Goal: Task Accomplishment & Management: Manage account settings

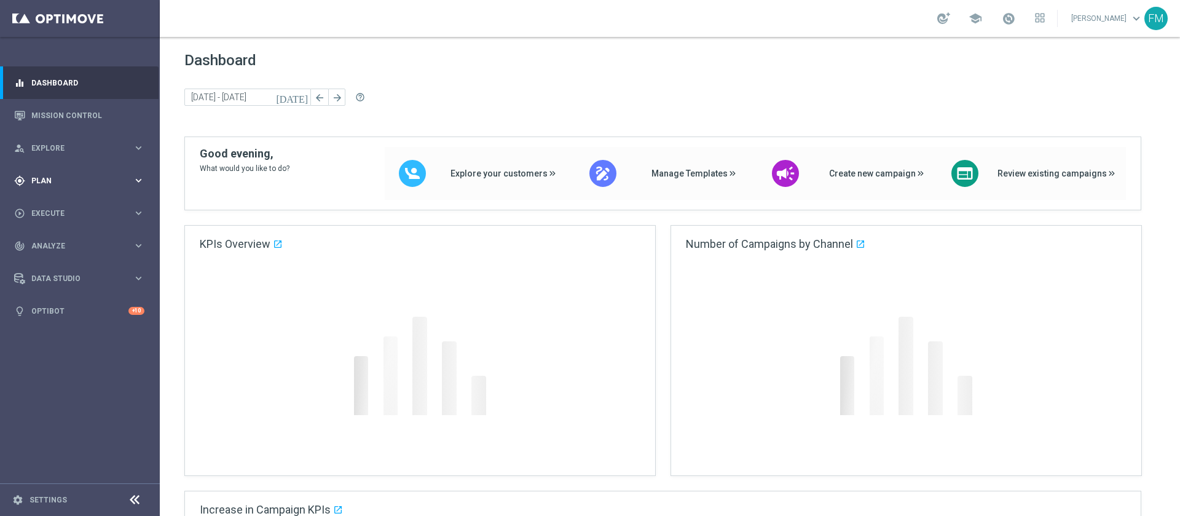
click at [114, 170] on div "gps_fixed Plan keyboard_arrow_right" at bounding box center [79, 180] width 159 height 33
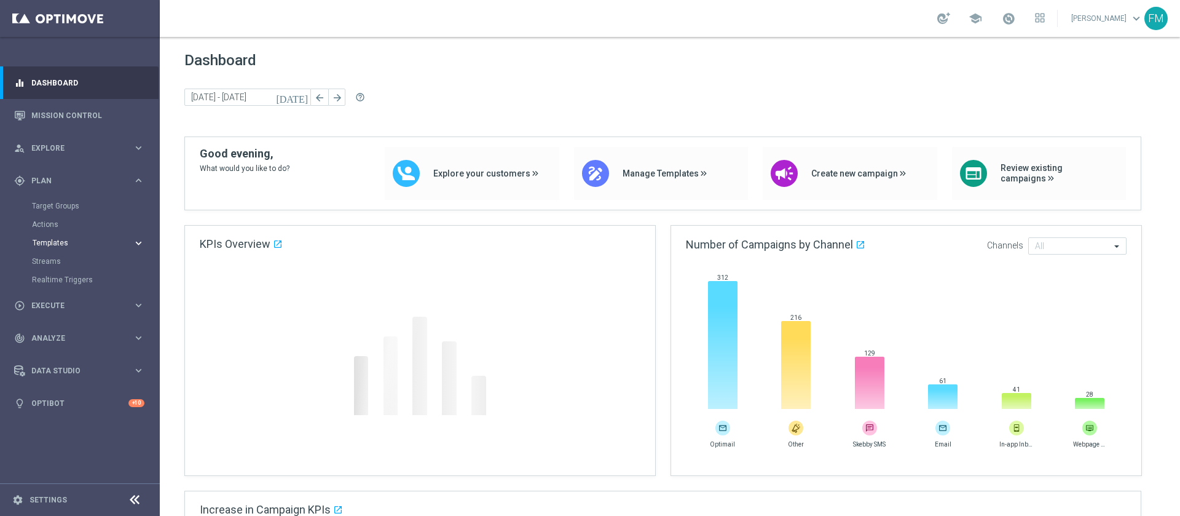
drag, startPoint x: 58, startPoint y: 249, endPoint x: 52, endPoint y: 245, distance: 7.5
click at [52, 245] on accordion "Templates keyboard_arrow_right Optimail OptiMobile In-App OptiMobile Push Optip…" at bounding box center [95, 243] width 127 height 18
click at [52, 245] on span "Templates" at bounding box center [77, 242] width 88 height 7
click at [57, 267] on div "Optimail" at bounding box center [98, 261] width 120 height 18
click at [50, 259] on link "Optimail" at bounding box center [83, 261] width 90 height 10
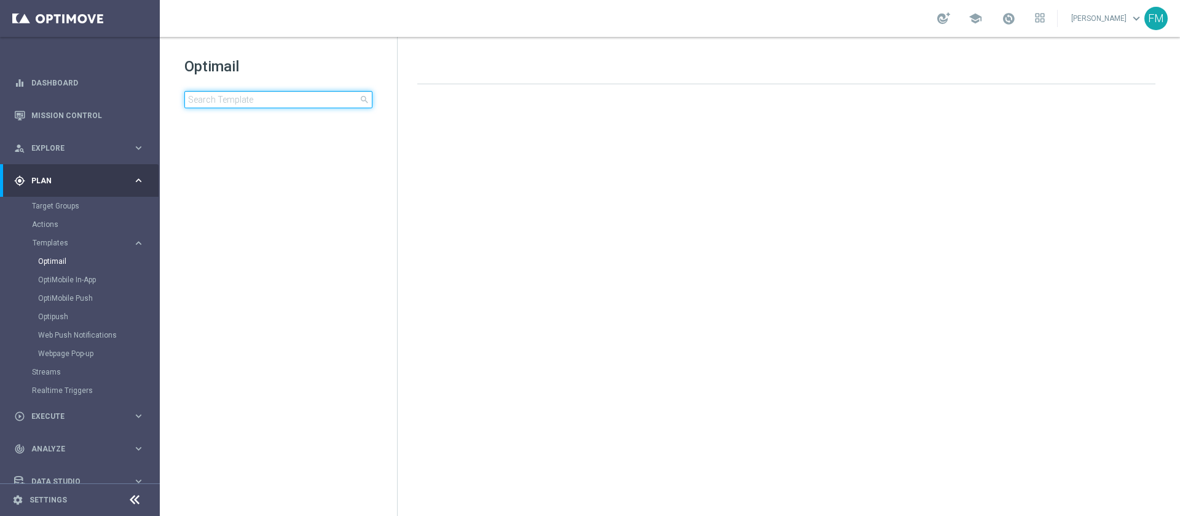
click at [276, 97] on input at bounding box center [278, 99] width 188 height 17
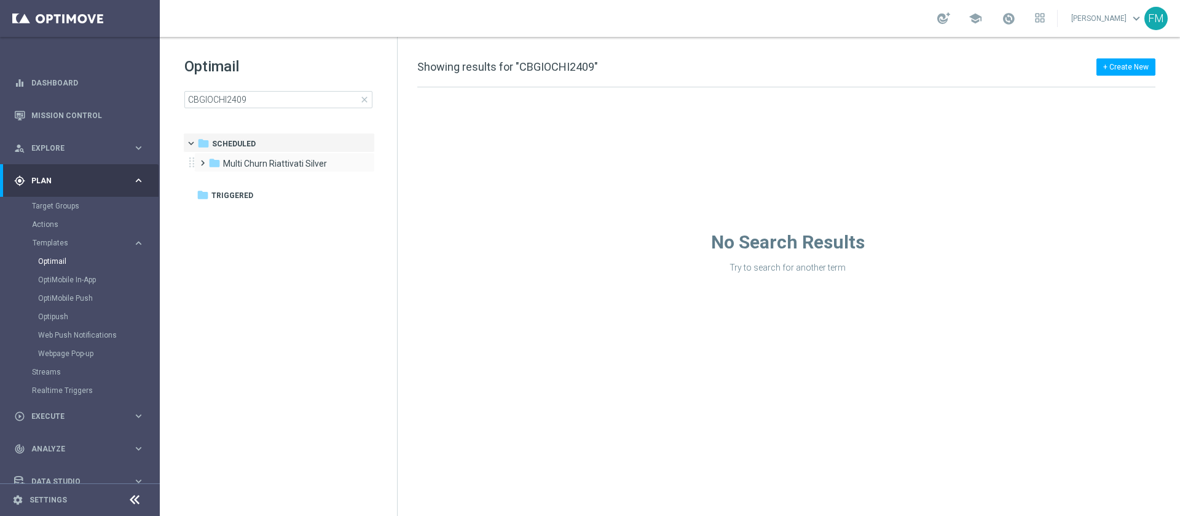
click at [324, 157] on div "folder Multi Churn Riattivati Silver" at bounding box center [278, 164] width 141 height 14
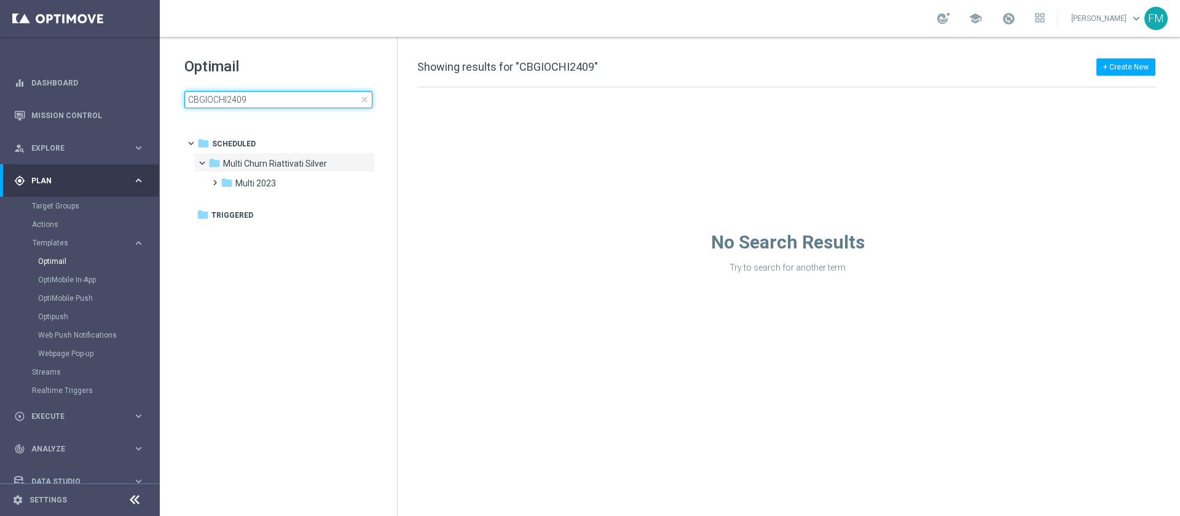
click at [270, 98] on input "CBGIOCHI2409" at bounding box center [278, 99] width 188 height 17
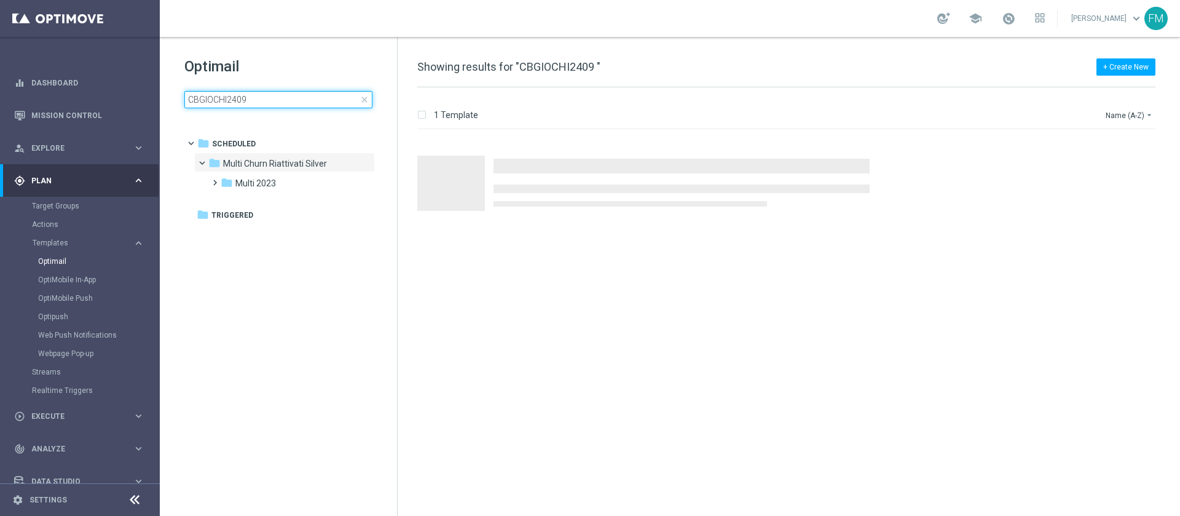
type input "CBGIOCHI2409"
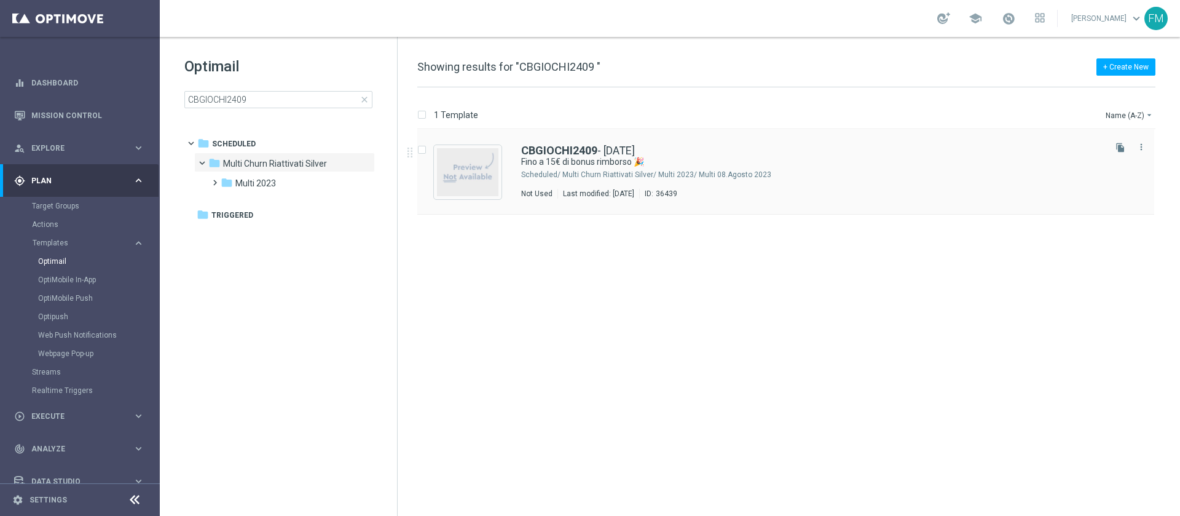
click at [777, 171] on div "Multi Churn Riattivati Silver/ Multi 2023/ Multi 08.Agosto 2023" at bounding box center [832, 175] width 540 height 10
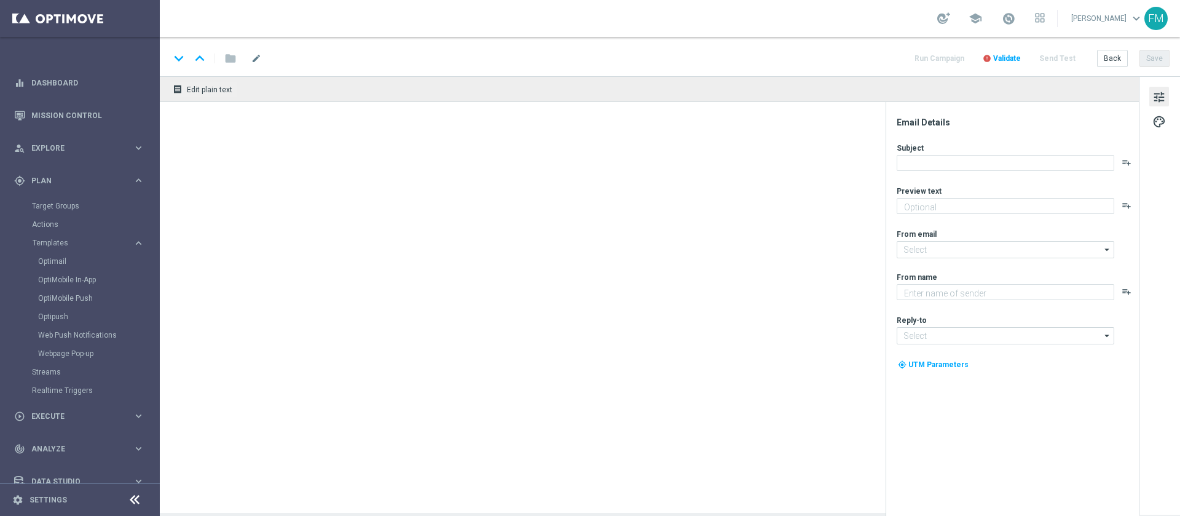
type textarea "Curioso di saperne di più?"
type textarea "Sisal"
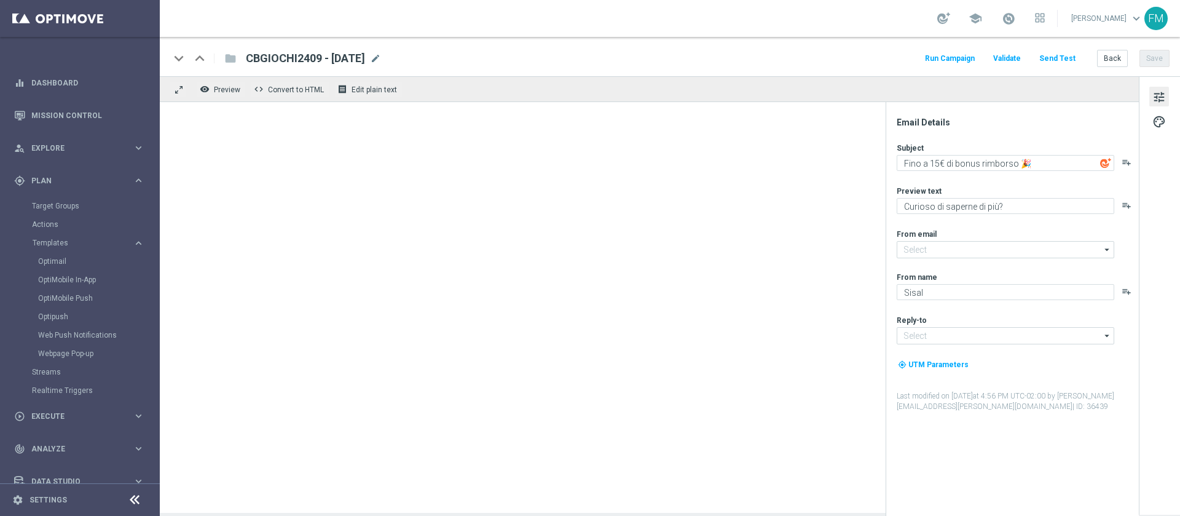
type input "newsletter@comunicazioni.sisal.it"
type input "info@sisal.it"
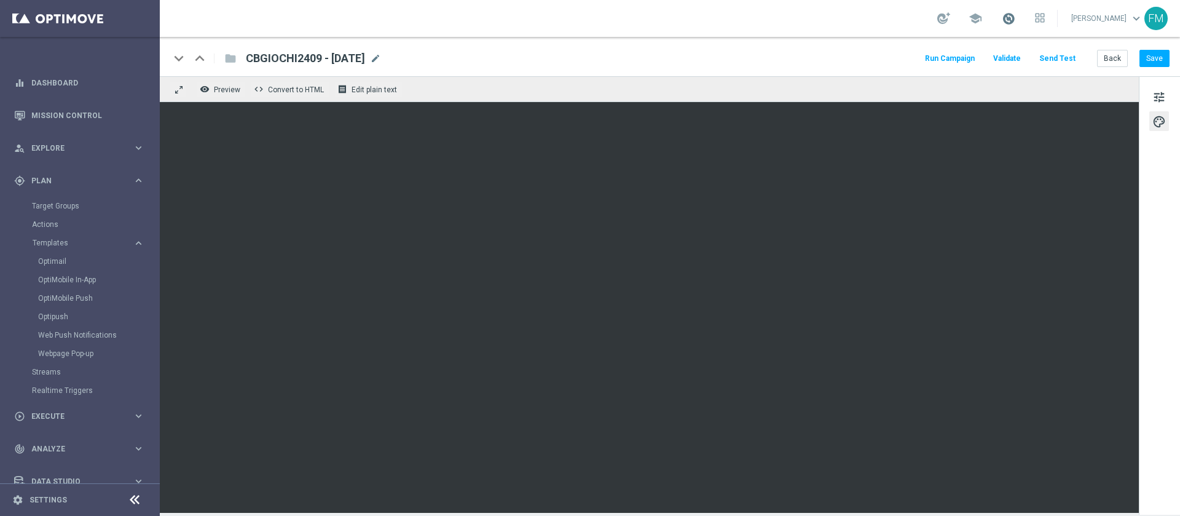
click at [1002, 13] on span at bounding box center [1009, 19] width 14 height 14
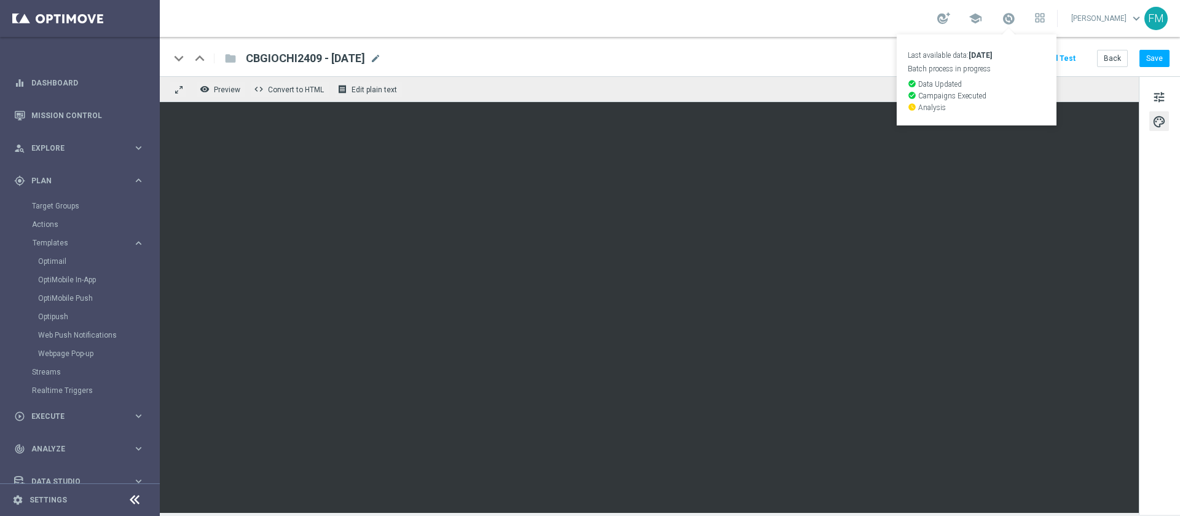
click at [757, 71] on div "keyboard_arrow_down keyboard_arrow_up folder CBGIOCHI2409 - 2025-09-24 CBGIOCHI…" at bounding box center [670, 56] width 1020 height 39
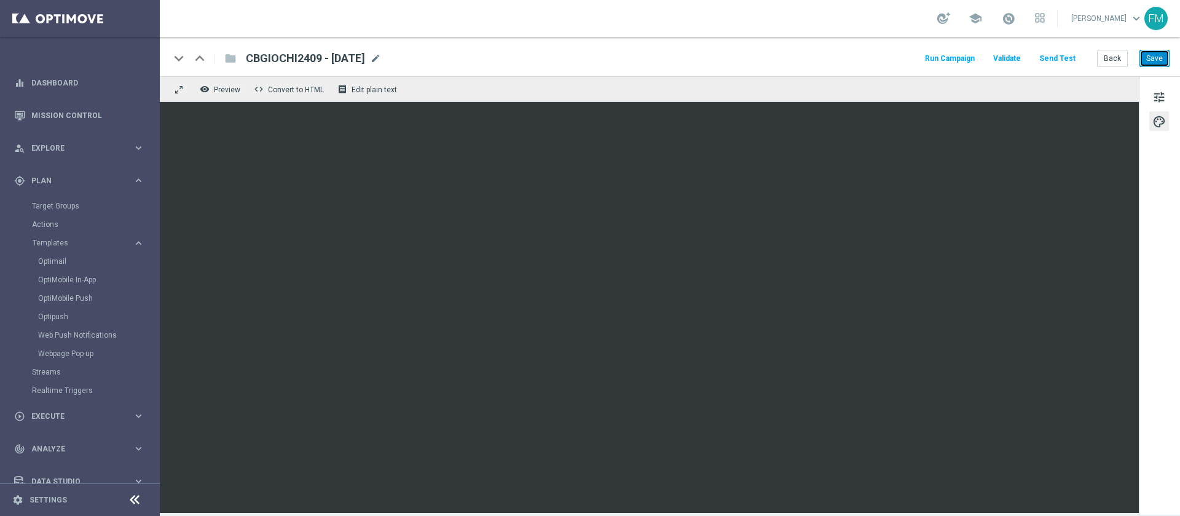
click at [1156, 55] on button "Save" at bounding box center [1155, 58] width 30 height 17
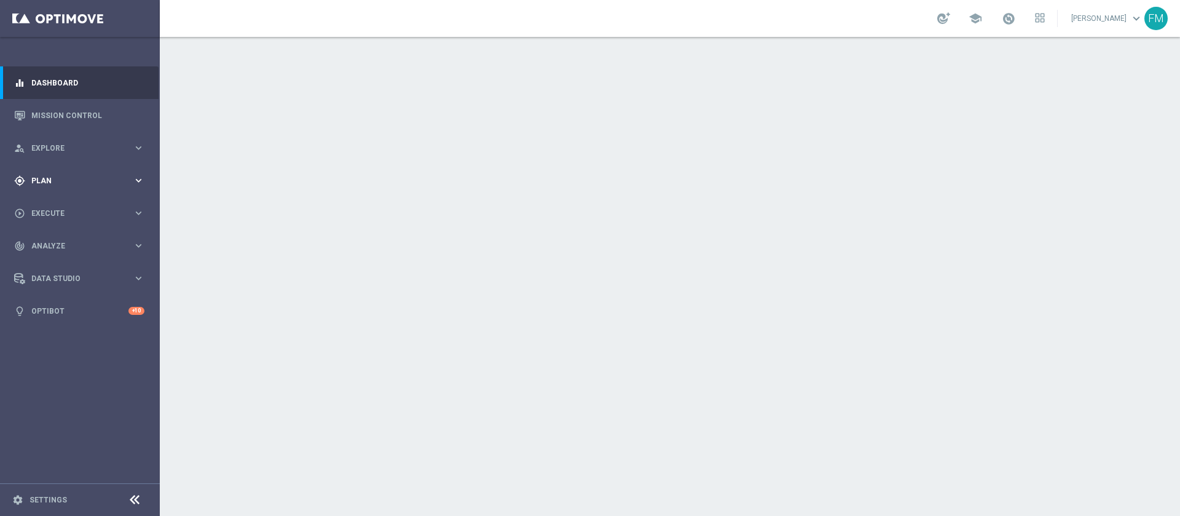
click at [115, 174] on div "gps_fixed Plan keyboard_arrow_right" at bounding box center [79, 180] width 159 height 33
click at [66, 242] on span "Templates" at bounding box center [77, 242] width 88 height 7
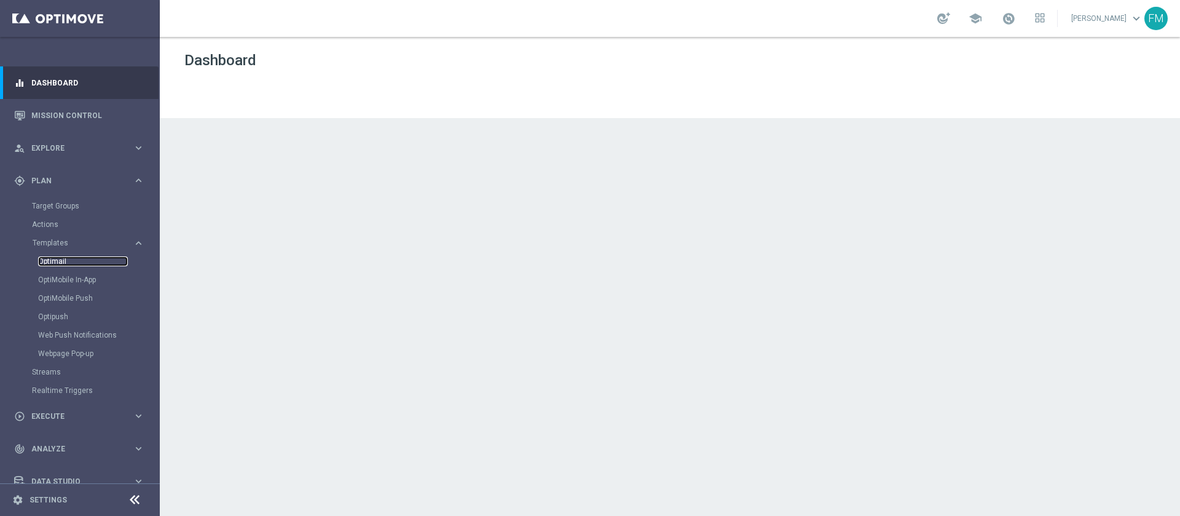
click at [46, 261] on link "Optimail" at bounding box center [83, 261] width 90 height 10
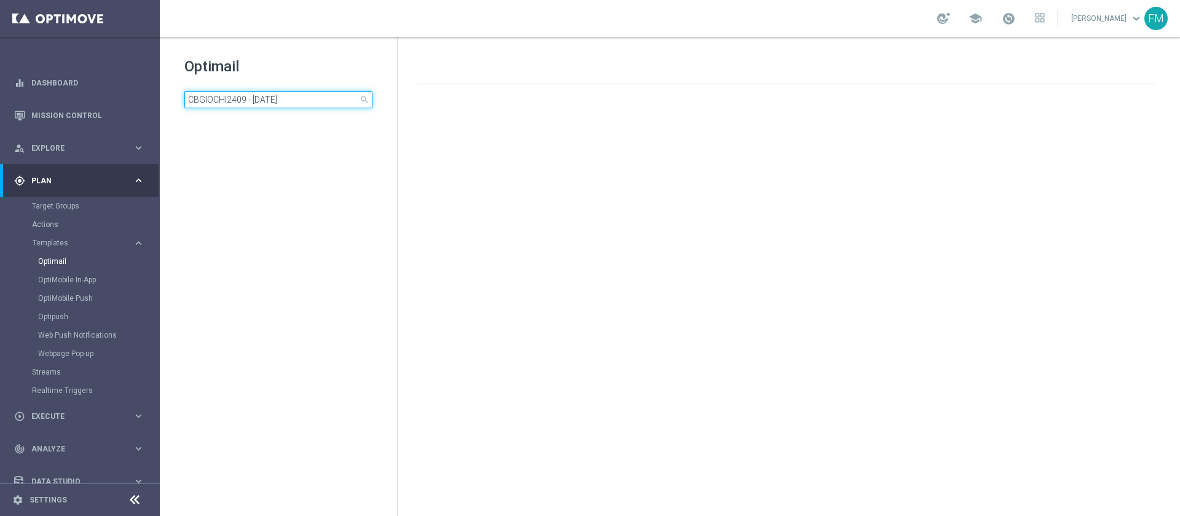
click at [339, 99] on input "CBGIOCHI2409 - [DATE]" at bounding box center [278, 99] width 188 height 17
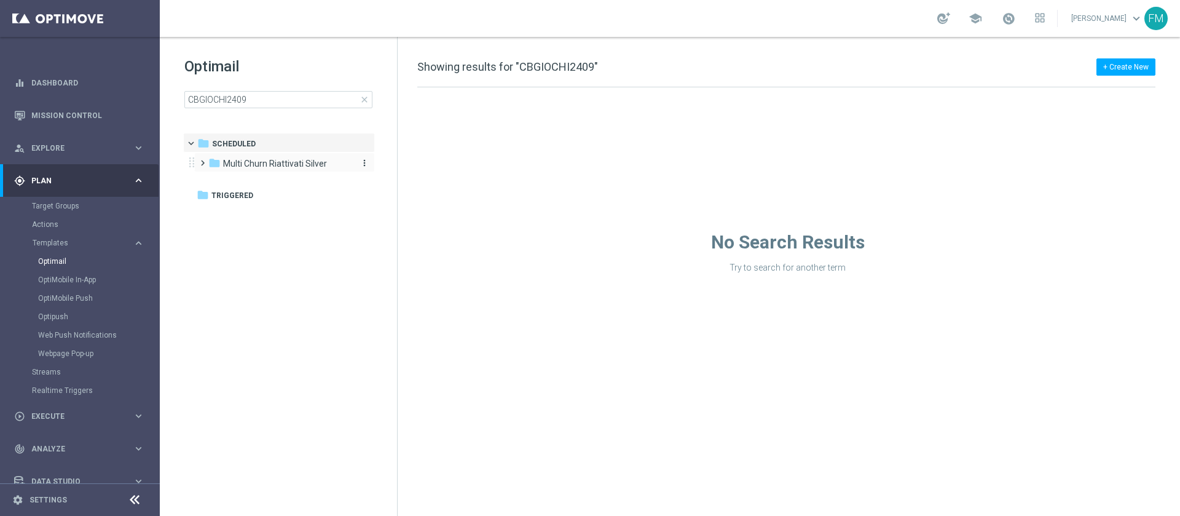
click at [283, 163] on span "Multi Churn Riattivati Silver" at bounding box center [275, 163] width 104 height 11
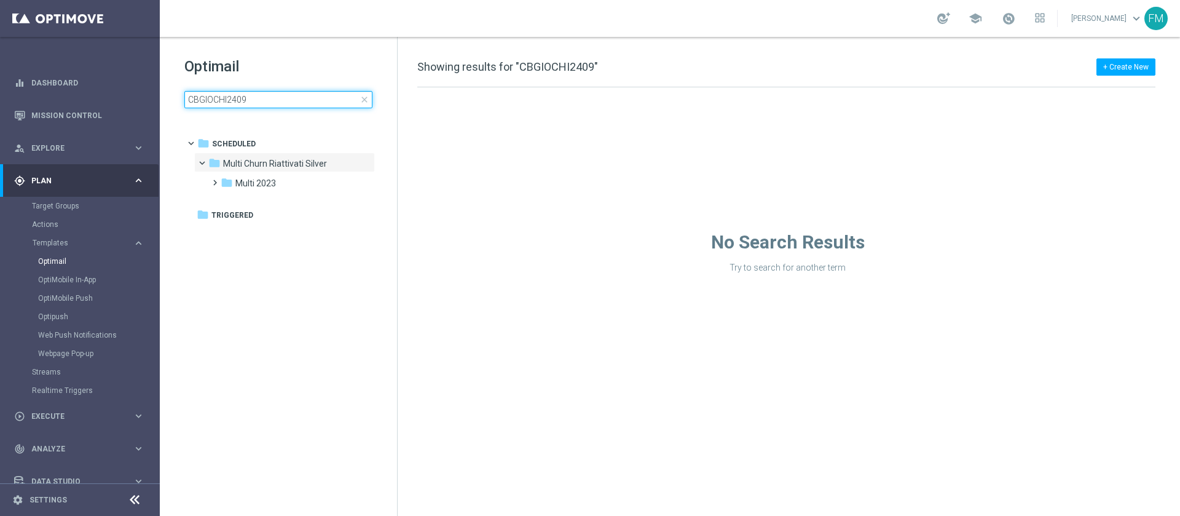
click at [301, 92] on input "CBGIOCHI2409" at bounding box center [278, 99] width 188 height 17
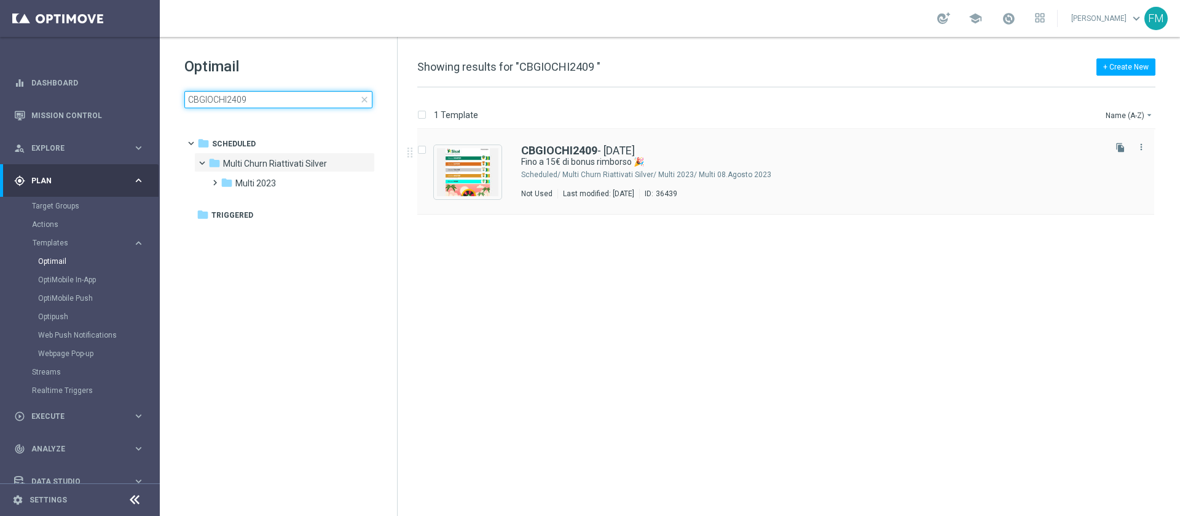
type input "CBGIOCHI2409"
click at [786, 151] on div "CBGIOCHI2409 - 2025-09-24" at bounding box center [812, 150] width 582 height 11
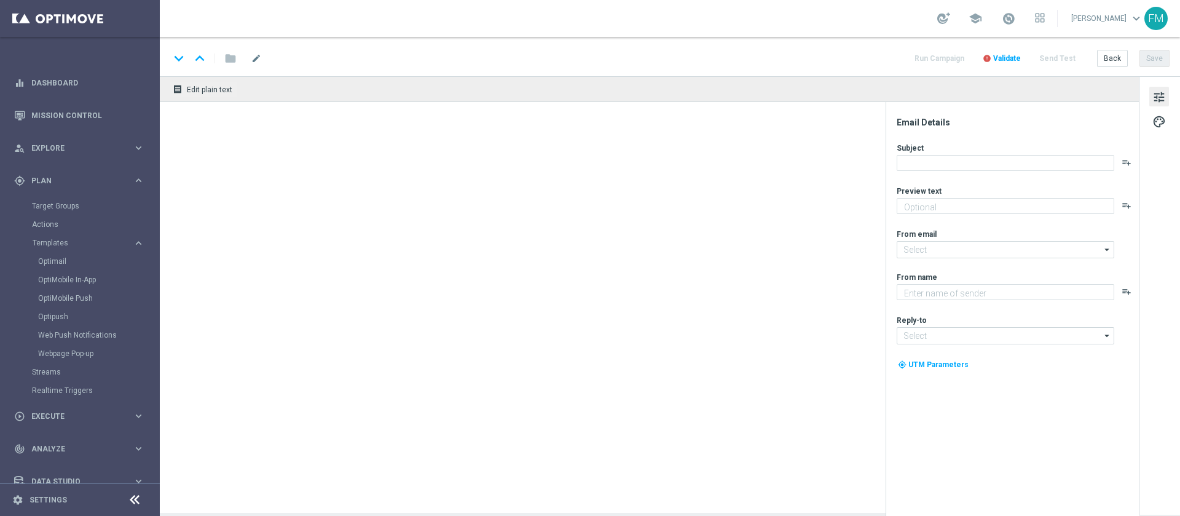
type textarea "Curioso di saperne di più?"
type input "[EMAIL_ADDRESS][DOMAIN_NAME]"
type textarea "Sisal"
type input "[EMAIL_ADDRESS][DOMAIN_NAME]"
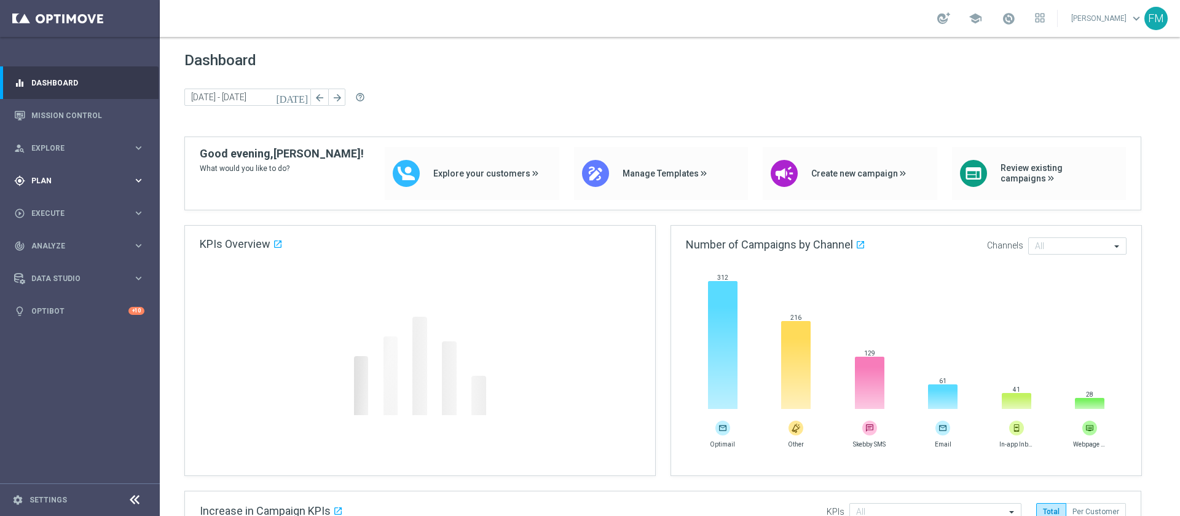
click at [116, 191] on div "gps_fixed Plan keyboard_arrow_right" at bounding box center [79, 180] width 159 height 33
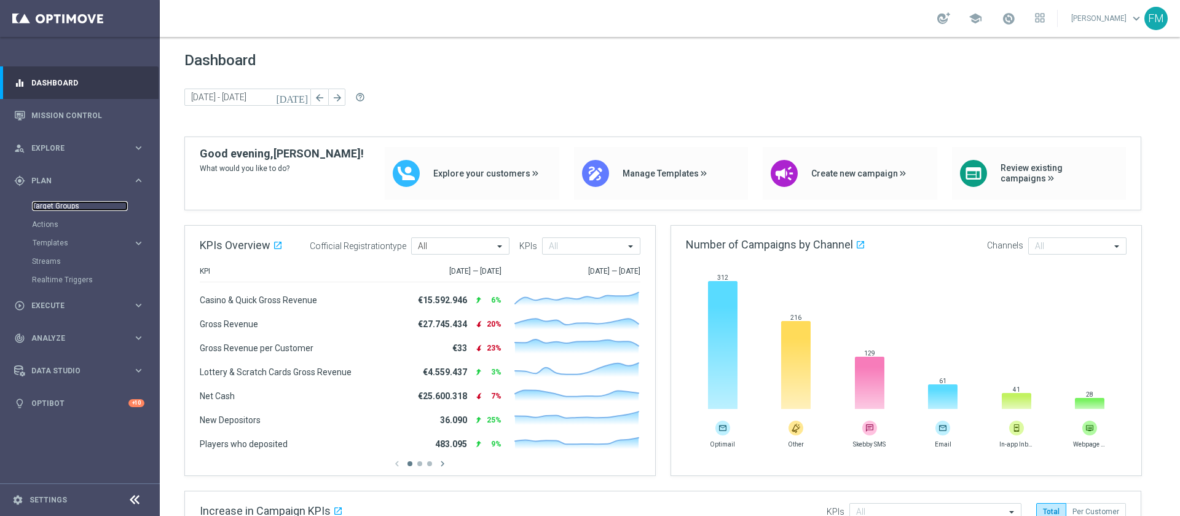
click at [57, 207] on link "Target Groups" at bounding box center [80, 206] width 96 height 10
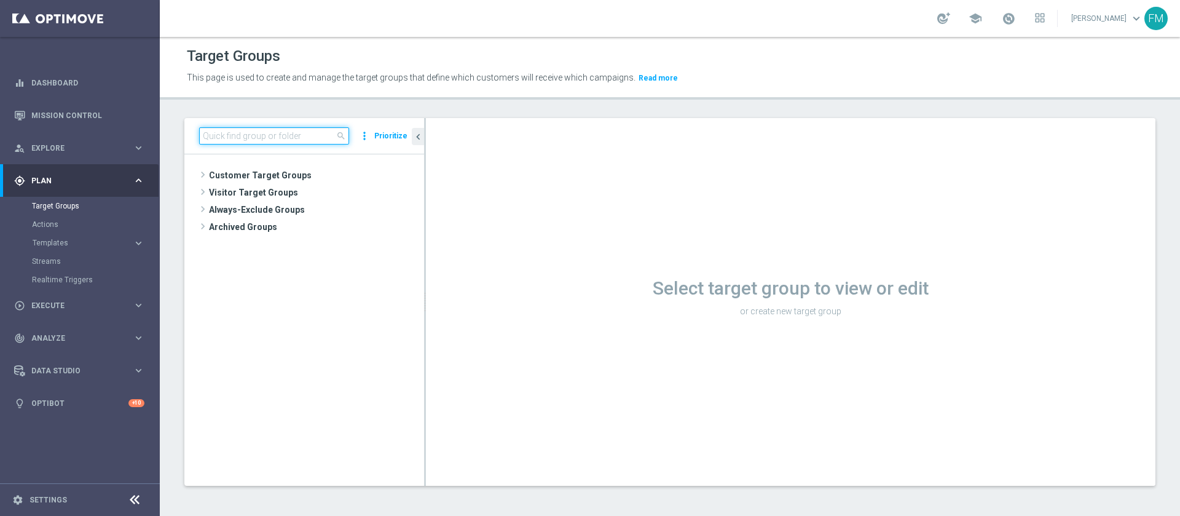
click at [270, 136] on input at bounding box center [274, 135] width 150 height 17
paste input "Multi Talent ggr nb lm > 0 1st NO Sport lm saldo"
type input "Multi Talent ggr nb lm > 0 1st NO Sport lm saldo"
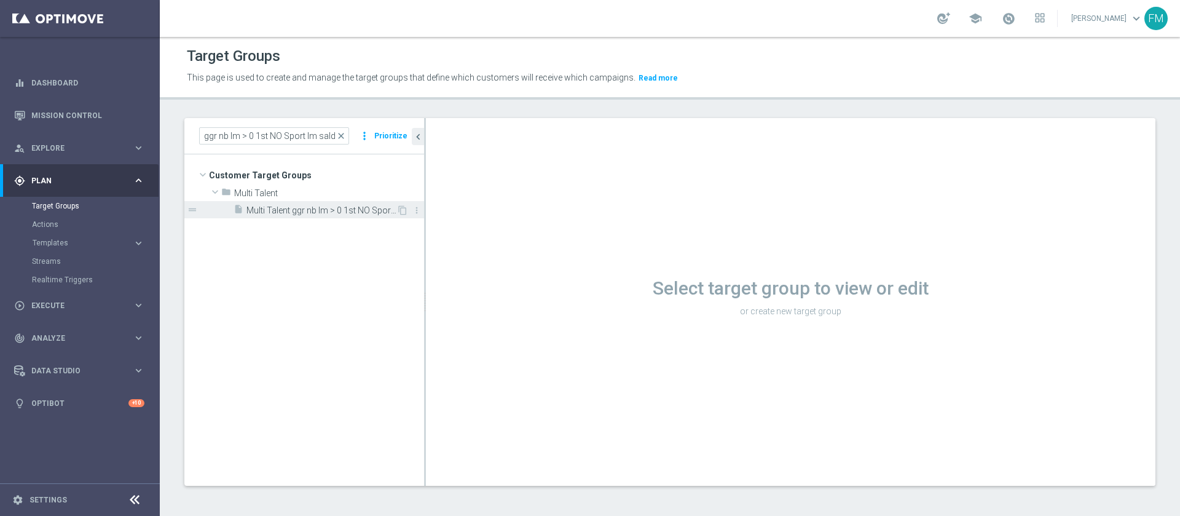
scroll to position [0, 0]
click at [322, 210] on span "Multi Talent ggr nb lm > 0 1st NO Sport lm saldo" at bounding box center [322, 210] width 150 height 10
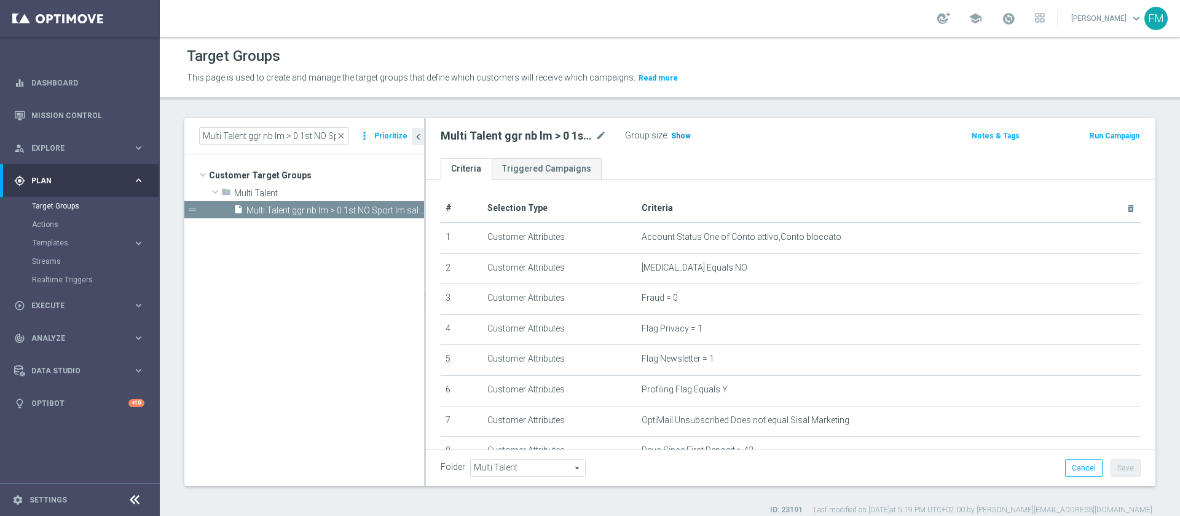
click at [678, 139] on span "Show" at bounding box center [681, 136] width 20 height 9
click at [1108, 133] on button "Run Campaign" at bounding box center [1115, 136] width 52 height 14
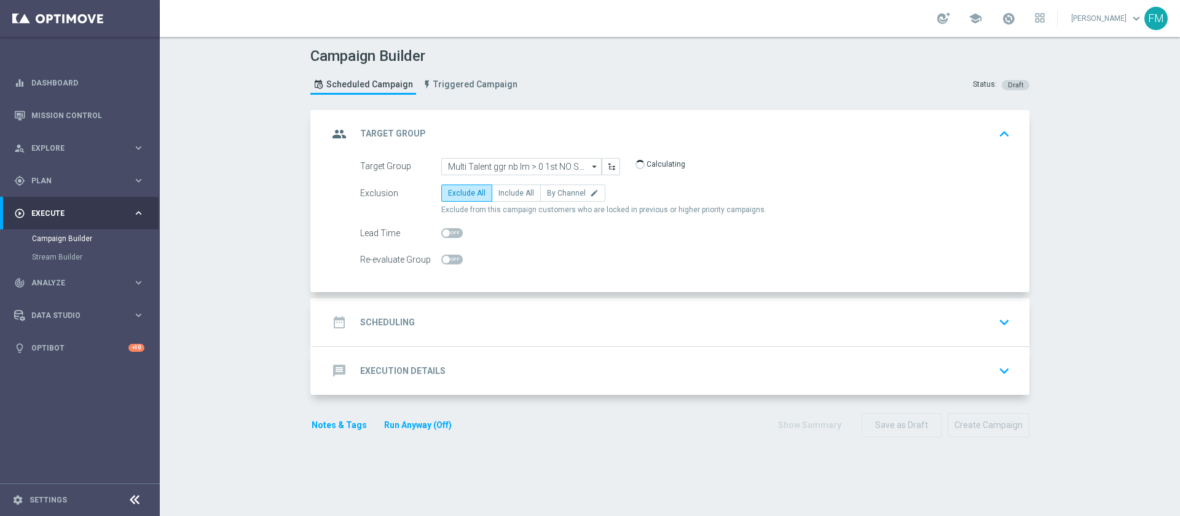
click at [765, 309] on div "date_range Scheduling keyboard_arrow_down" at bounding box center [672, 322] width 716 height 48
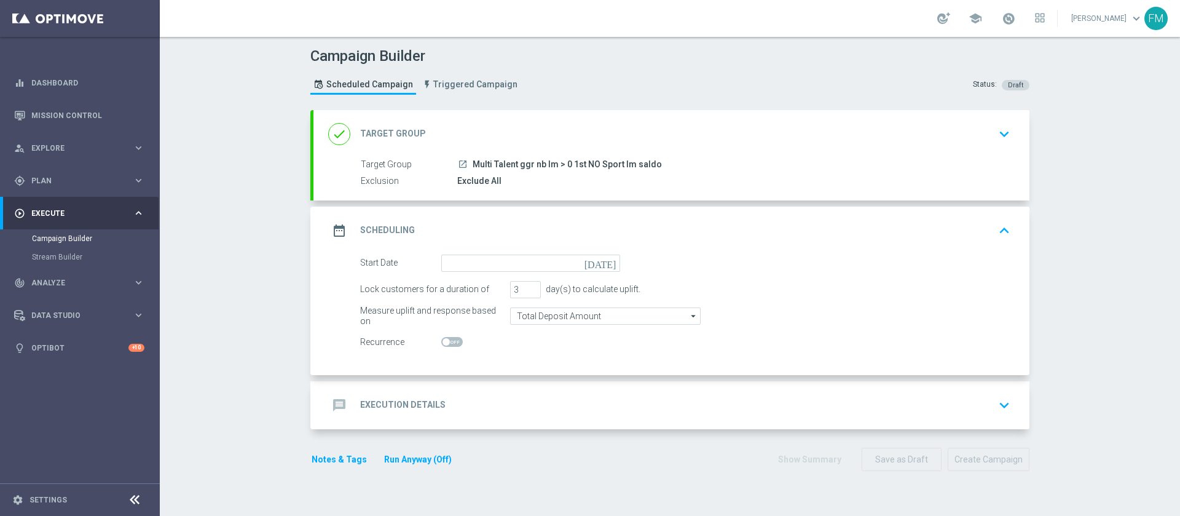
click at [607, 259] on icon "[DATE]" at bounding box center [603, 262] width 36 height 14
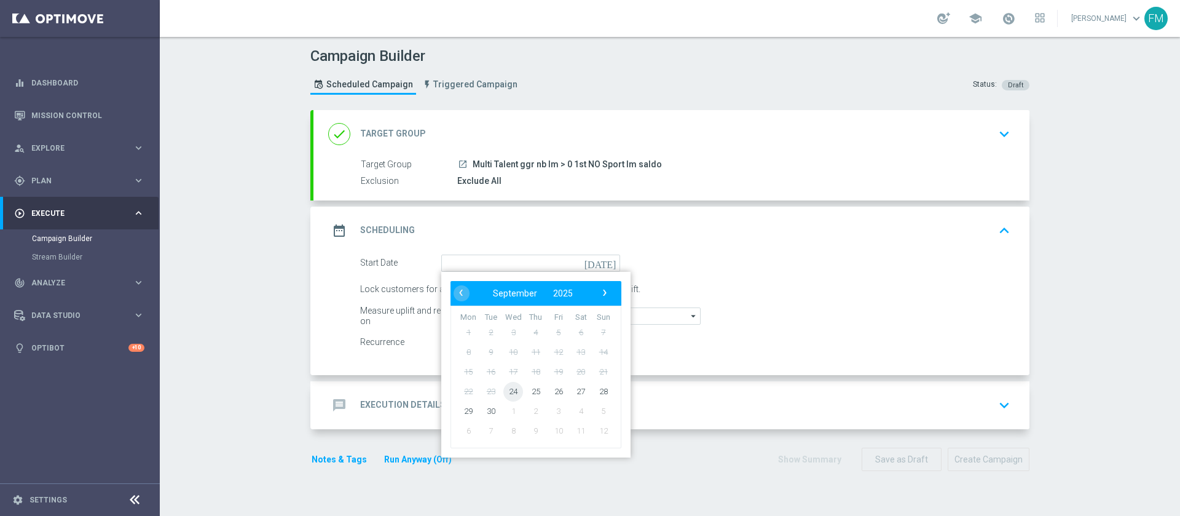
click at [503, 397] on span "24" at bounding box center [513, 391] width 20 height 20
type input "[DATE]"
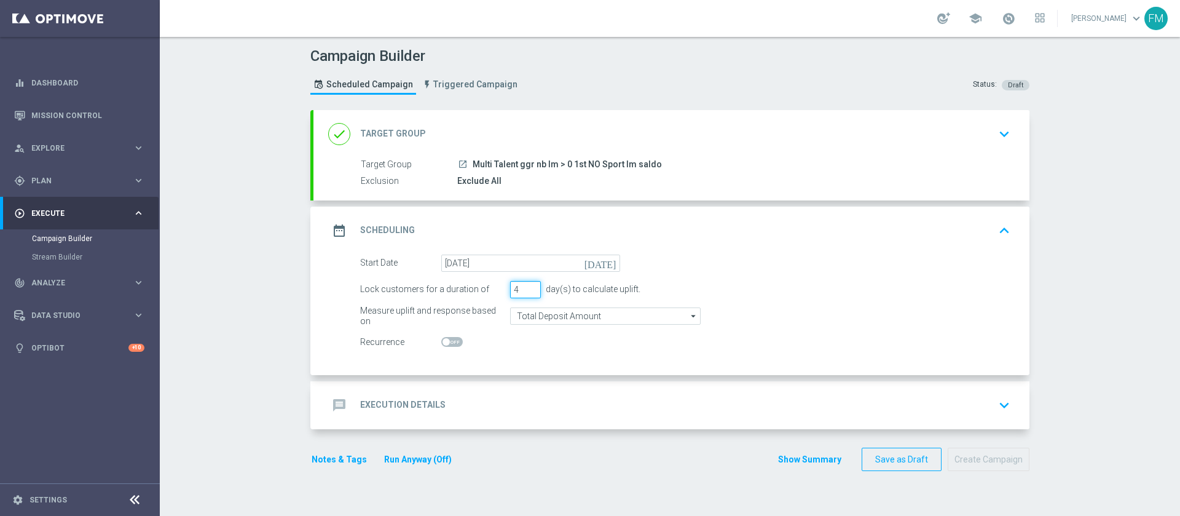
click at [527, 289] on input "4" at bounding box center [525, 289] width 31 height 17
click at [527, 289] on input "5" at bounding box center [525, 289] width 31 height 17
click at [527, 289] on input "6" at bounding box center [525, 289] width 31 height 17
type input "7"
click at [527, 289] on input "7" at bounding box center [525, 289] width 31 height 17
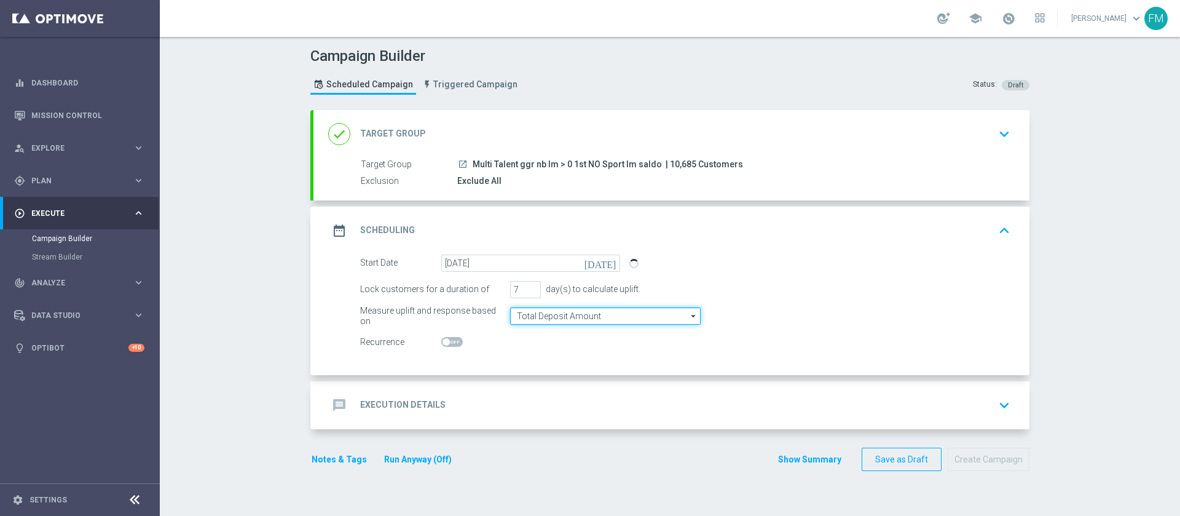
click at [660, 318] on input "Total Deposit Amount" at bounding box center [605, 315] width 191 height 17
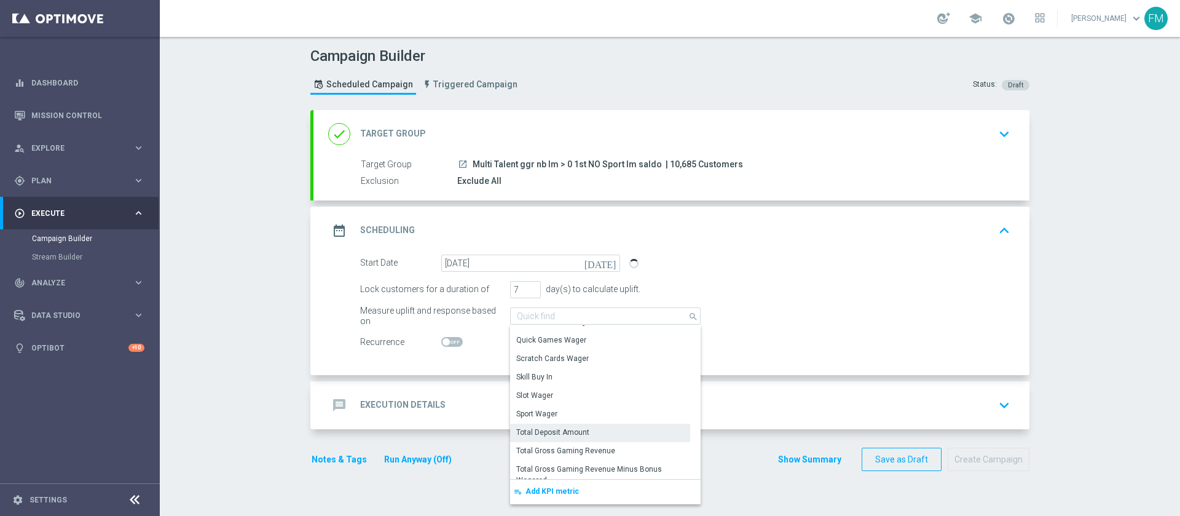
scroll to position [300, 0]
click at [603, 433] on div "Total Wager Amount" at bounding box center [600, 433] width 180 height 18
type input "Total Wager Amount"
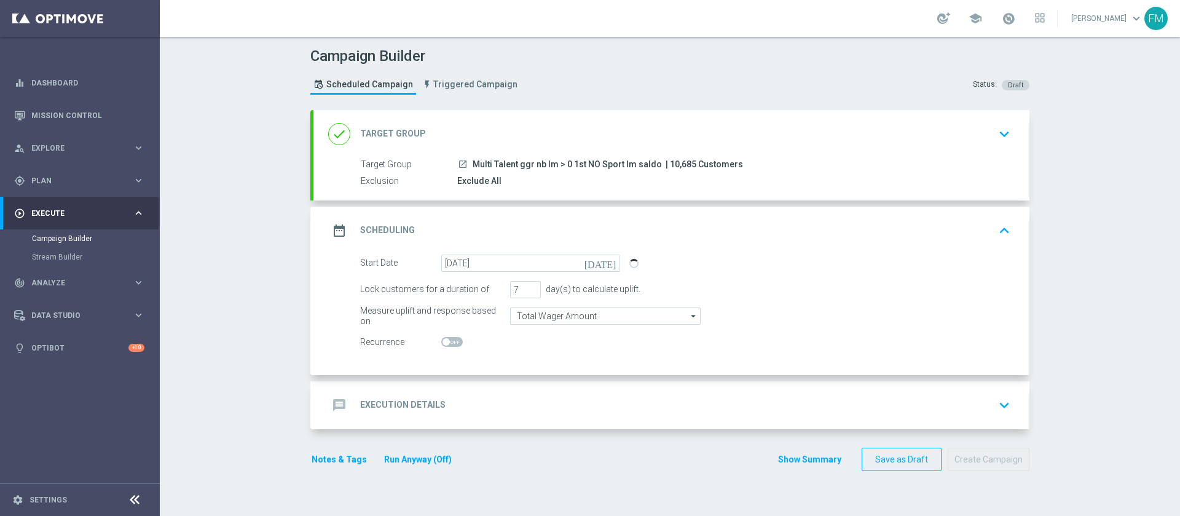
click at [725, 405] on div "message Execution Details keyboard_arrow_down" at bounding box center [671, 404] width 687 height 23
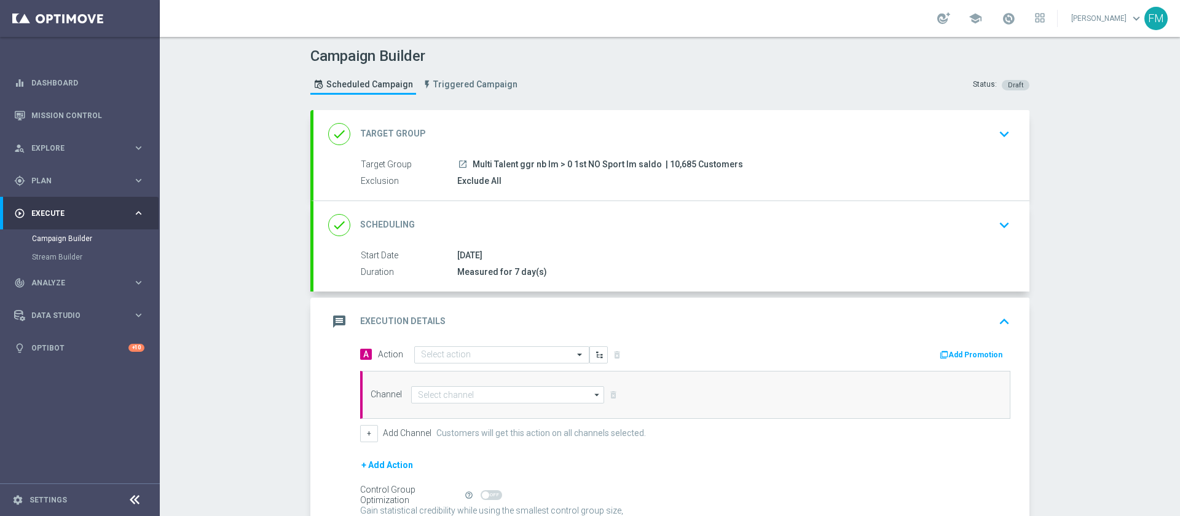
scroll to position [120, 0]
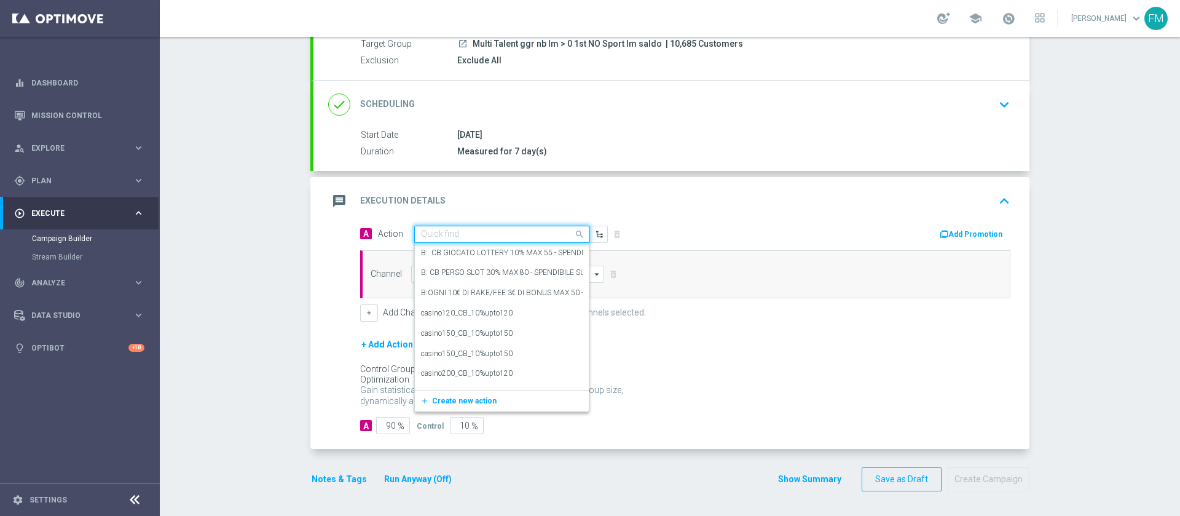
click at [450, 231] on input "text" at bounding box center [489, 234] width 137 height 10
paste input "cashback tutti i giochi 20% fino a 15€ giocato min 15€"
type input "cashback tutti i giochi 20% fino a 15€ giocato min 15€"
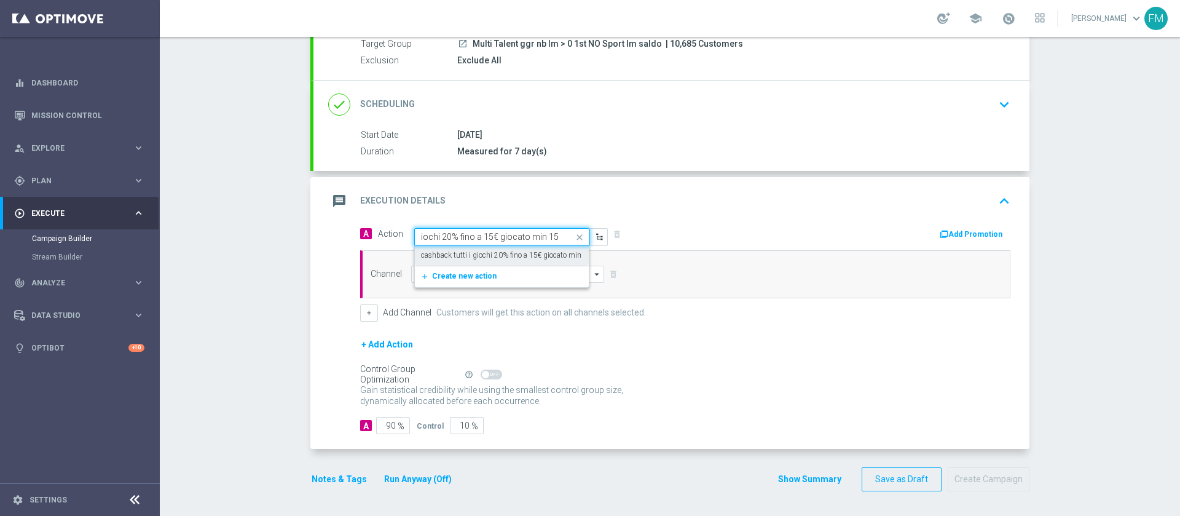
click at [459, 254] on label "cashback tutti i giochi 20% fino a 15€ giocato min 15€" at bounding box center [508, 255] width 175 height 10
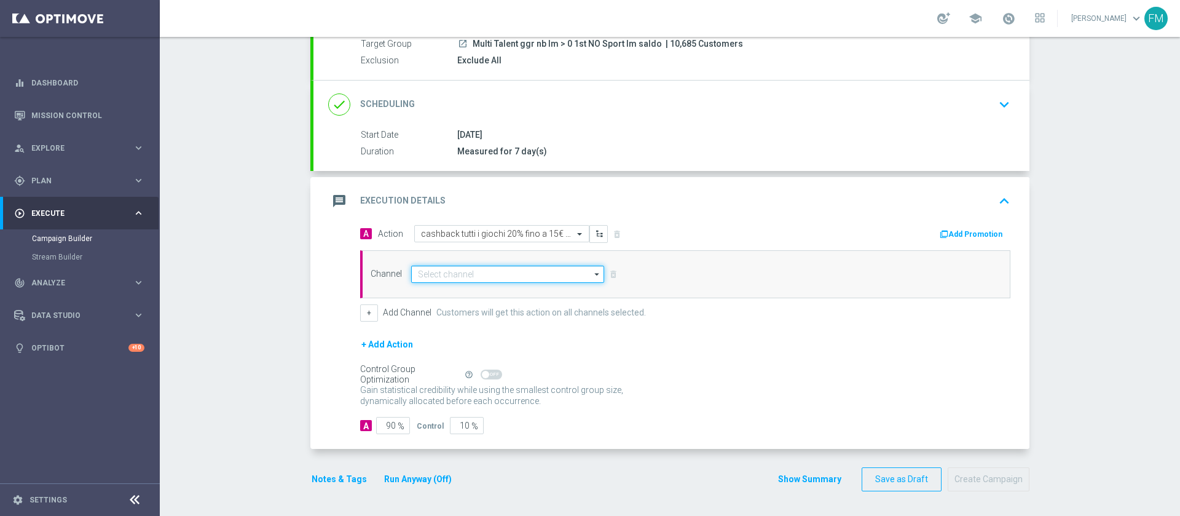
click at [466, 273] on input at bounding box center [507, 274] width 193 height 17
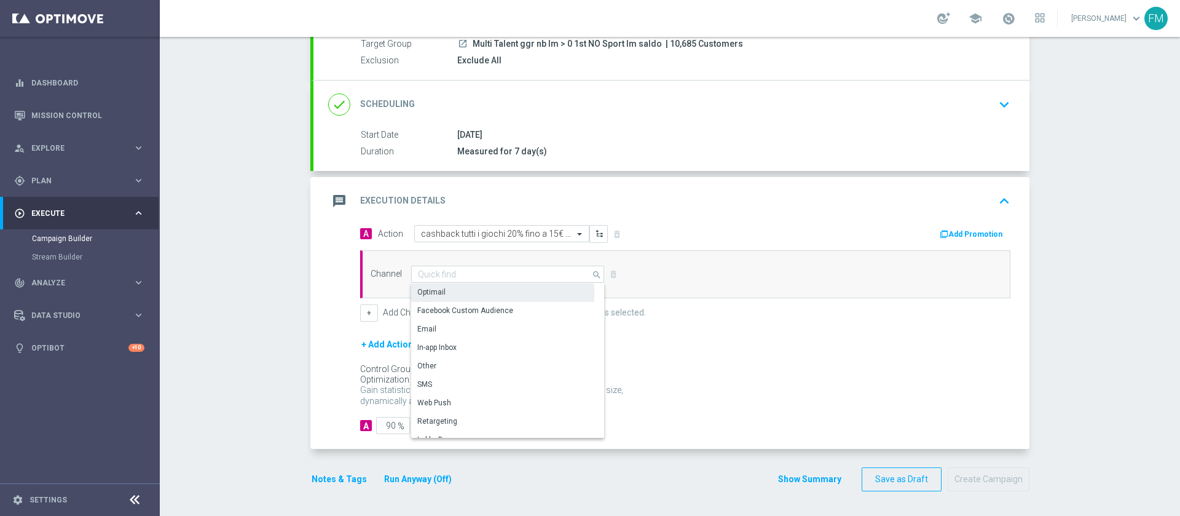
click at [454, 290] on div "Optimail" at bounding box center [502, 291] width 183 height 17
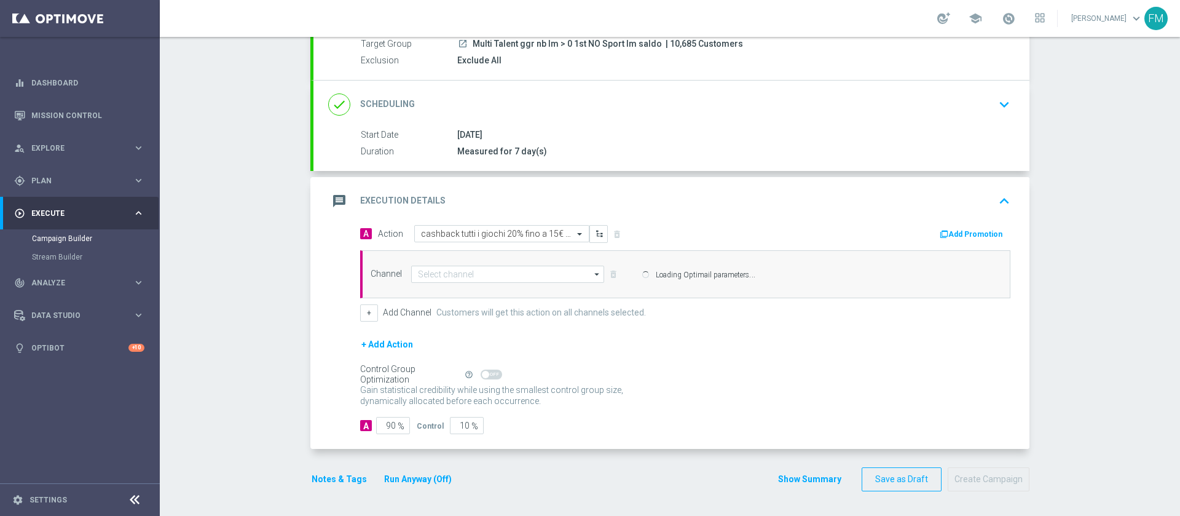
type input "Optimail"
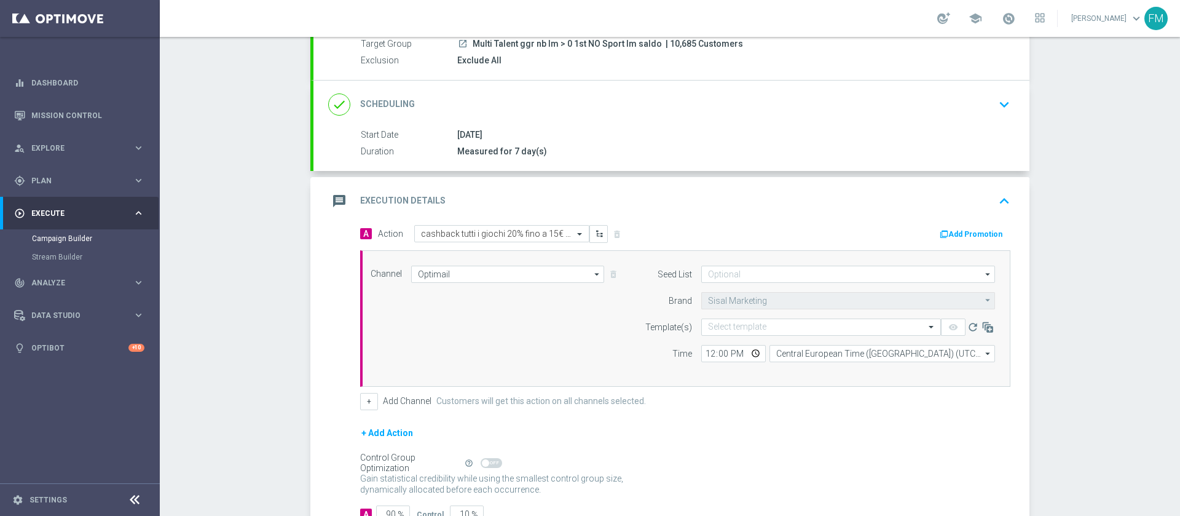
click at [960, 234] on button "Add Promotion" at bounding box center [973, 234] width 68 height 14
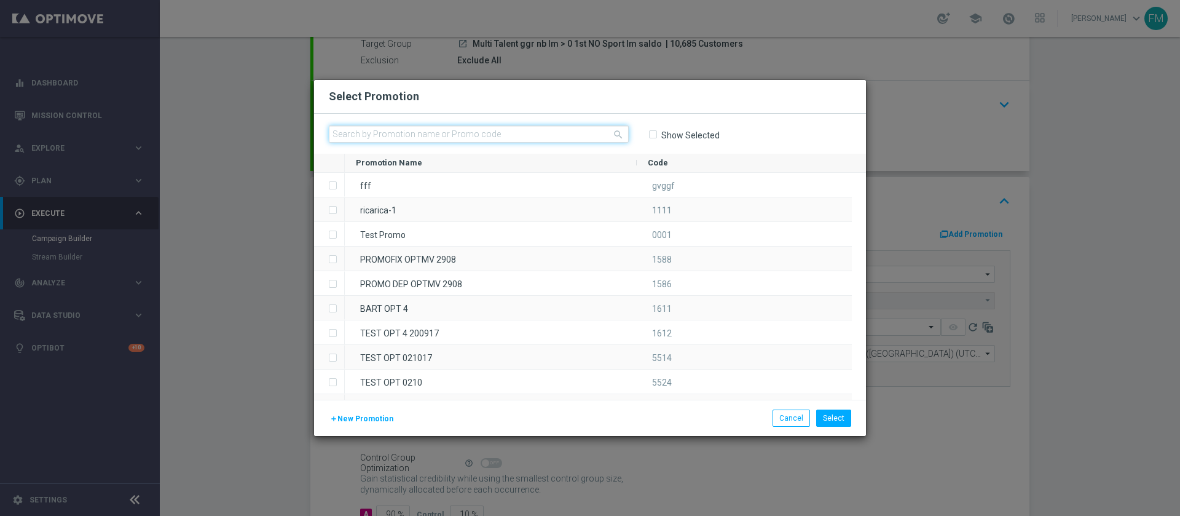
click at [536, 137] on input "text" at bounding box center [479, 133] width 300 height 17
paste input "CBGIOCHI2409"
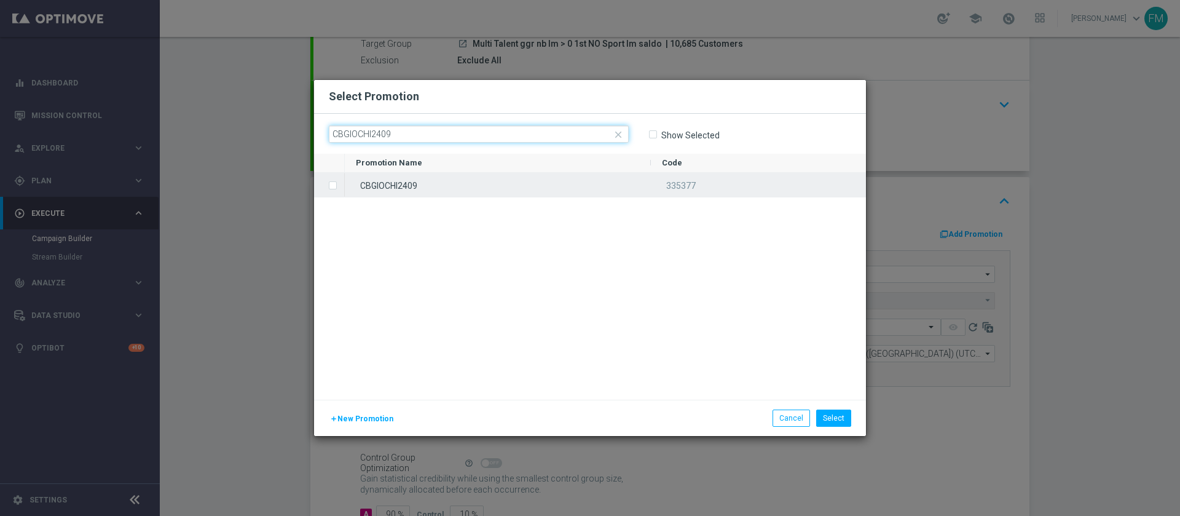
type input "CBGIOCHI2409"
click at [537, 179] on div "CBGIOCHI2409" at bounding box center [498, 185] width 306 height 24
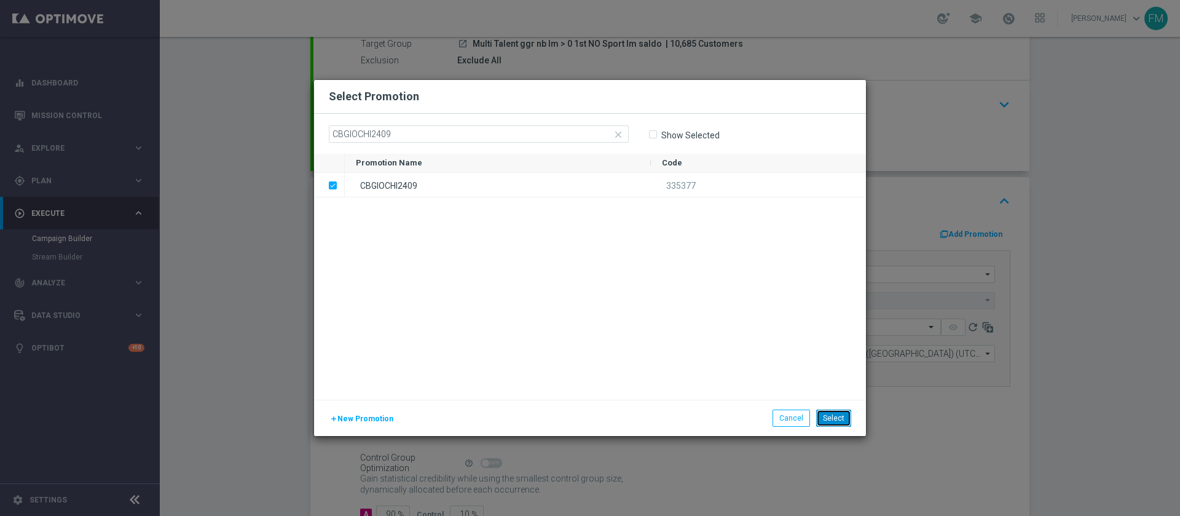
click at [829, 425] on button "Select" at bounding box center [833, 417] width 35 height 17
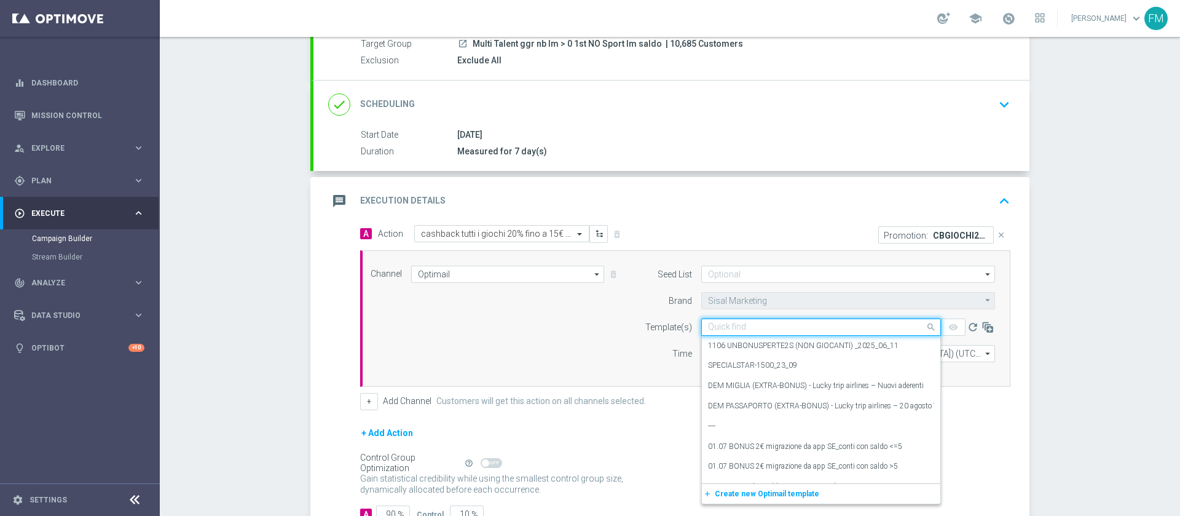
click at [730, 322] on div "Quick find" at bounding box center [727, 327] width 38 height 10
paste input "CBGIOCHI2409 - [DATE]"
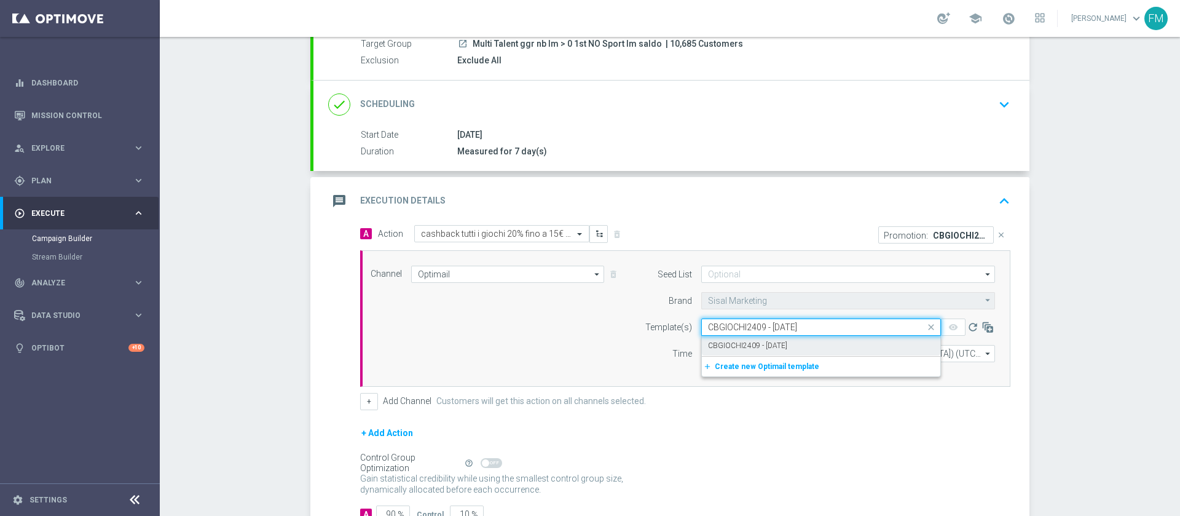
click at [741, 346] on label "CBGIOCHI2409 - [DATE]" at bounding box center [747, 346] width 79 height 10
type input "CBGIOCHI2409 - [DATE]"
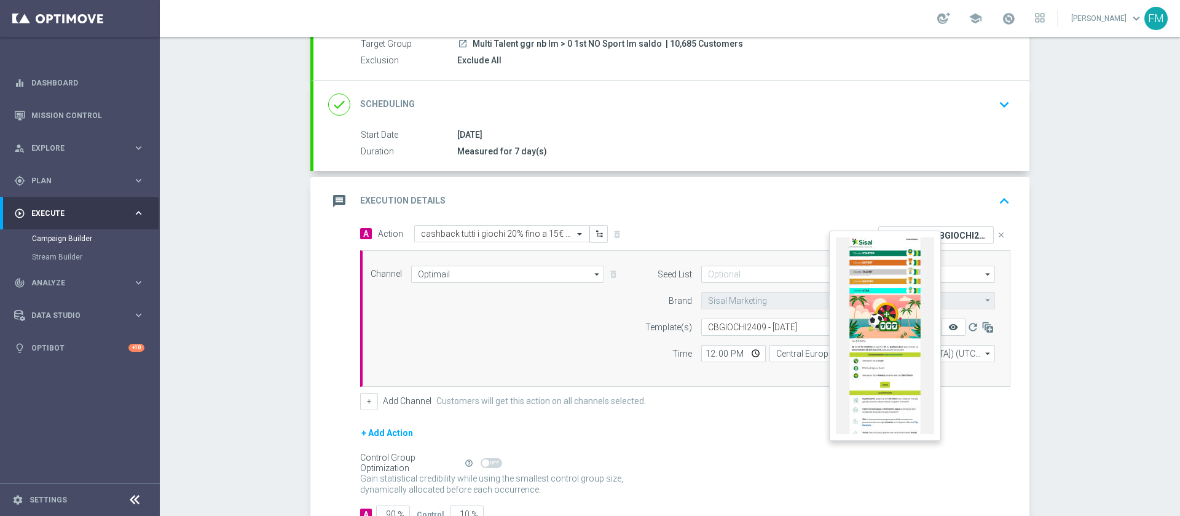
click at [950, 324] on icon "remove_red_eye" at bounding box center [954, 327] width 10 height 10
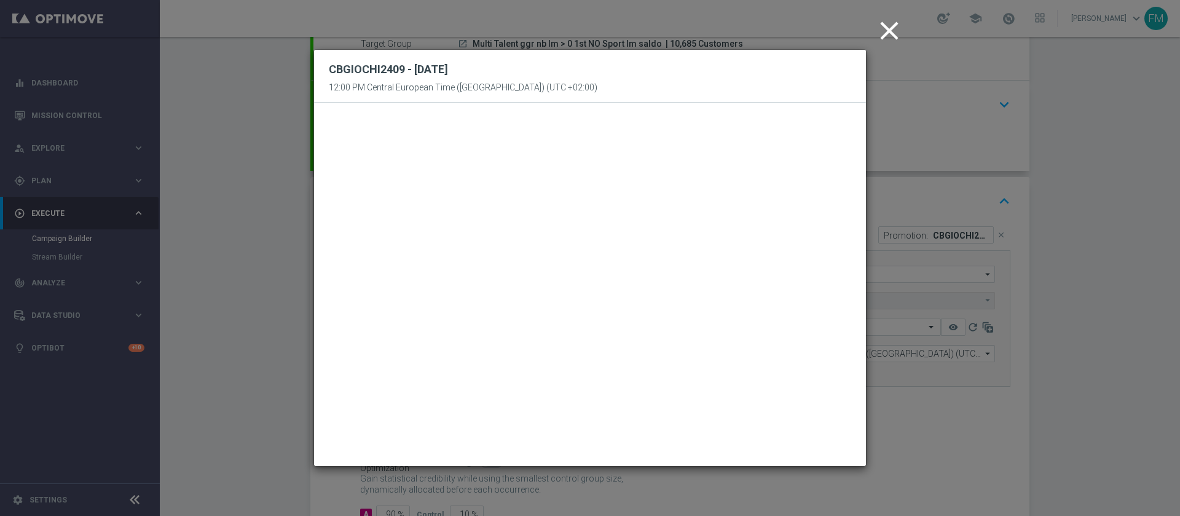
click at [888, 34] on icon "close" at bounding box center [889, 30] width 31 height 31
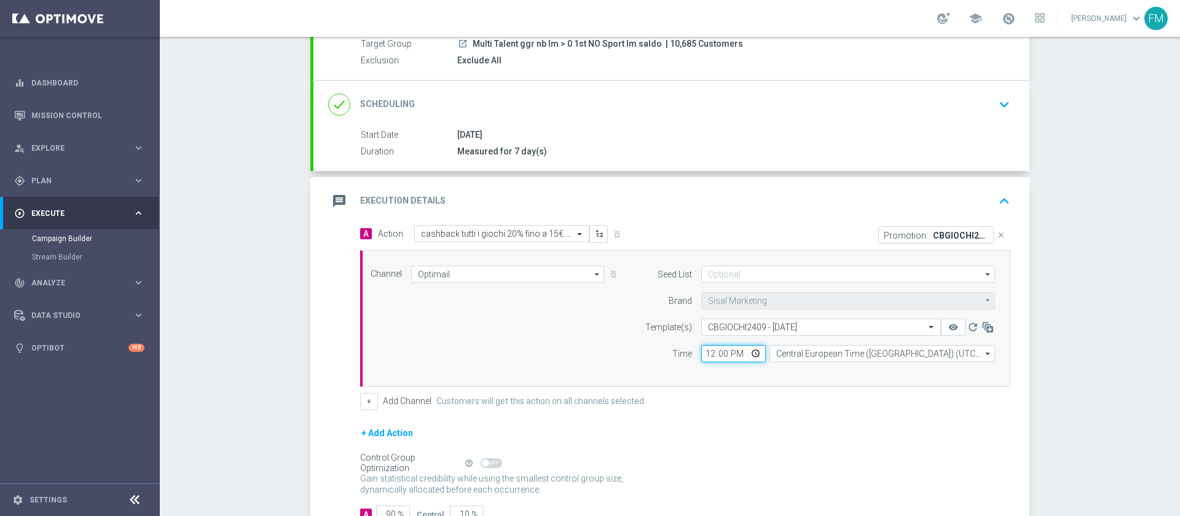
click at [701, 349] on input "12:00" at bounding box center [733, 353] width 65 height 17
click at [703, 352] on input "17:30" at bounding box center [733, 353] width 65 height 17
type input "18:30"
click at [1091, 389] on div "Campaign Builder Scheduled Campaign Triggered Campaign Status: Draft done Targe…" at bounding box center [670, 276] width 1020 height 479
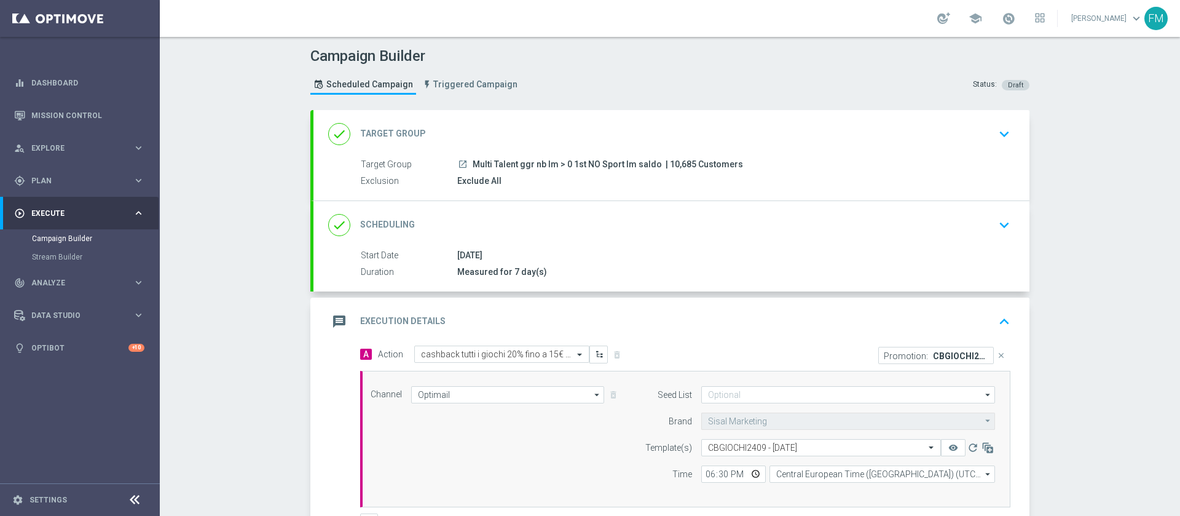
click at [995, 242] on div "done Scheduling keyboard_arrow_down" at bounding box center [672, 225] width 716 height 48
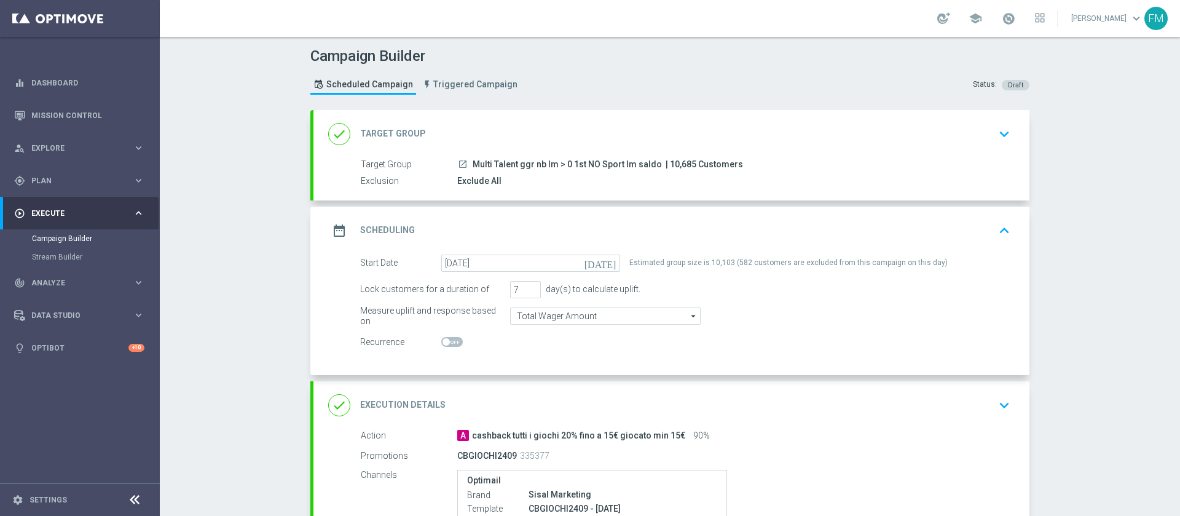
click at [984, 250] on div "date_range Scheduling keyboard_arrow_up" at bounding box center [672, 231] width 716 height 48
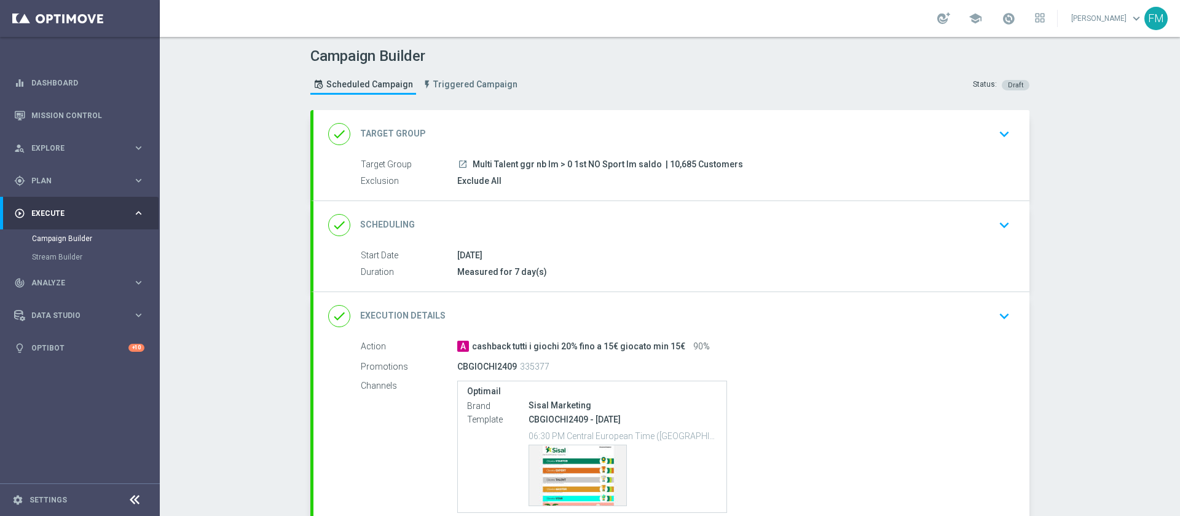
scroll to position [107, 0]
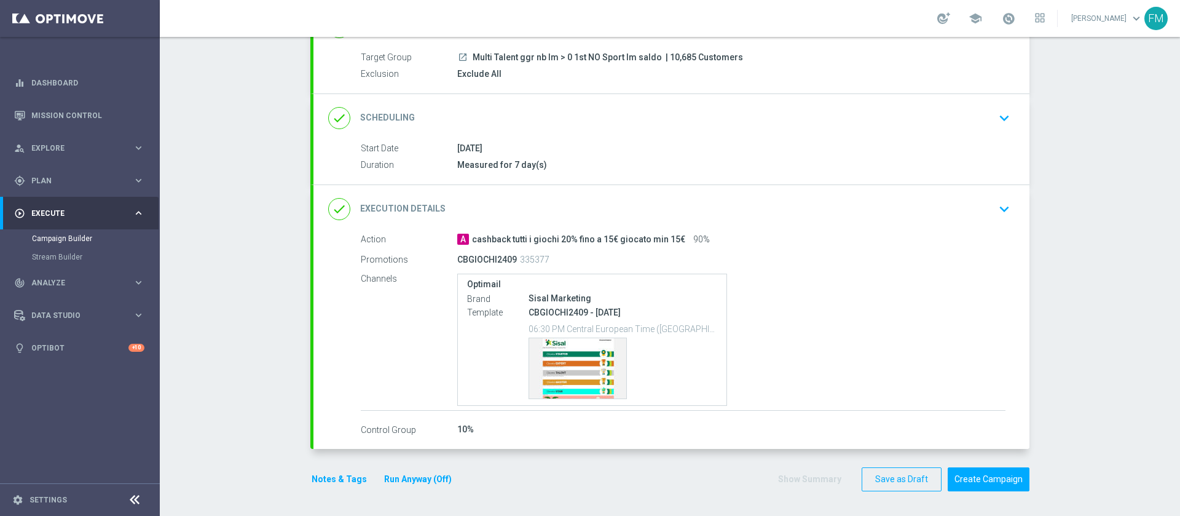
click at [945, 199] on div "done Execution Details keyboard_arrow_down" at bounding box center [671, 208] width 687 height 23
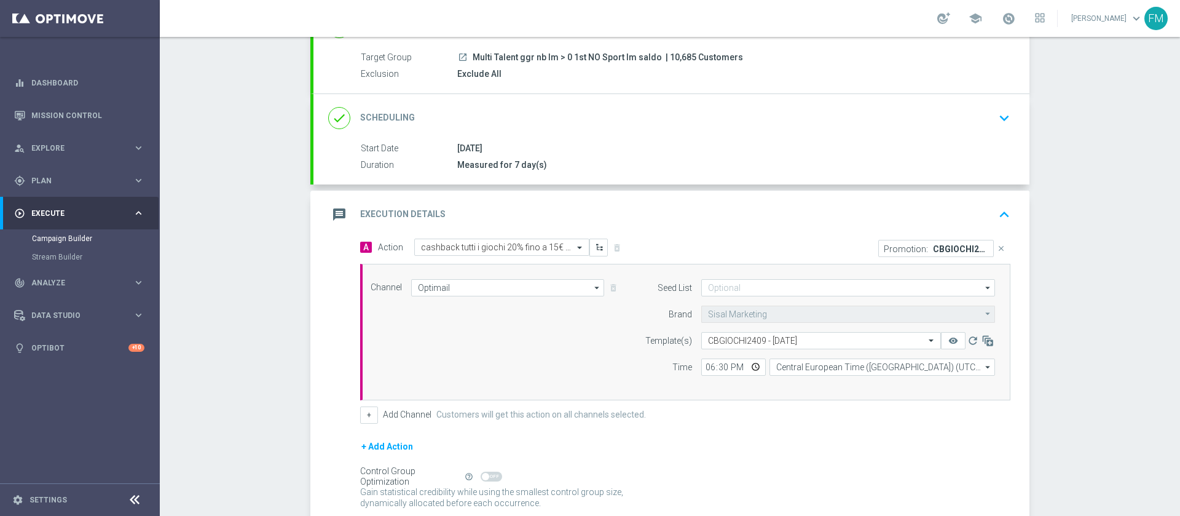
scroll to position [209, 0]
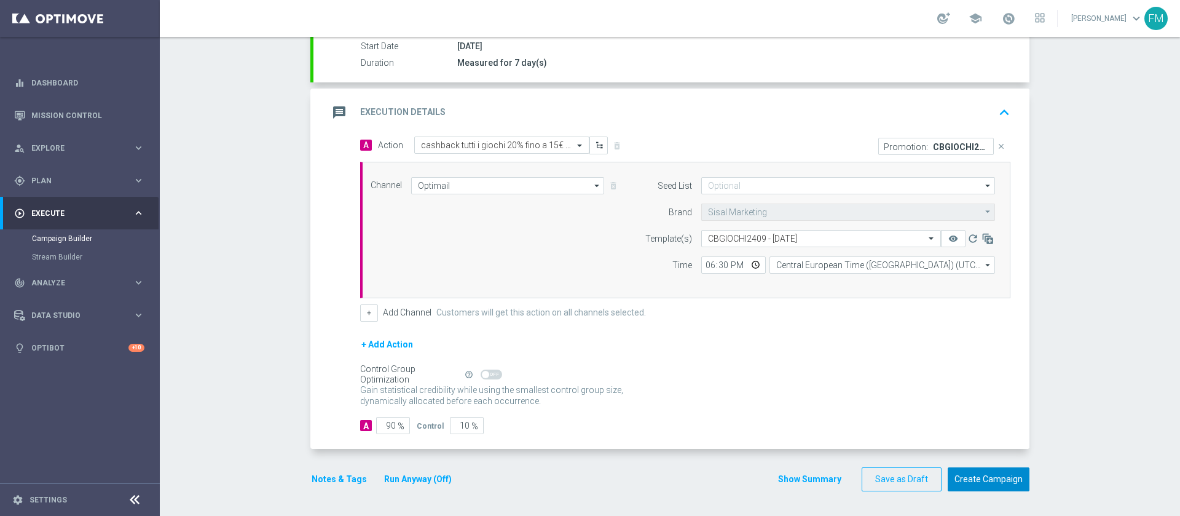
click at [1008, 481] on button "Create Campaign" at bounding box center [989, 479] width 82 height 24
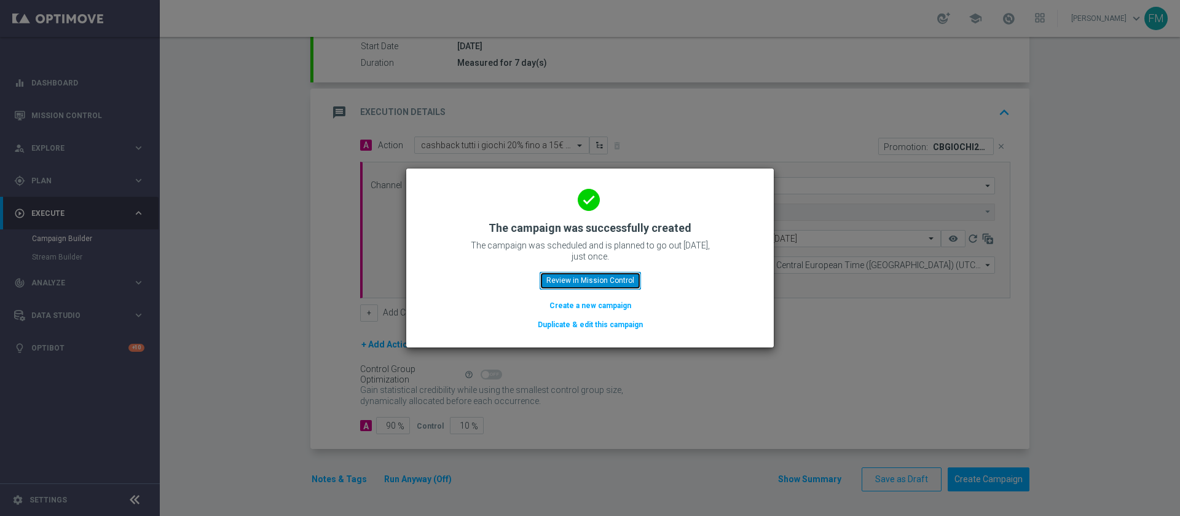
click at [621, 282] on button "Review in Mission Control" at bounding box center [590, 280] width 101 height 17
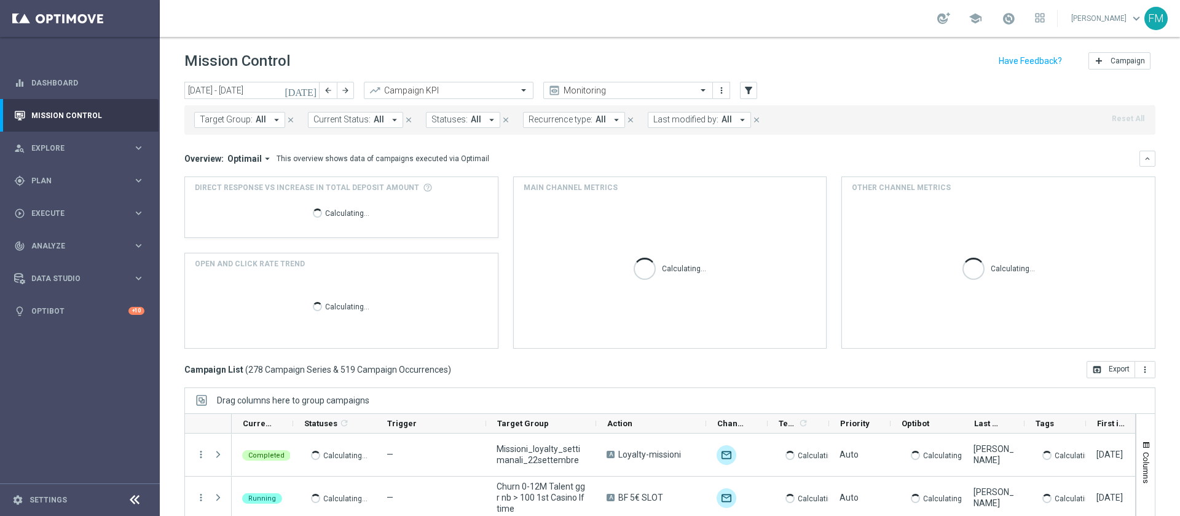
click at [722, 119] on span "All" at bounding box center [727, 119] width 10 height 10
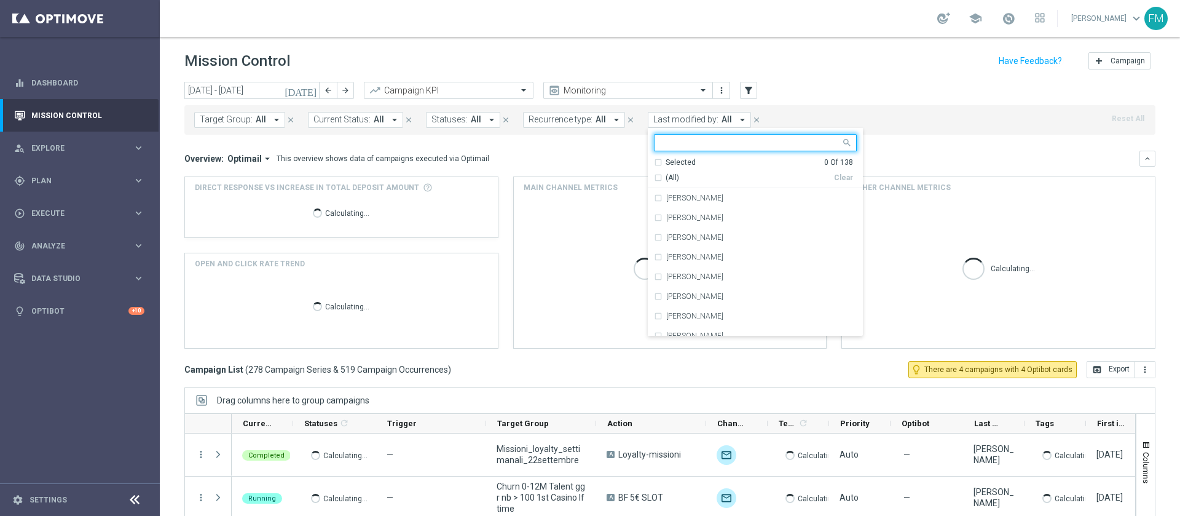
click at [877, 58] on div "Mission Control add Campaign" at bounding box center [669, 61] width 971 height 24
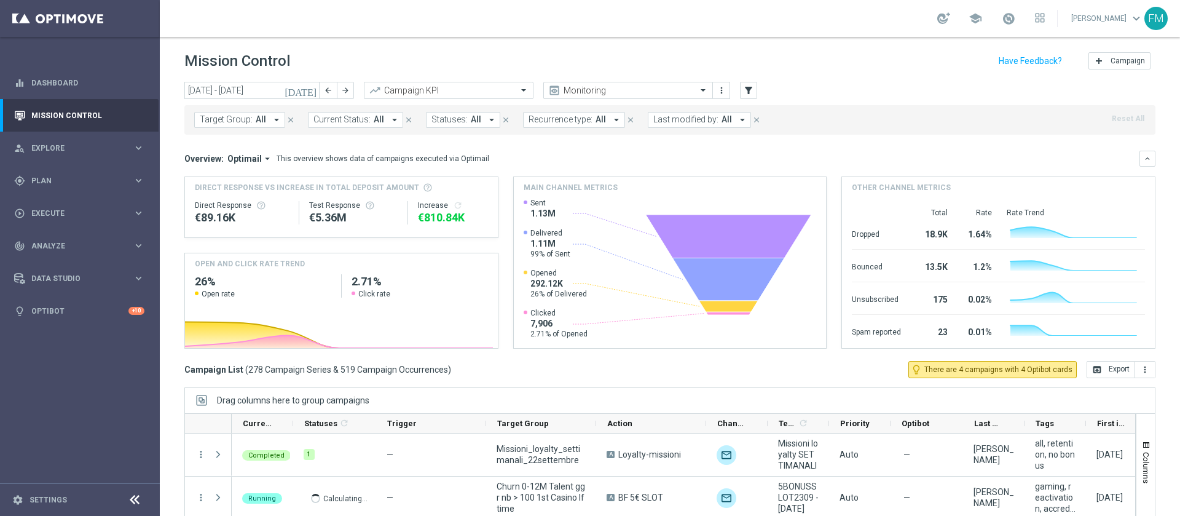
click at [711, 124] on button "Last modified by: All arrow_drop_down" at bounding box center [699, 120] width 103 height 16
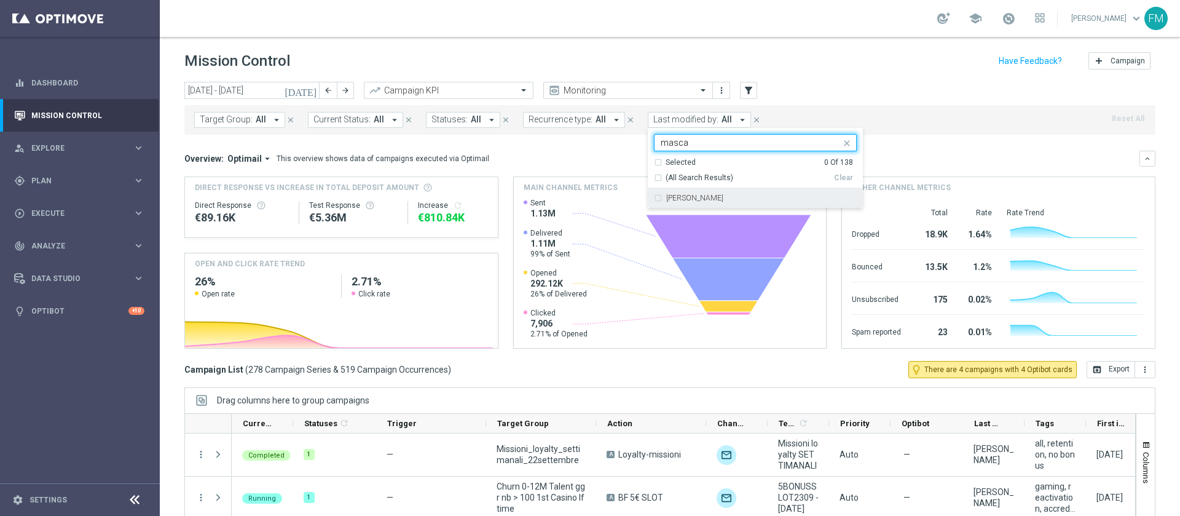
click at [716, 200] on label "[PERSON_NAME]" at bounding box center [694, 197] width 57 height 7
type input "masca"
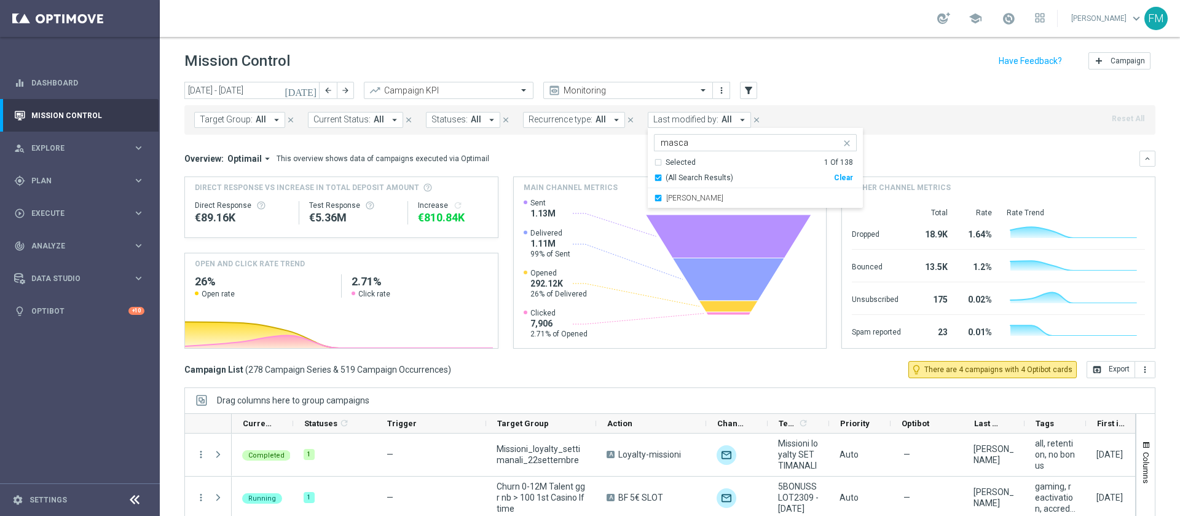
click at [846, 49] on div "Mission Control add Campaign" at bounding box center [669, 61] width 971 height 24
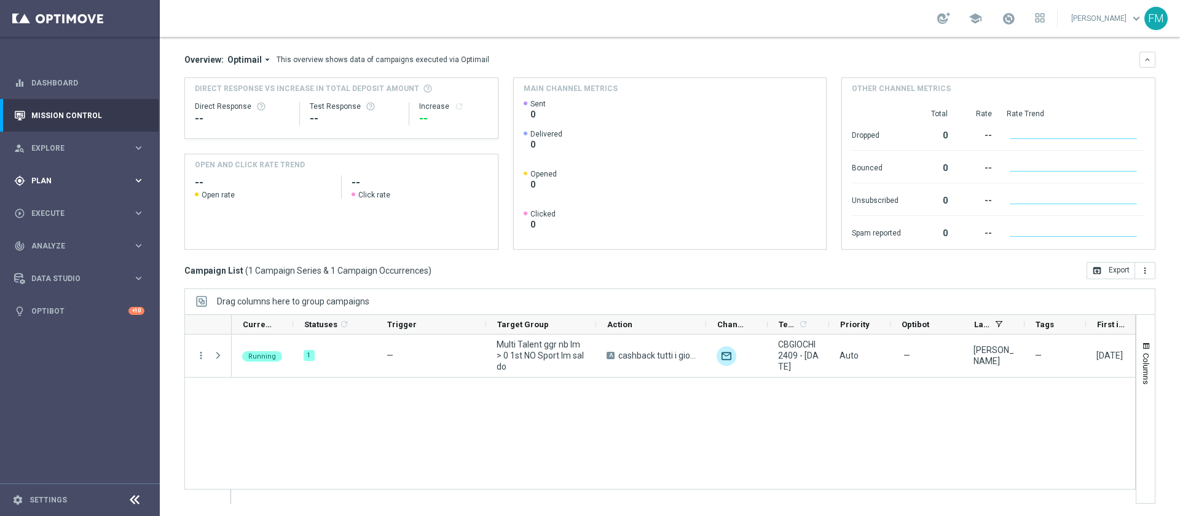
click at [125, 170] on div "gps_fixed Plan keyboard_arrow_right" at bounding box center [79, 180] width 159 height 33
click at [44, 243] on span "Templates" at bounding box center [77, 242] width 88 height 7
drag, startPoint x: 53, startPoint y: 271, endPoint x: 49, endPoint y: 264, distance: 8.5
click at [49, 264] on section "Optimail OptiMobile In-App OptiMobile Push Optipush Web Push Notifications Webp…" at bounding box center [95, 307] width 127 height 111
click at [49, 264] on link "Optimail" at bounding box center [83, 261] width 90 height 10
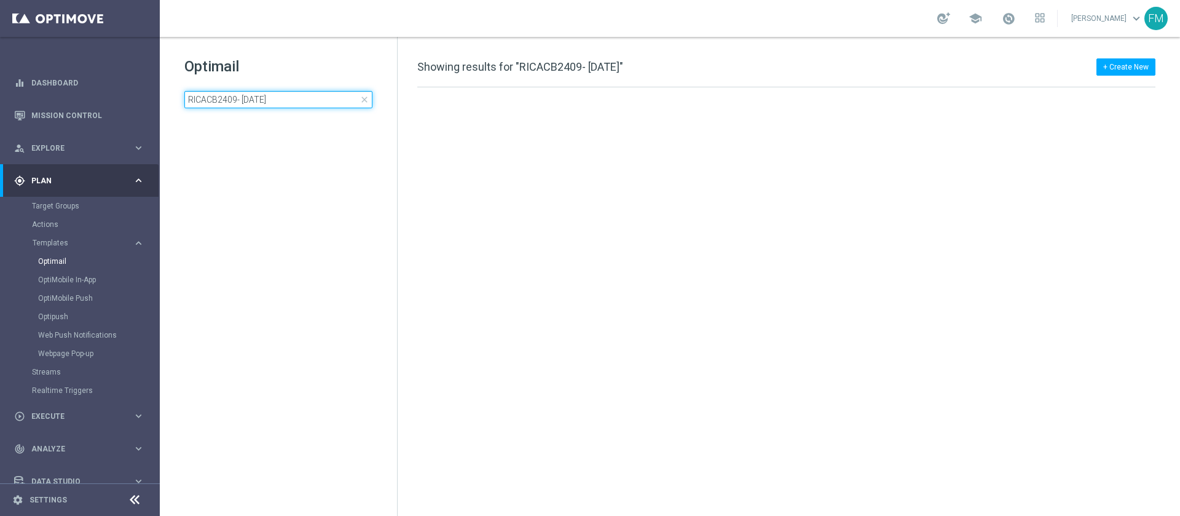
click at [250, 102] on input "RICACB2409- [DATE]" at bounding box center [278, 99] width 188 height 17
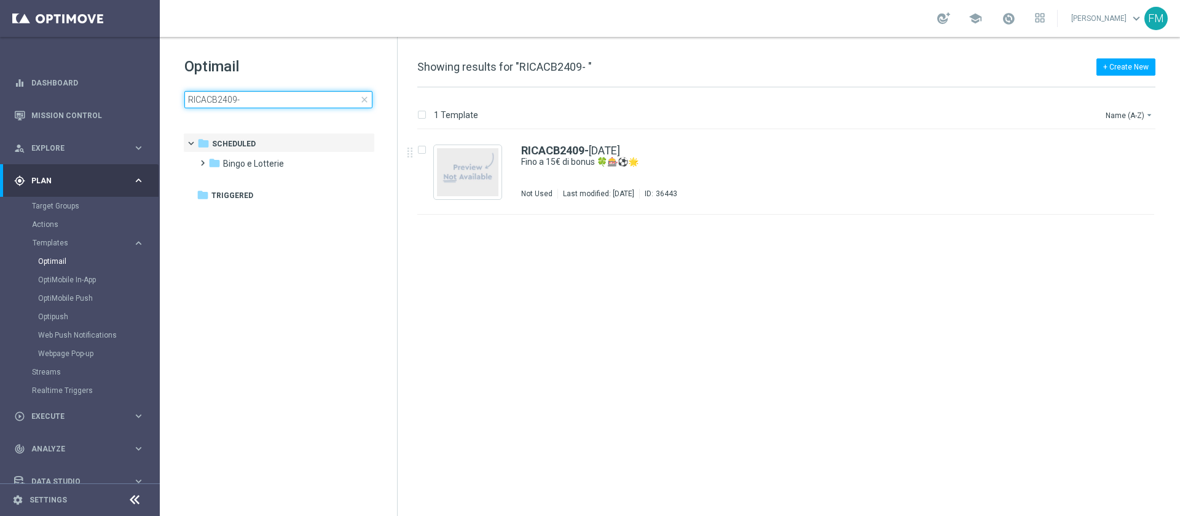
type input "RICACB2409-"
click at [712, 175] on div "RICACB2409- 2025 - 09 - 24 Fino a 15€ di bonus 🍀🎰⚽🌟 Not Used Last modified: Wed…" at bounding box center [812, 171] width 582 height 53
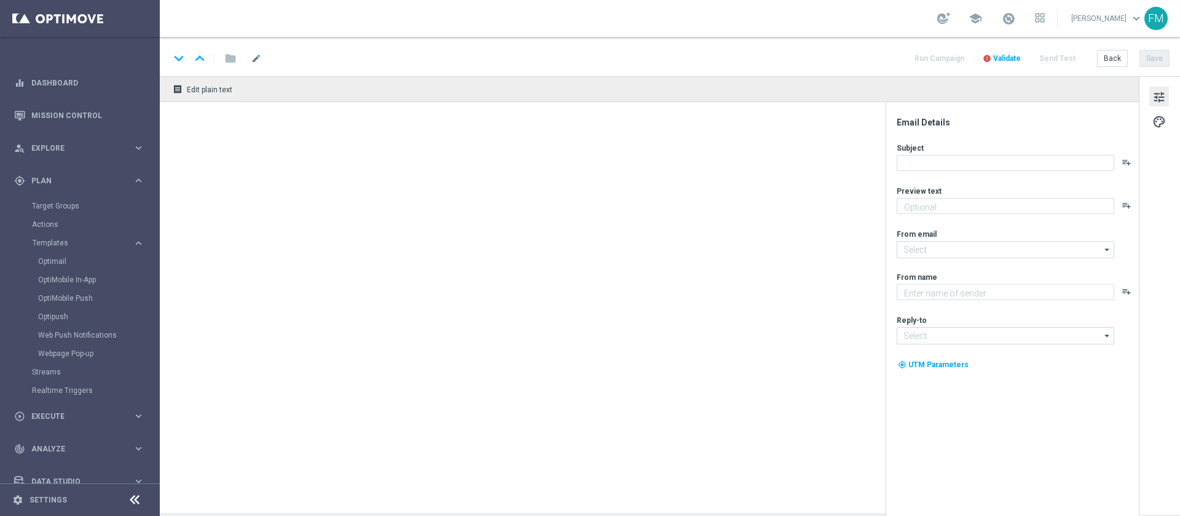
type textarea "Scopri la nuova promo ricarica! 🎁"
type input "newsletter@comunicazioni.sisal.it"
type textarea "Sisal"
type input "info@sisal.it"
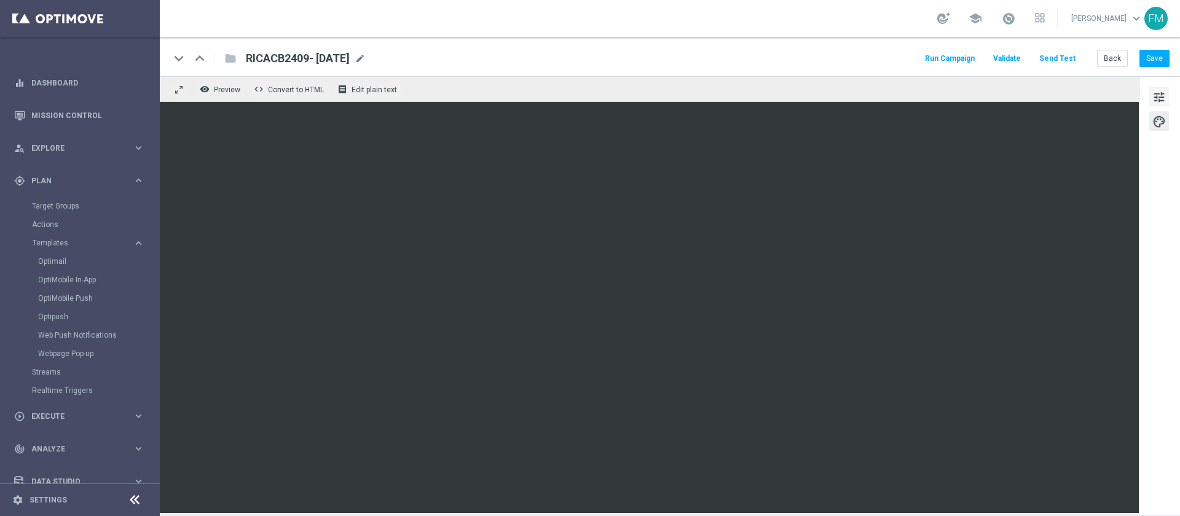
click at [1158, 96] on span "tune" at bounding box center [1160, 97] width 14 height 16
click at [1160, 68] on div "keyboard_arrow_down keyboard_arrow_up folder RICACB2409- 2025 - 09 - 24 RICACB2…" at bounding box center [670, 56] width 1020 height 39
click at [1157, 58] on button "Save" at bounding box center [1155, 58] width 30 height 17
click at [1163, 53] on button "Save" at bounding box center [1155, 58] width 30 height 17
click at [1167, 66] on button "Save" at bounding box center [1155, 58] width 30 height 17
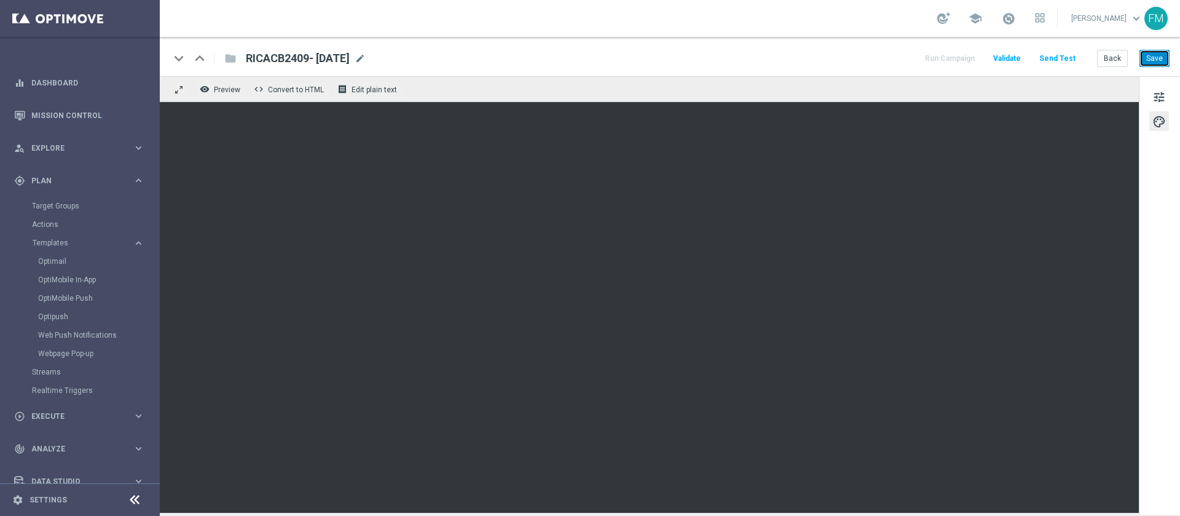
click at [1158, 61] on button "Save" at bounding box center [1155, 58] width 30 height 17
click at [1106, 60] on button "Back" at bounding box center [1112, 58] width 31 height 17
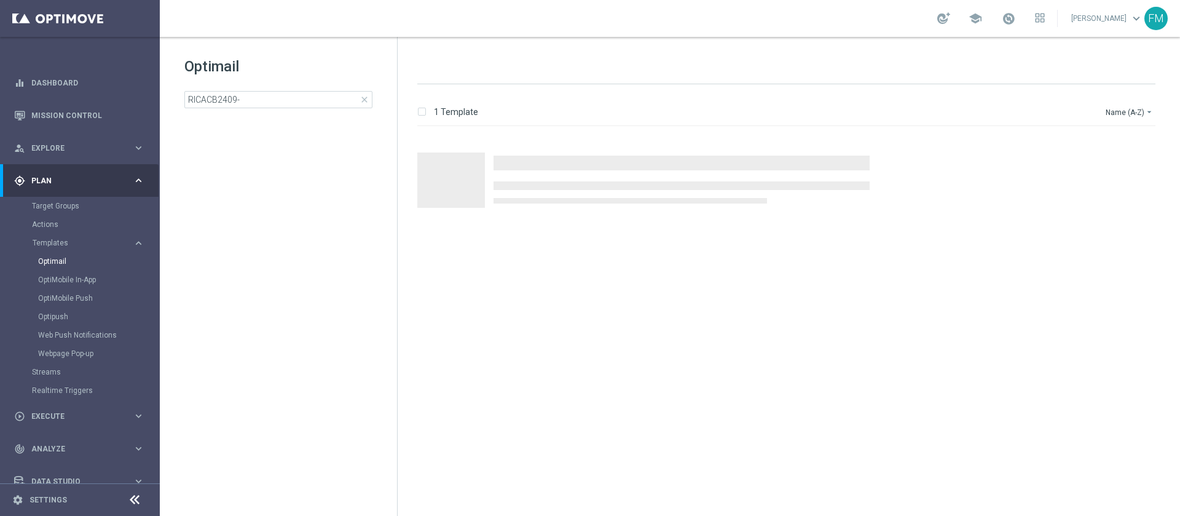
click at [367, 102] on span "close" at bounding box center [365, 100] width 10 height 10
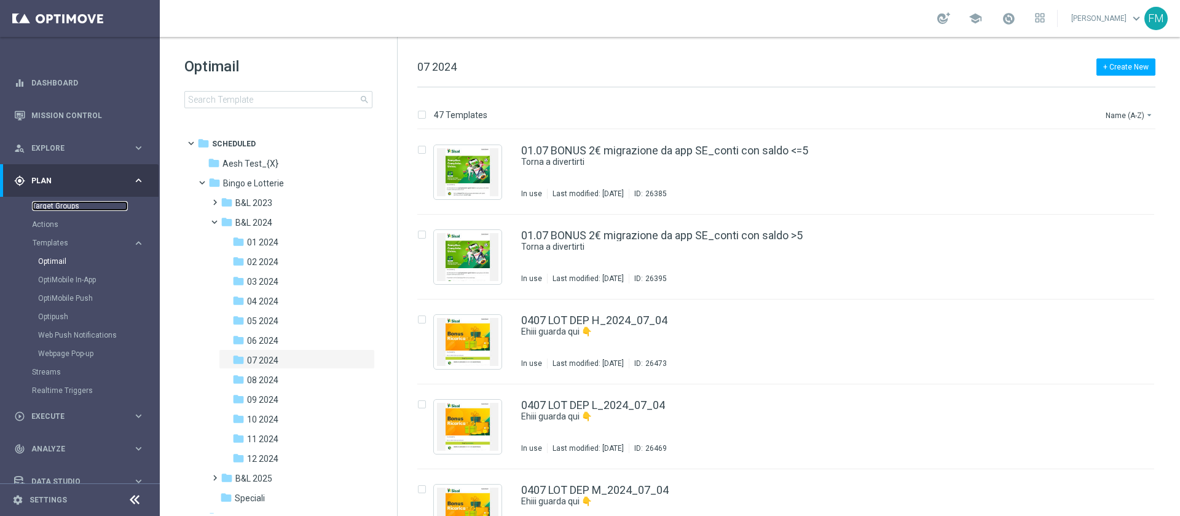
click at [75, 205] on link "Target Groups" at bounding box center [80, 206] width 96 height 10
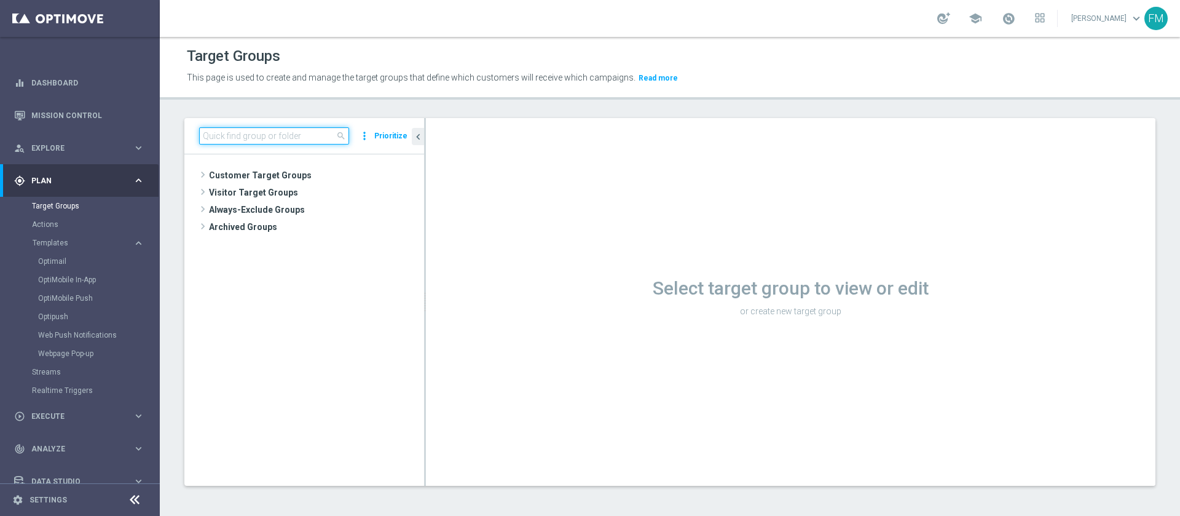
click at [307, 135] on input at bounding box center [274, 135] width 150 height 17
paste input "Multi Talent ggr nb lm > 0 1st NO Sport lm NO saldo"
type input "Multi Talent ggr nb lm > 0 1st NO Sport lm NO saldo"
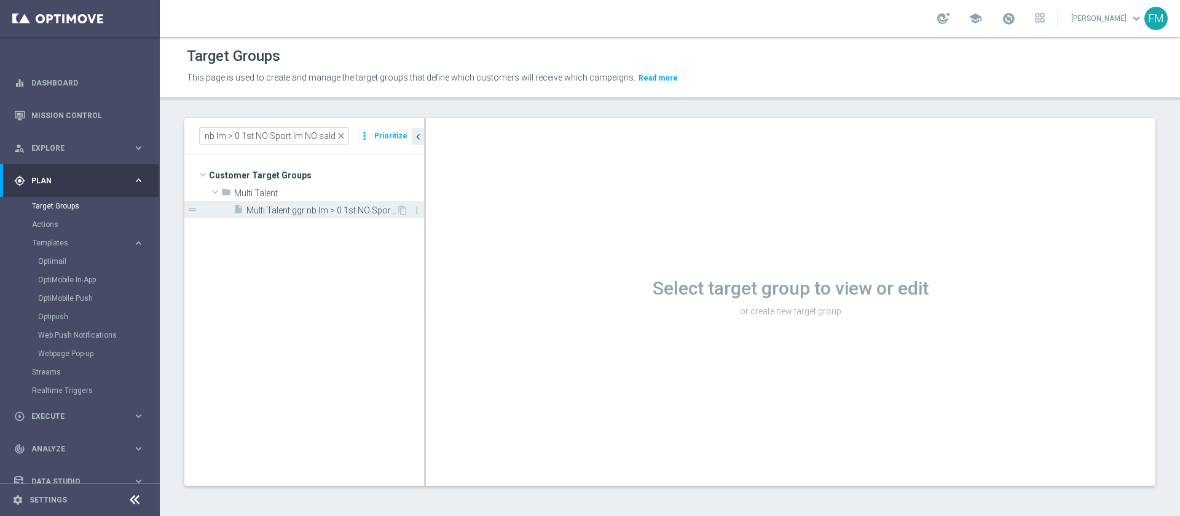
scroll to position [0, 0]
click at [314, 211] on span "Multi Talent ggr nb lm > 0 1st NO Sport lm NO saldo" at bounding box center [322, 210] width 150 height 10
click at [342, 211] on span "Multi Talent ggr nb lm > 0 1st NO Sport lm NO saldo" at bounding box center [322, 210] width 150 height 10
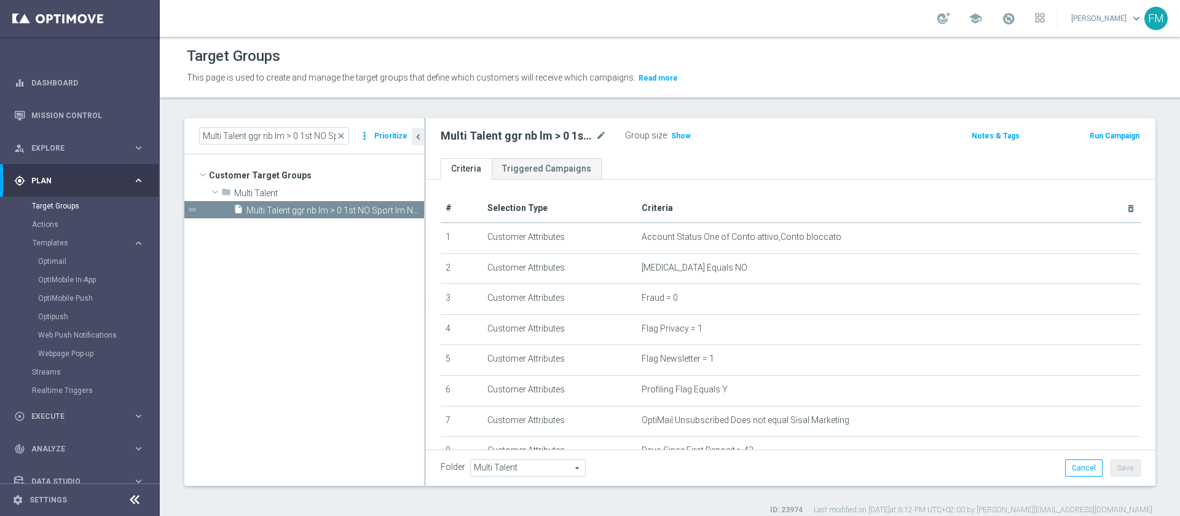
click at [1092, 136] on button "Run Campaign" at bounding box center [1115, 136] width 52 height 14
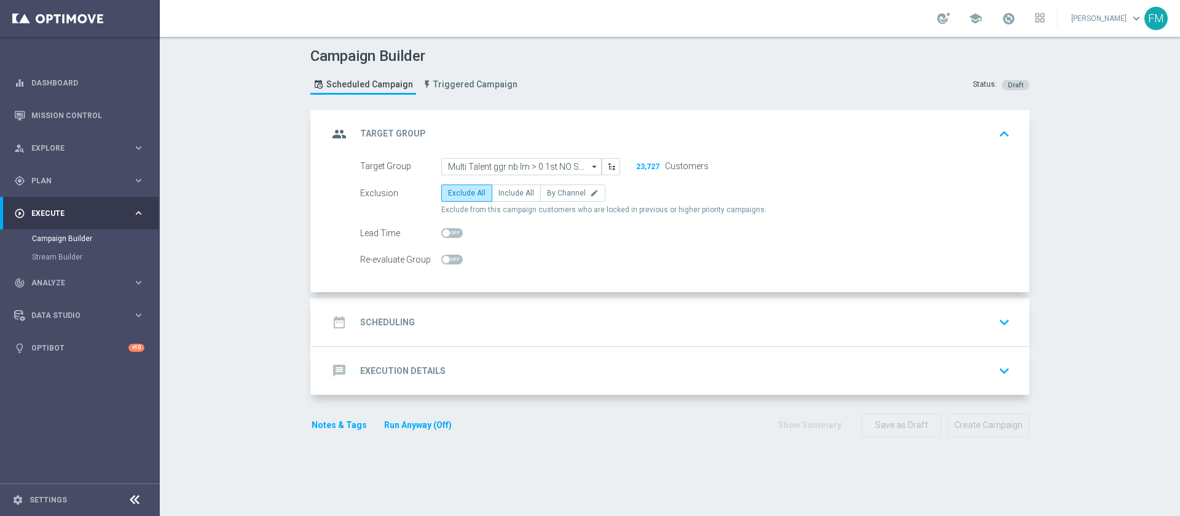
click at [607, 370] on div "message Execution Details keyboard_arrow_down" at bounding box center [671, 370] width 687 height 23
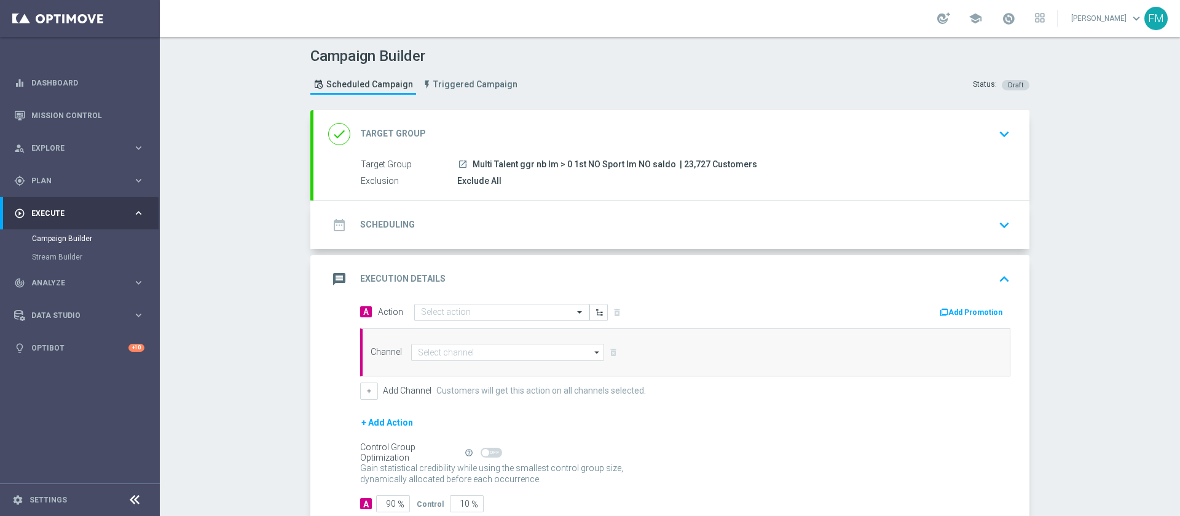
click at [594, 218] on div "date_range Scheduling keyboard_arrow_down" at bounding box center [671, 224] width 687 height 23
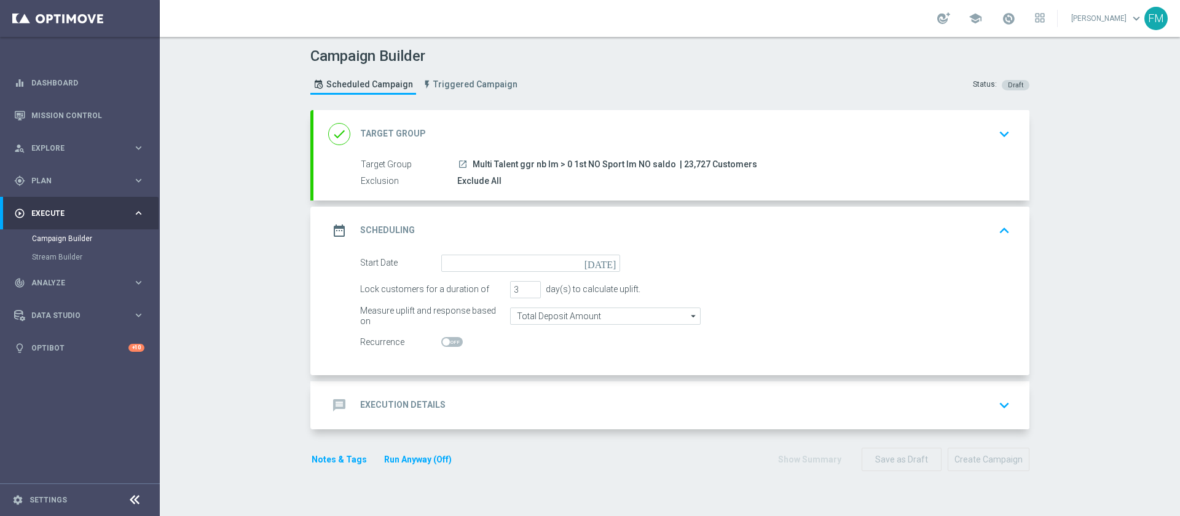
click at [604, 259] on icon "[DATE]" at bounding box center [603, 262] width 36 height 14
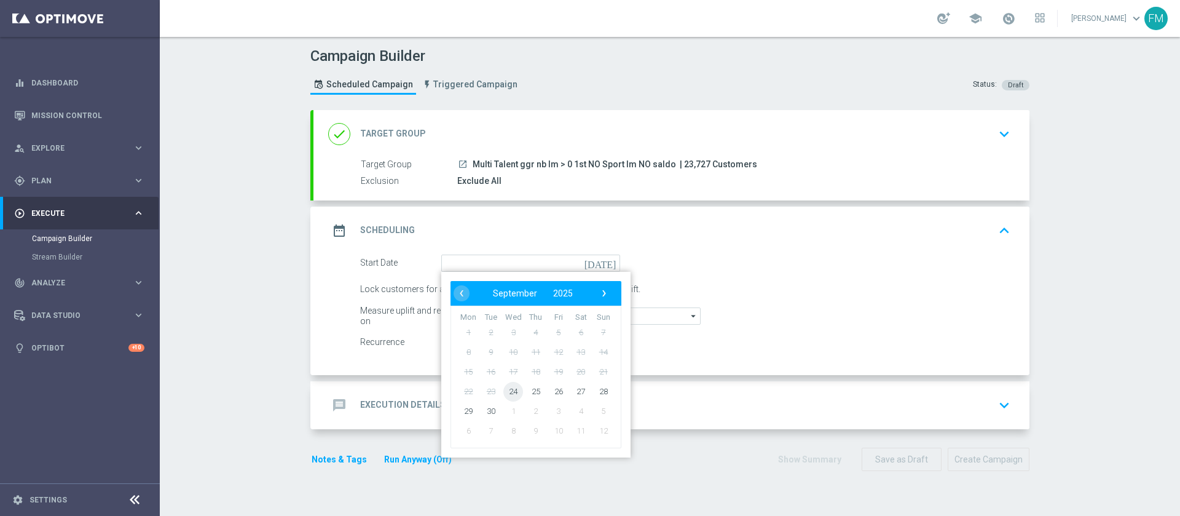
click at [503, 396] on span "24" at bounding box center [513, 391] width 20 height 20
type input "24 Sep 2025"
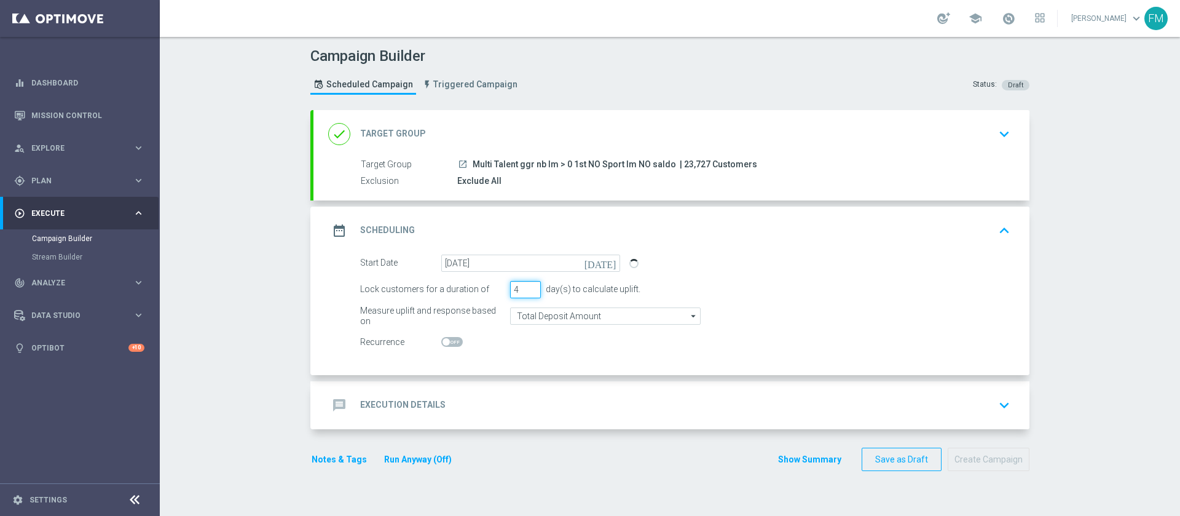
click at [529, 286] on input "4" at bounding box center [525, 289] width 31 height 17
click at [529, 286] on input "5" at bounding box center [525, 289] width 31 height 17
click at [529, 286] on input "6" at bounding box center [525, 289] width 31 height 17
type input "7"
click at [529, 286] on input "7" at bounding box center [525, 289] width 31 height 17
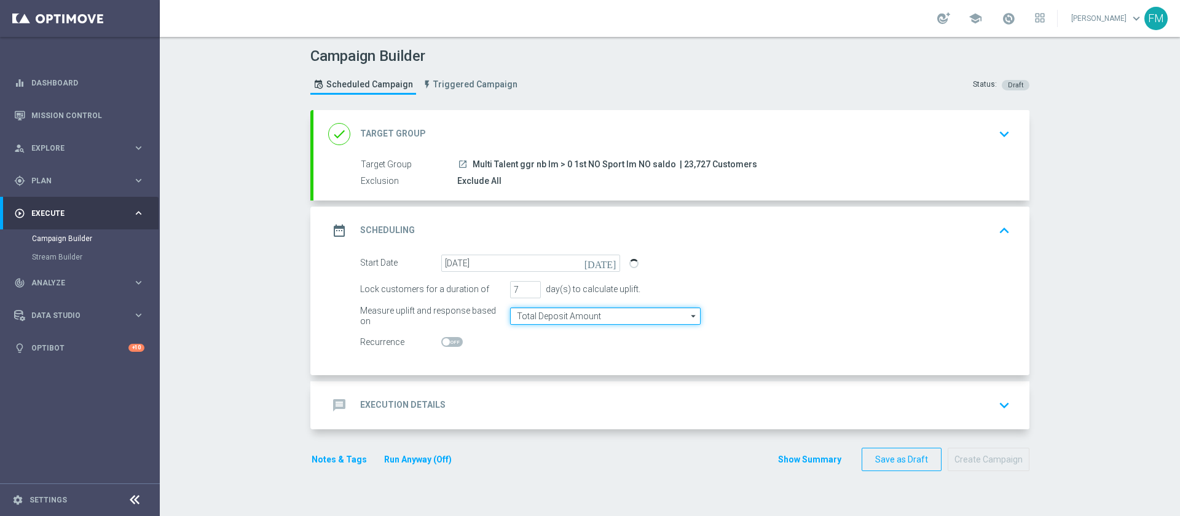
click at [559, 309] on input "Total Deposit Amount" at bounding box center [605, 315] width 191 height 17
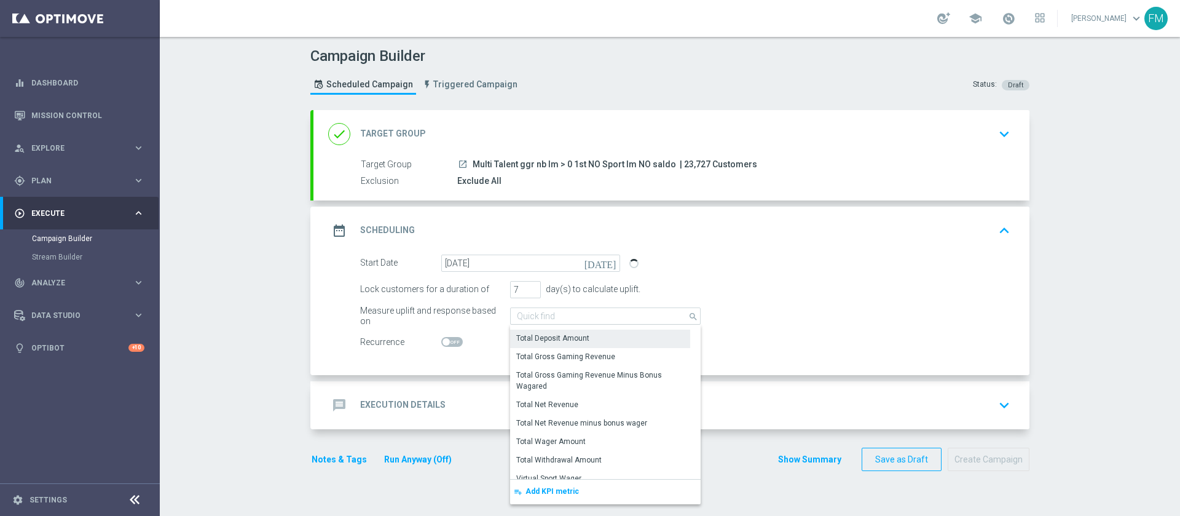
scroll to position [300, 0]
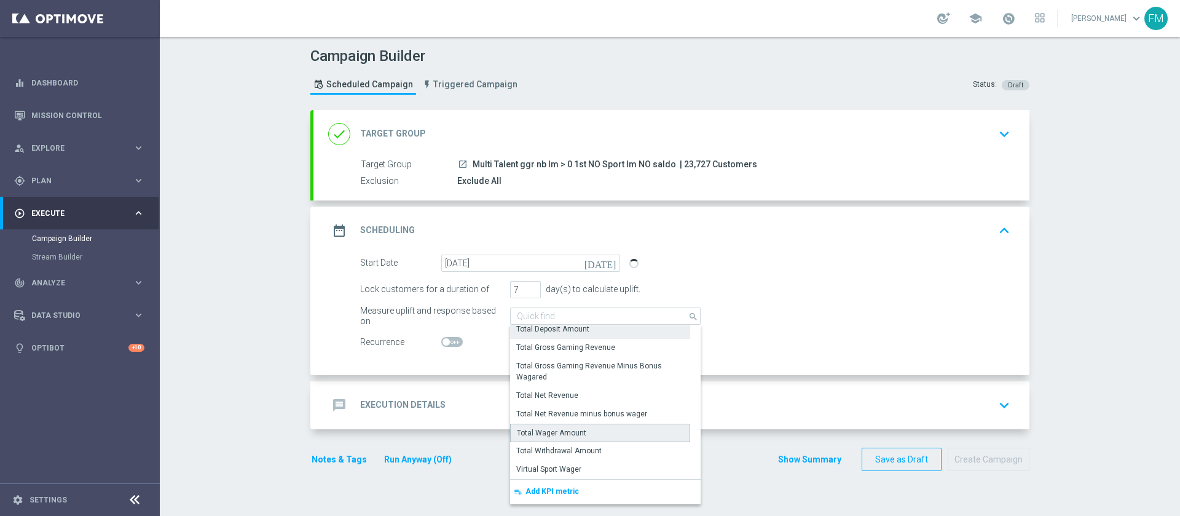
click at [590, 429] on div "Total Wager Amount" at bounding box center [600, 433] width 180 height 18
type input "Total Wager Amount"
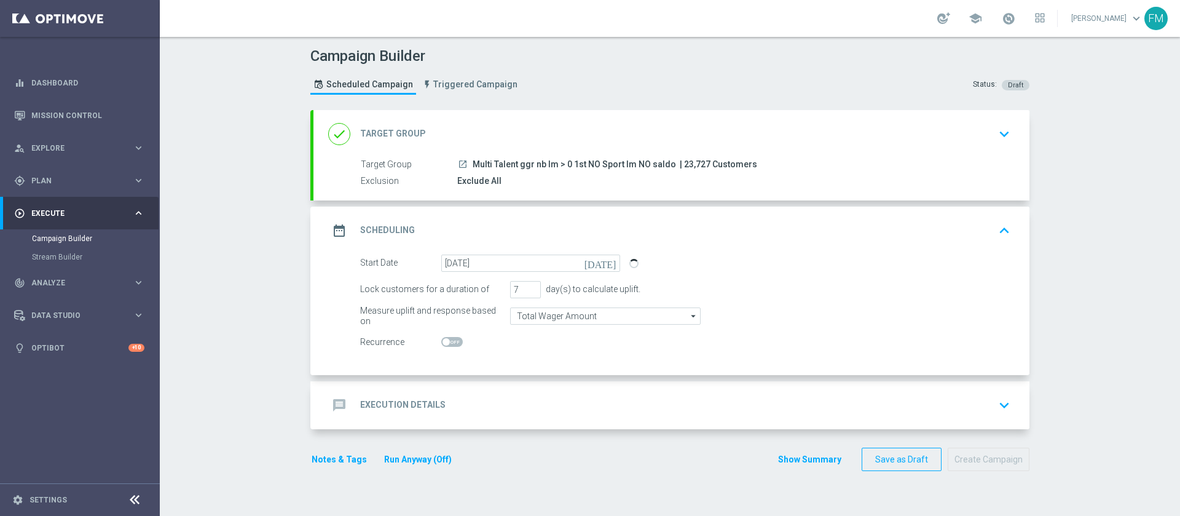
click at [475, 393] on div "message Execution Details keyboard_arrow_down" at bounding box center [671, 404] width 687 height 23
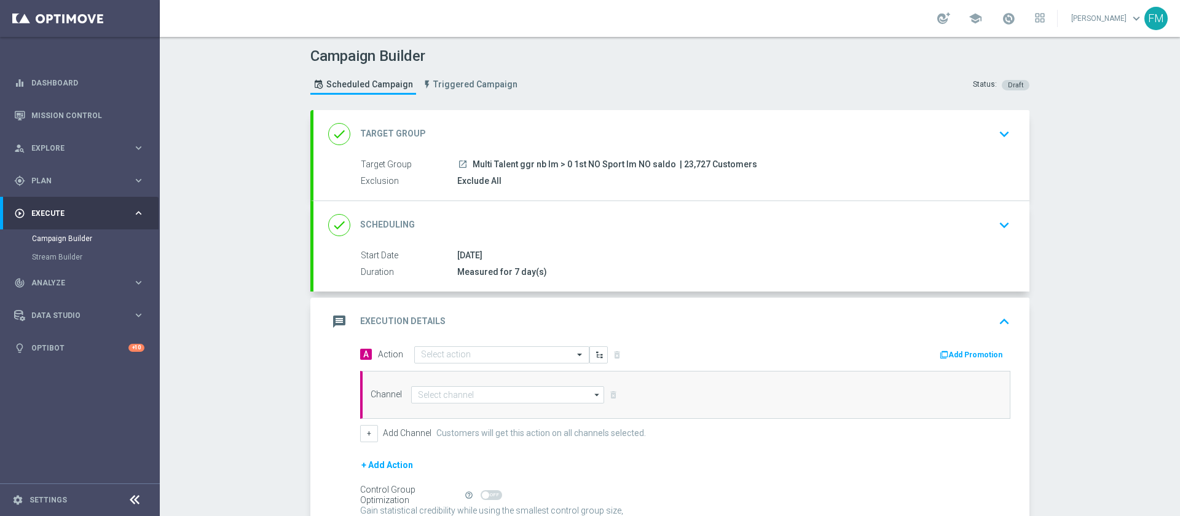
scroll to position [120, 0]
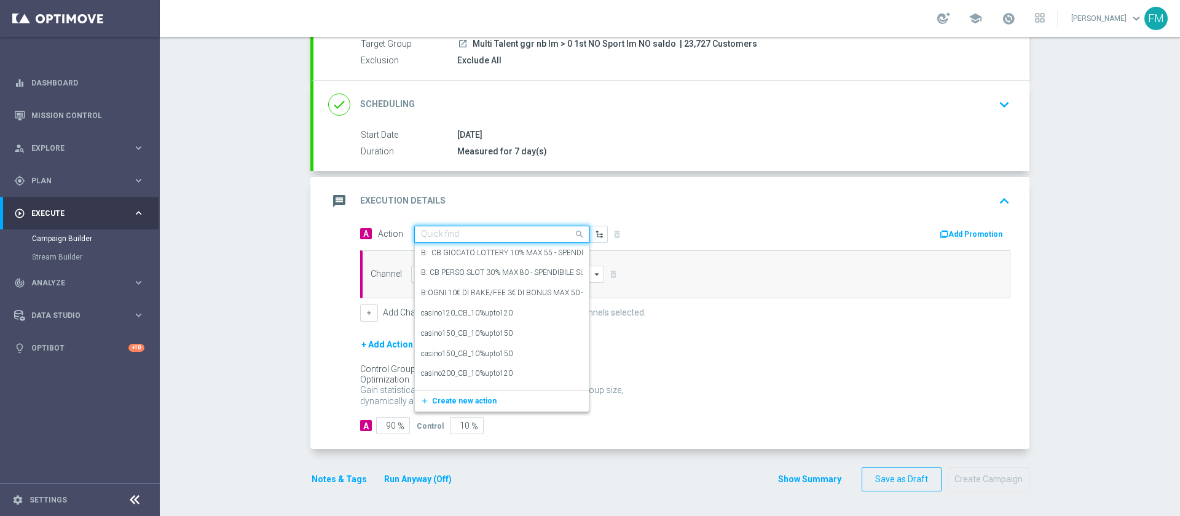
click at [435, 229] on input "text" at bounding box center [489, 234] width 137 height 10
paste input "Ricarica 20€ per [PERSON_NAME] 20% fino a 15€ tutti i giochi"
type input "Ricarica 20€ per [PERSON_NAME] 20% fino a 15€ tutti i giochi"
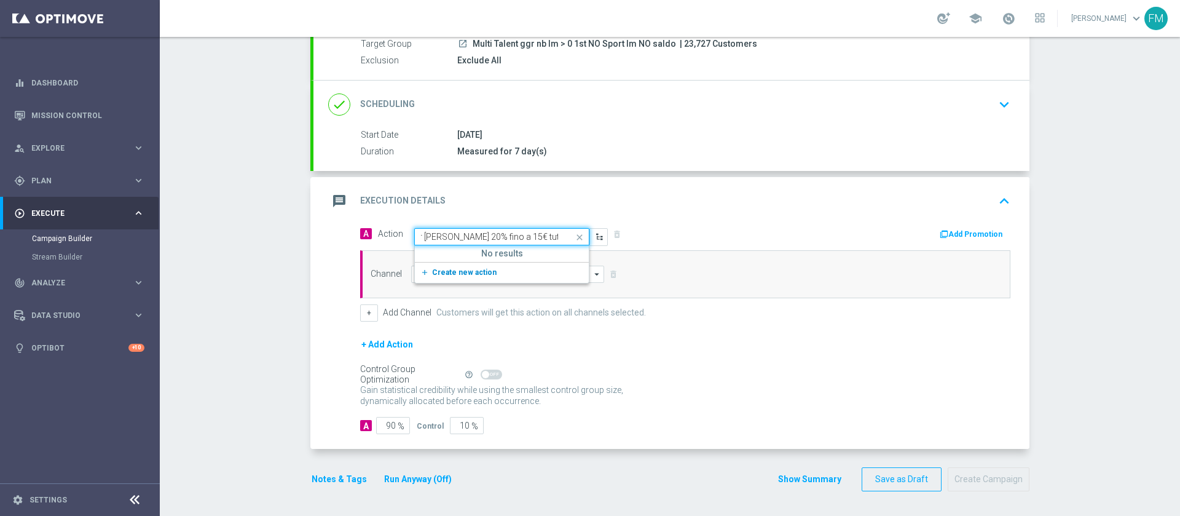
click at [459, 276] on button "add_new Create new action" at bounding box center [500, 273] width 170 height 14
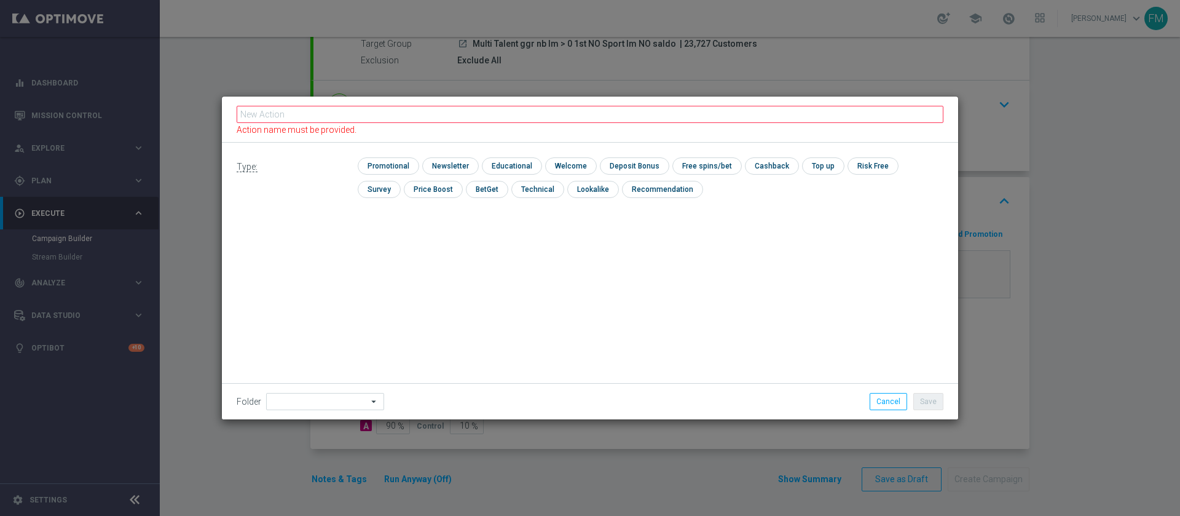
click at [439, 229] on div "Type: check Promotional check Newsletter check Educational check Welcome check …" at bounding box center [590, 281] width 736 height 277
click at [339, 107] on div at bounding box center [590, 120] width 736 height 46
paste input "Ricarica 20€ per [PERSON_NAME] 20% fino a 15€ tutti i giochi"
type input "Ricarica 20€ per [PERSON_NAME] 20% fino a 15€ tutti i giochi"
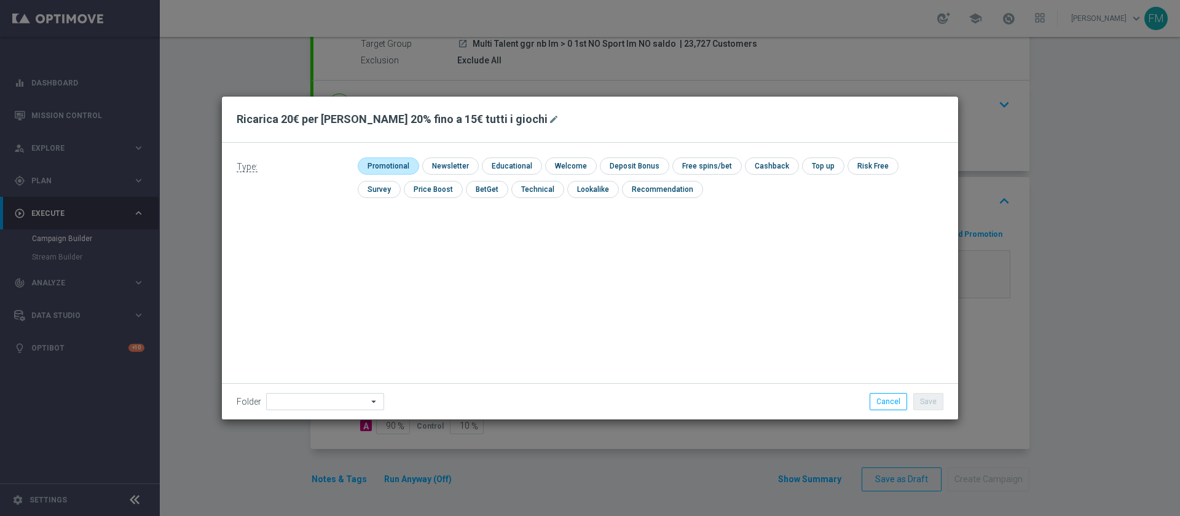
drag, startPoint x: 375, startPoint y: 152, endPoint x: 380, endPoint y: 167, distance: 16.1
click at [380, 167] on div "Type: check Promotional check Newsletter check Educational check Welcome check …" at bounding box center [590, 182] width 736 height 79
click at [380, 167] on input "checkbox" at bounding box center [387, 165] width 58 height 17
checkbox input "true"
drag, startPoint x: 642, startPoint y: 166, endPoint x: 765, endPoint y: 167, distance: 123.0
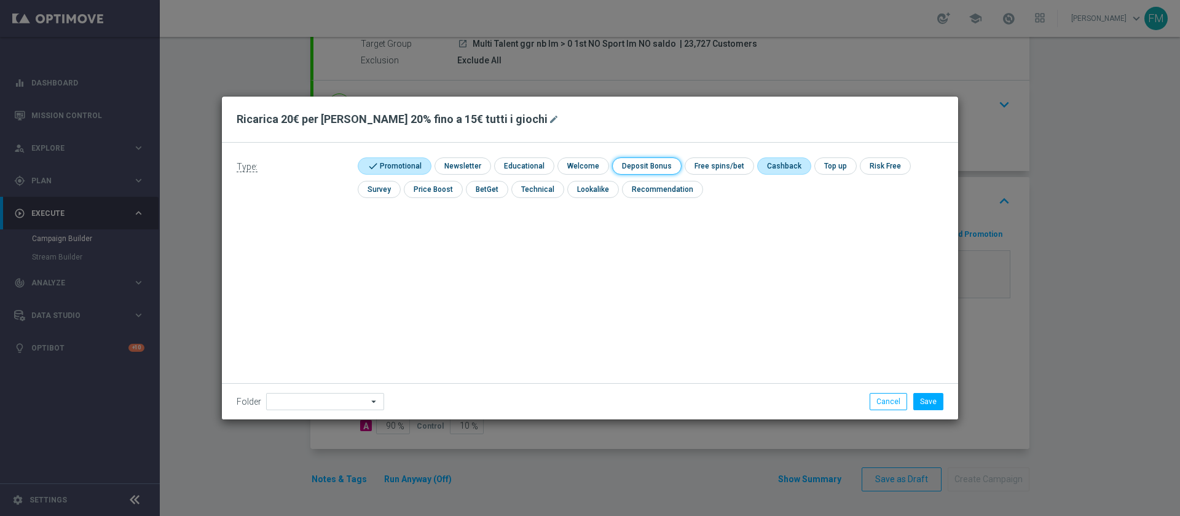
click at [765, 167] on div "check Promotional check Newsletter check Educational check Welcome check Deposi…" at bounding box center [651, 180] width 586 height 47
click at [765, 167] on input "checkbox" at bounding box center [783, 165] width 52 height 17
checkbox input "true"
click at [642, 162] on input "checkbox" at bounding box center [645, 165] width 66 height 17
checkbox input "true"
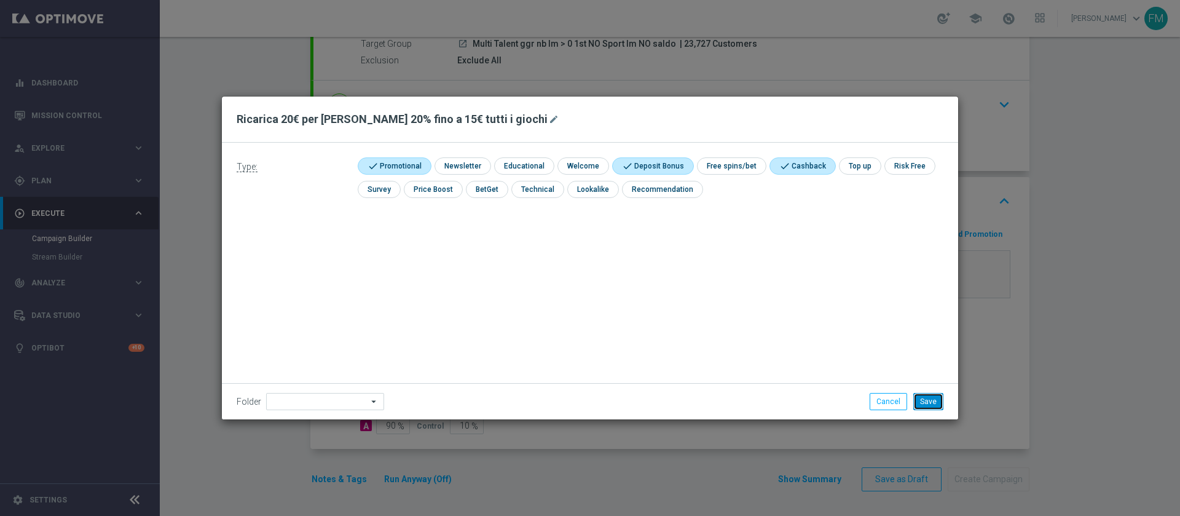
click at [924, 406] on button "Save" at bounding box center [929, 401] width 30 height 17
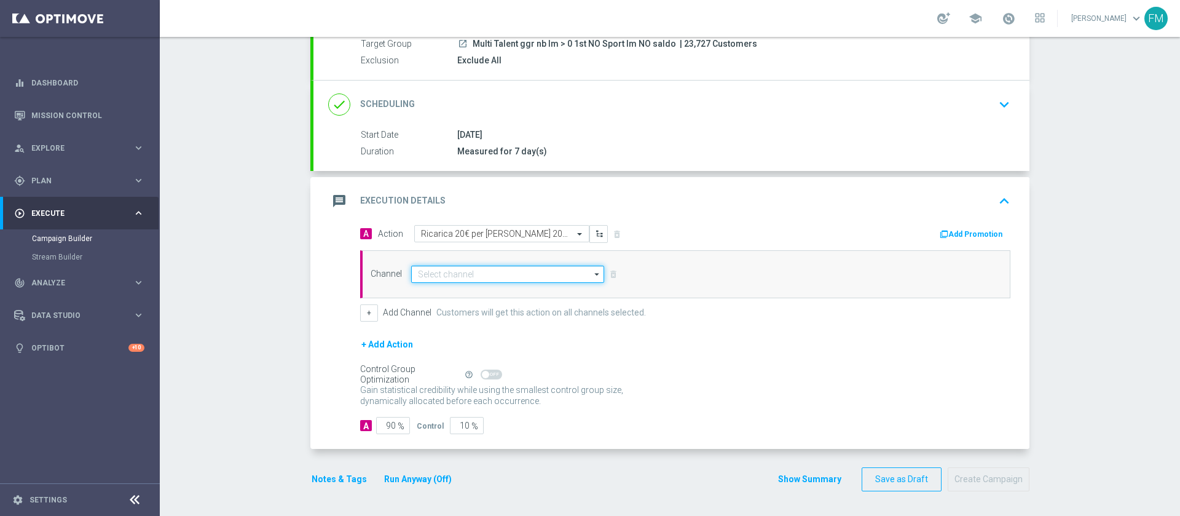
click at [506, 275] on input at bounding box center [507, 274] width 193 height 17
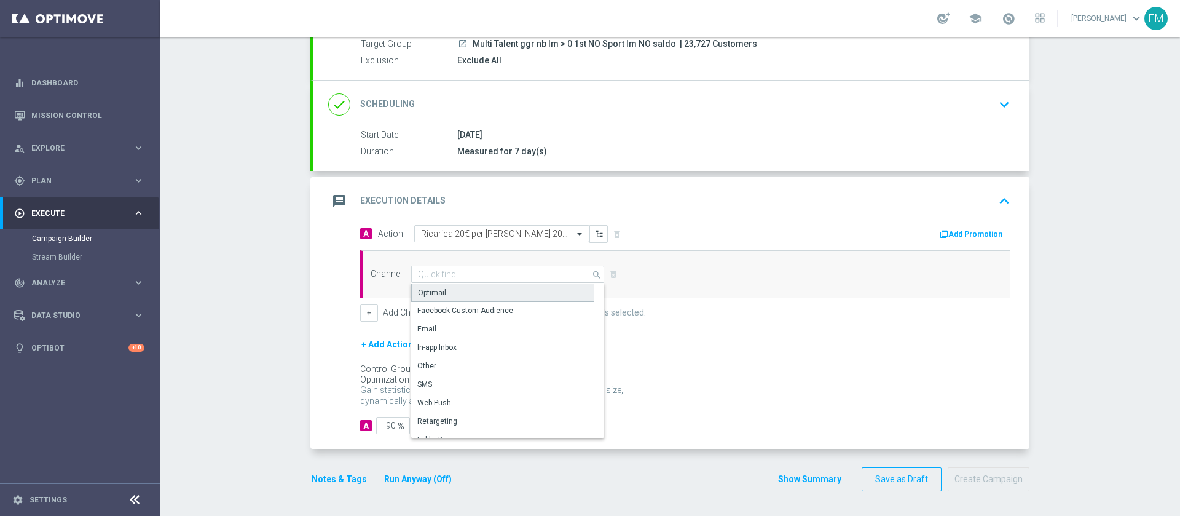
click at [499, 290] on div "Optimail" at bounding box center [502, 292] width 183 height 18
type input "Optimail"
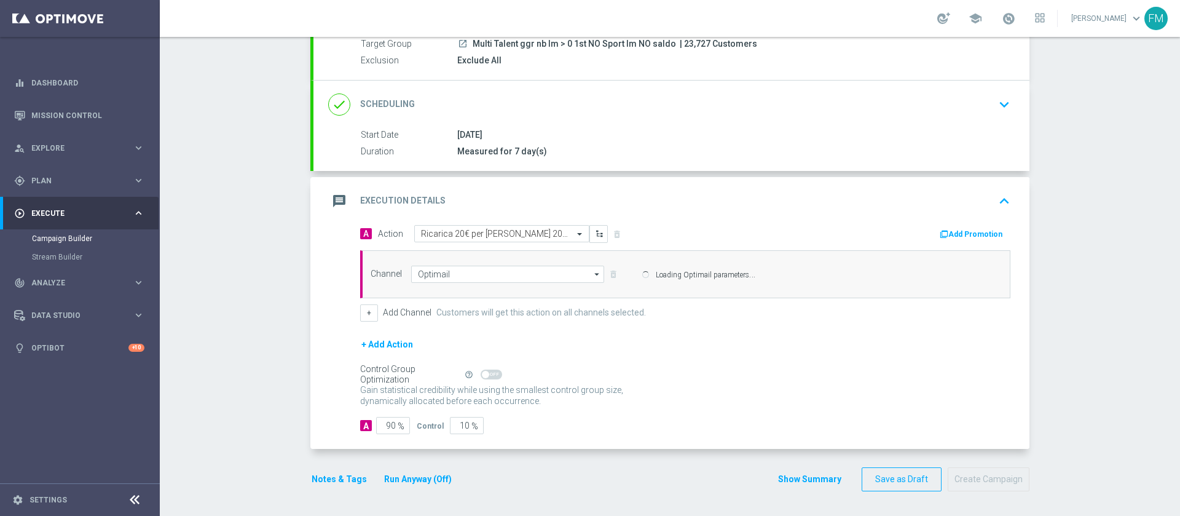
click at [973, 228] on button "Add Promotion" at bounding box center [973, 234] width 68 height 14
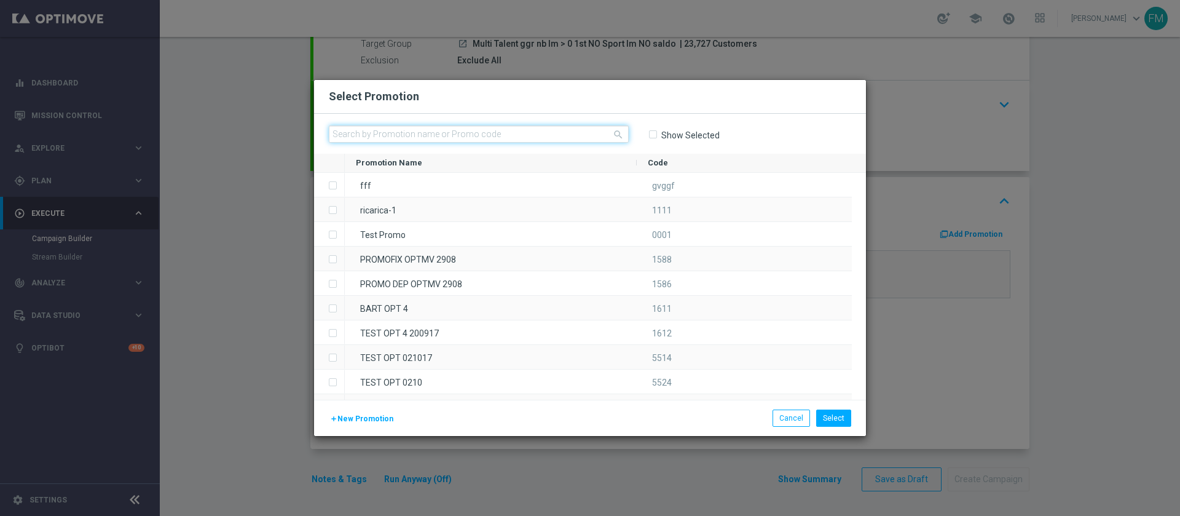
click at [551, 131] on input "text" at bounding box center [479, 133] width 300 height 17
paste input "RICACB2409"
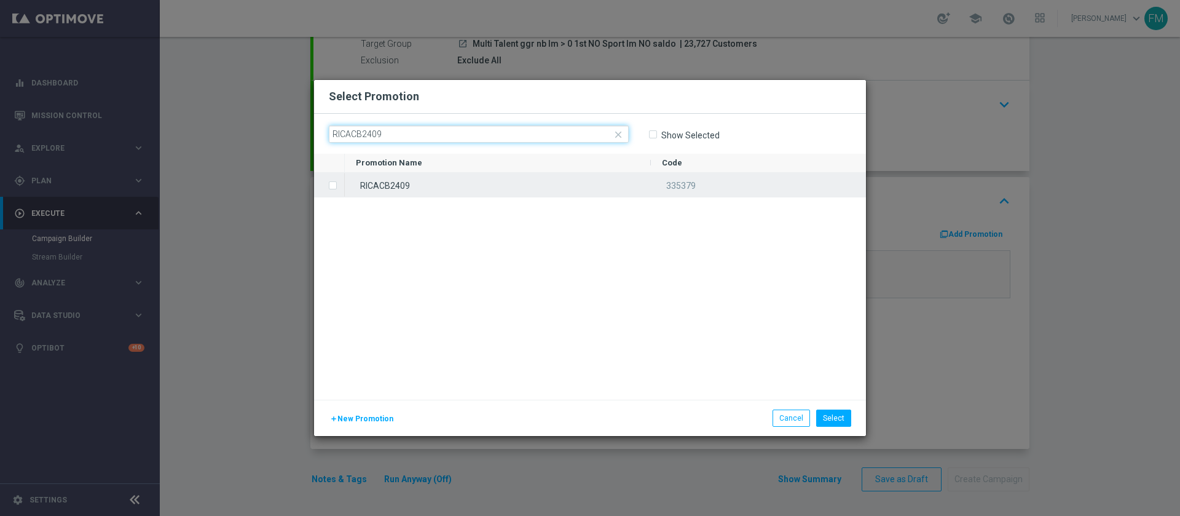
type input "RICACB2409"
click at [519, 197] on div "RICACB2409 335379" at bounding box center [605, 185] width 521 height 25
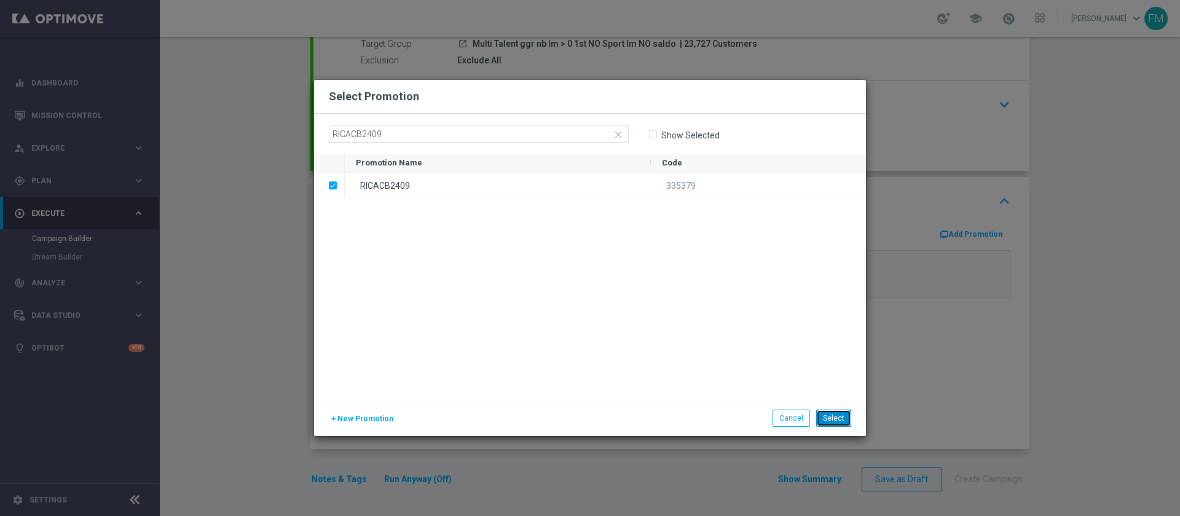
click at [838, 425] on button "Select" at bounding box center [833, 417] width 35 height 17
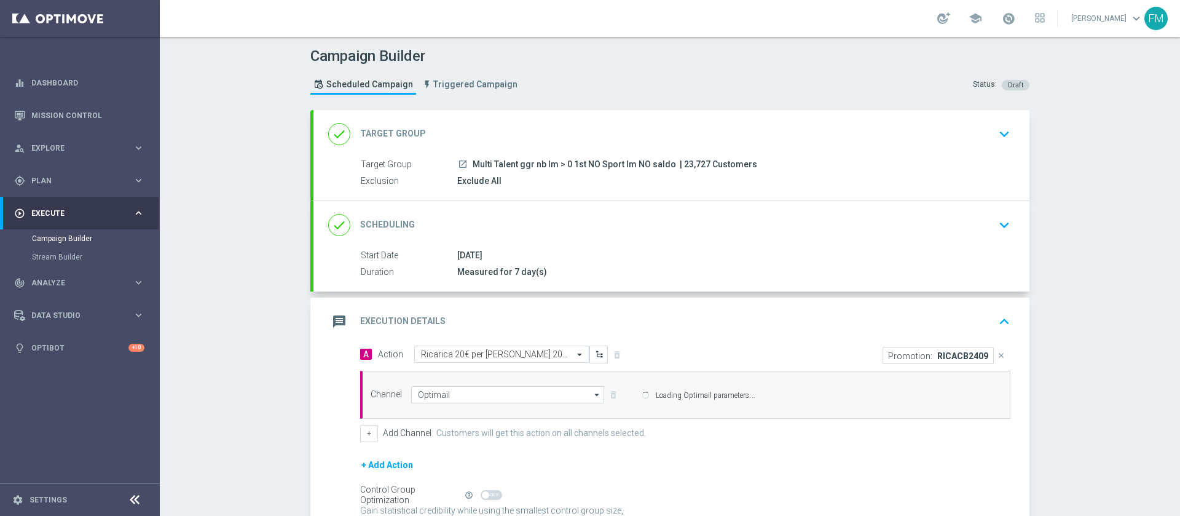
scroll to position [37, 0]
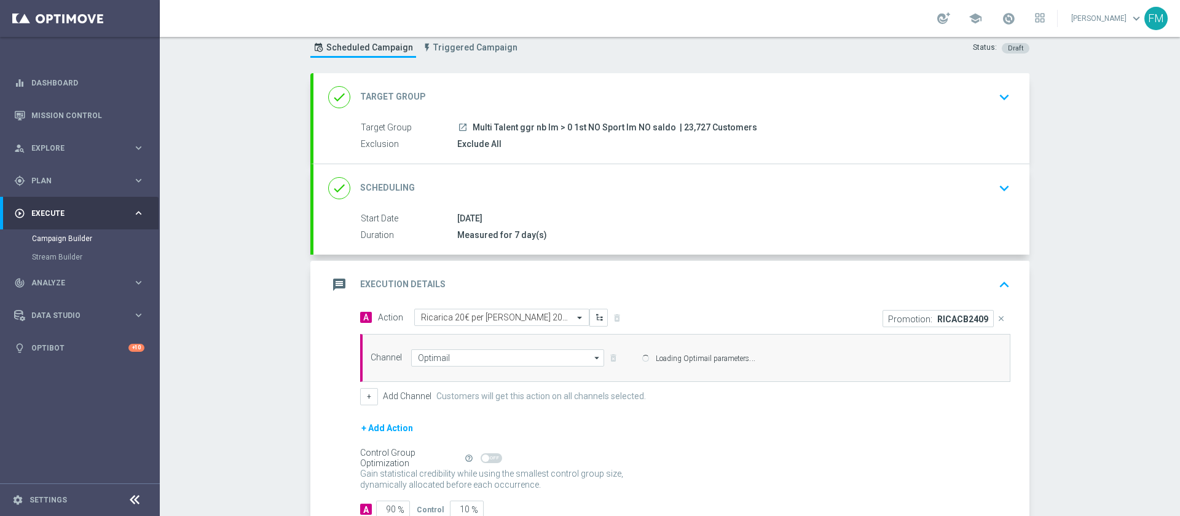
click at [918, 189] on div "done Scheduling keyboard_arrow_down" at bounding box center [671, 187] width 687 height 23
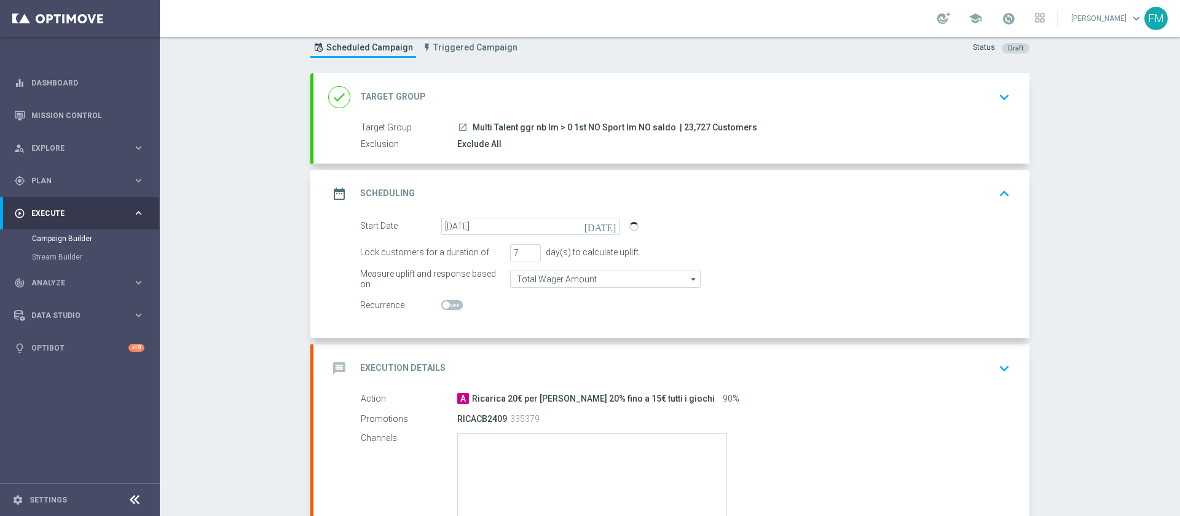
click at [992, 212] on div "date_range Scheduling keyboard_arrow_up" at bounding box center [672, 194] width 716 height 48
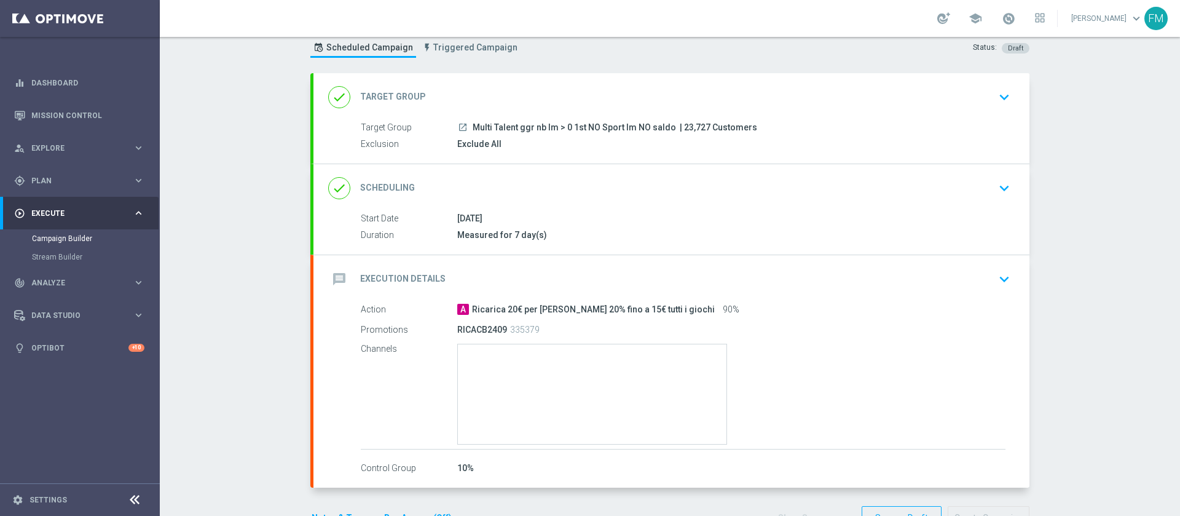
scroll to position [75, 0]
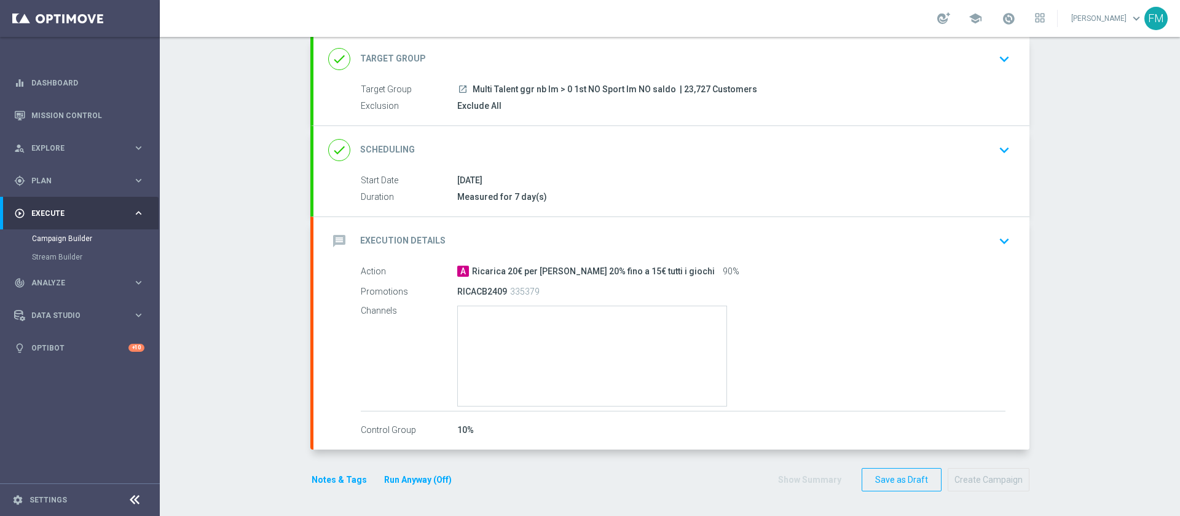
click at [951, 256] on div "message Execution Details keyboard_arrow_down" at bounding box center [672, 241] width 716 height 48
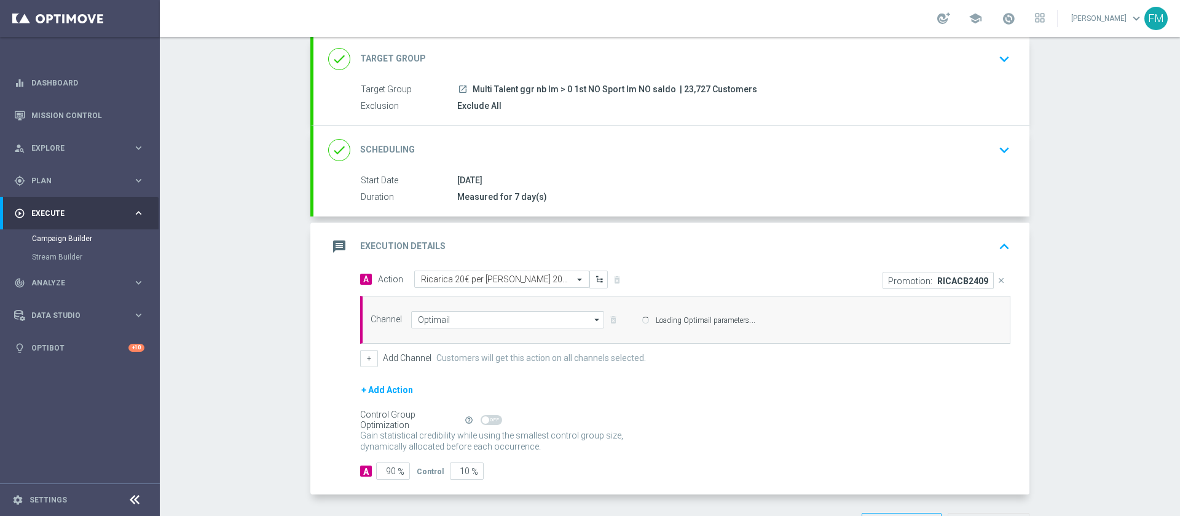
scroll to position [120, 0]
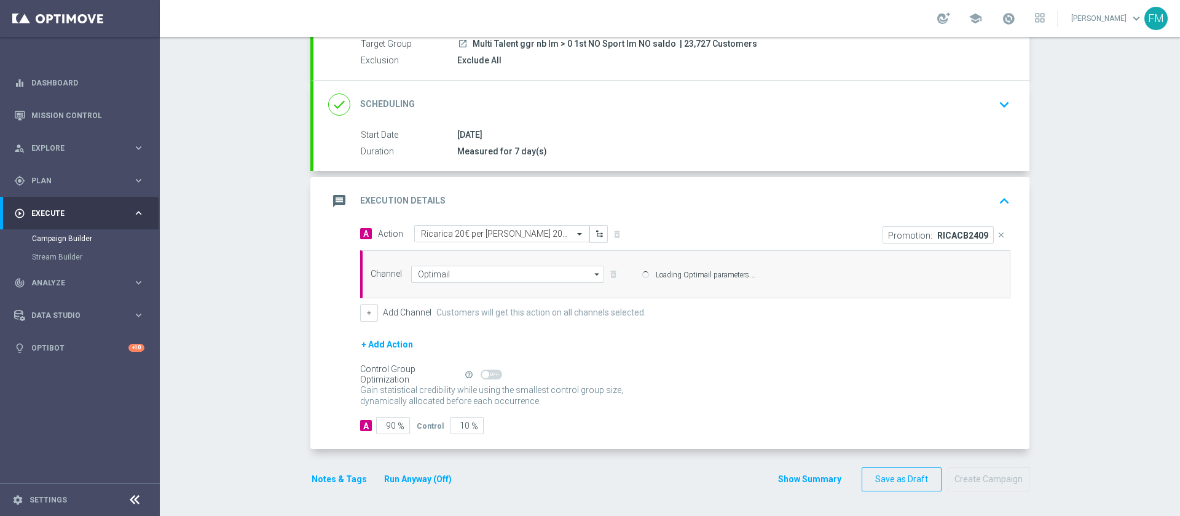
click at [336, 473] on button "Notes & Tags" at bounding box center [339, 479] width 58 height 15
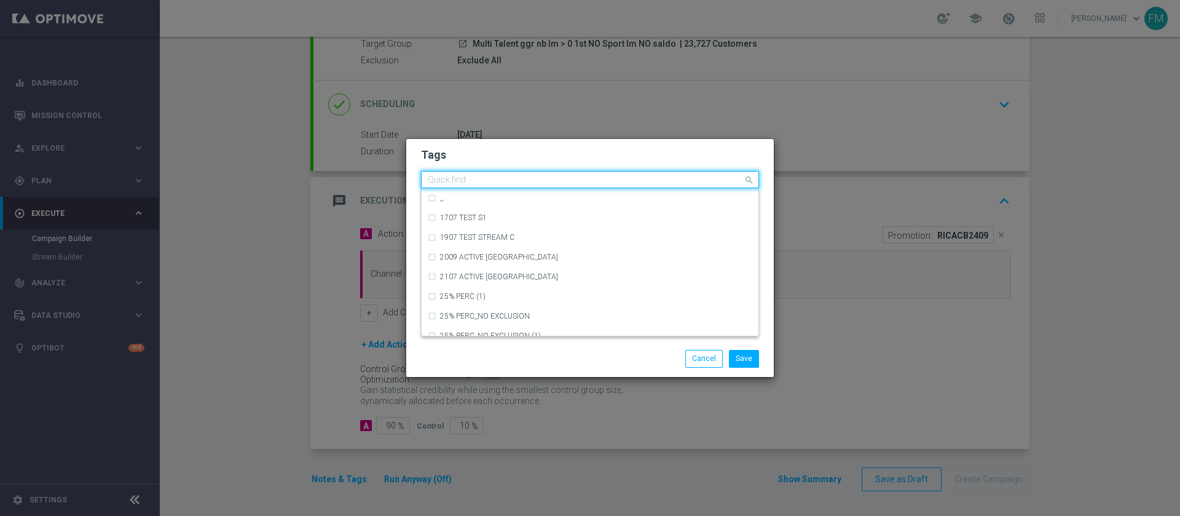
click at [465, 175] on input "text" at bounding box center [585, 180] width 315 height 10
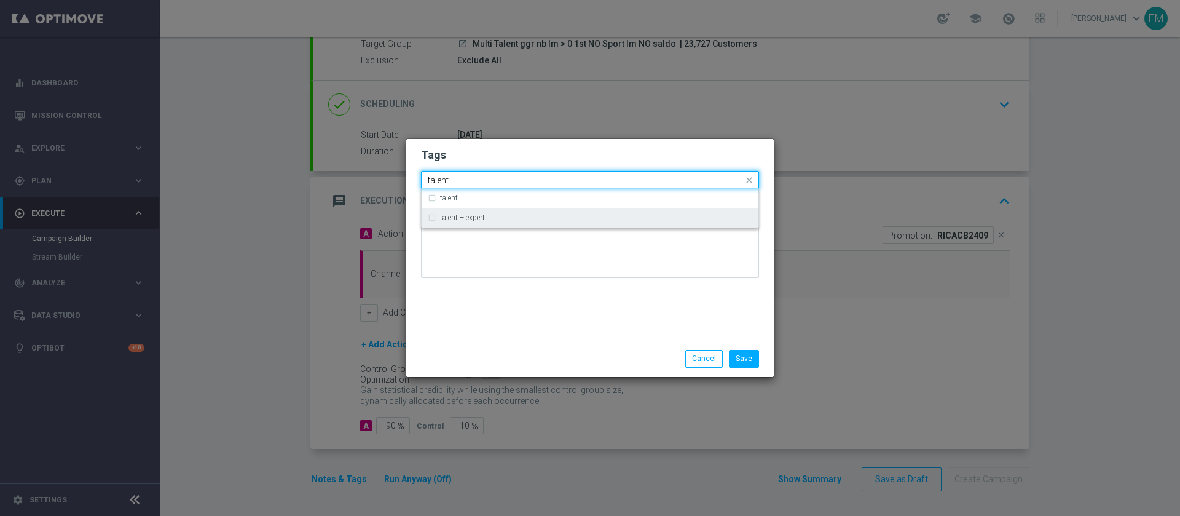
click at [470, 227] on div "talent + expert" at bounding box center [590, 218] width 325 height 20
type input "talent"
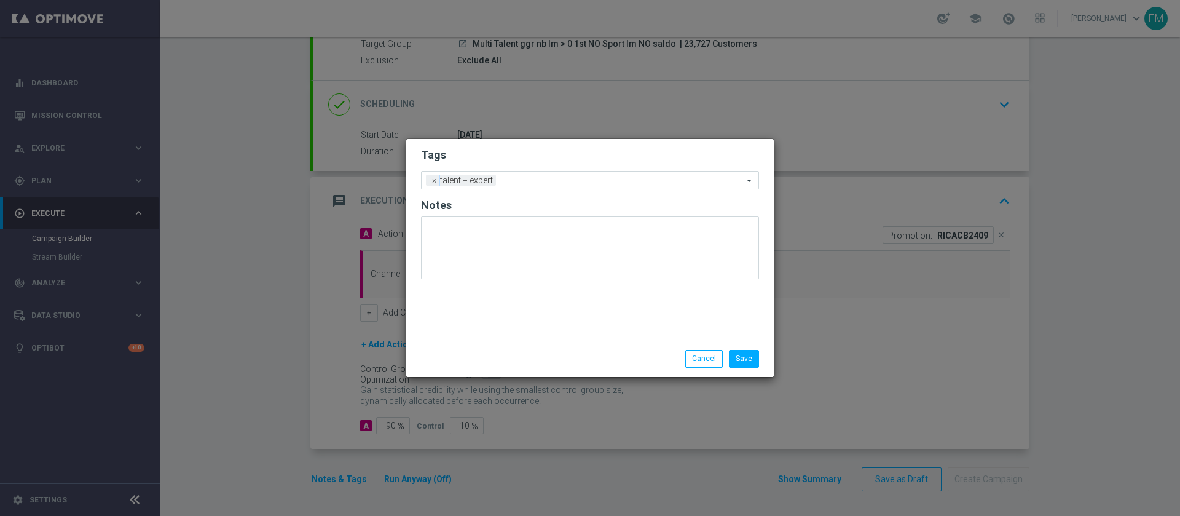
click at [537, 146] on form "Tags Add a new tag × talent + expert Notes" at bounding box center [590, 216] width 338 height 144
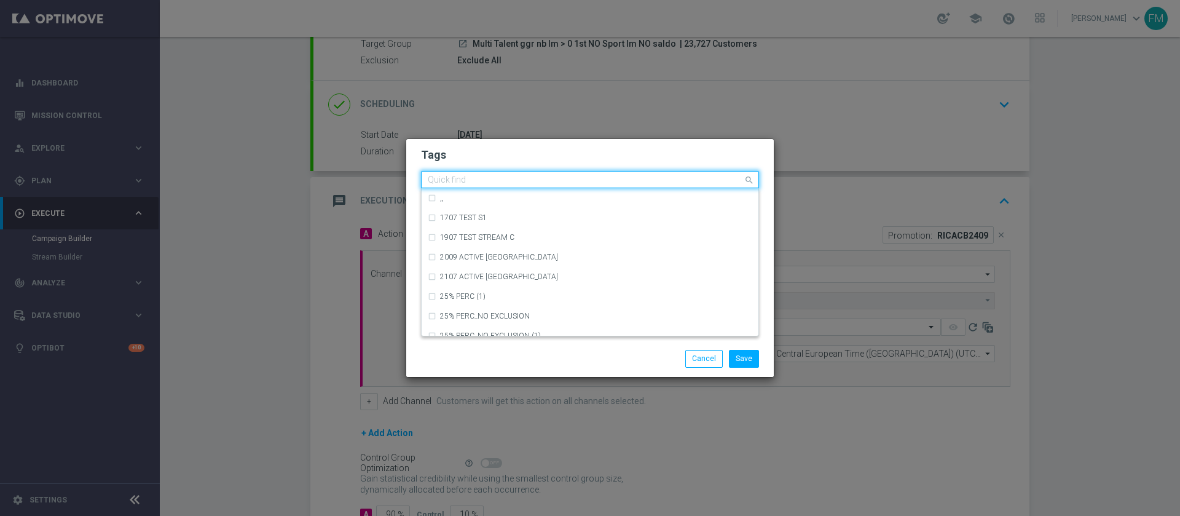
click at [540, 187] on div "Quick find × talent + expert" at bounding box center [590, 179] width 338 height 17
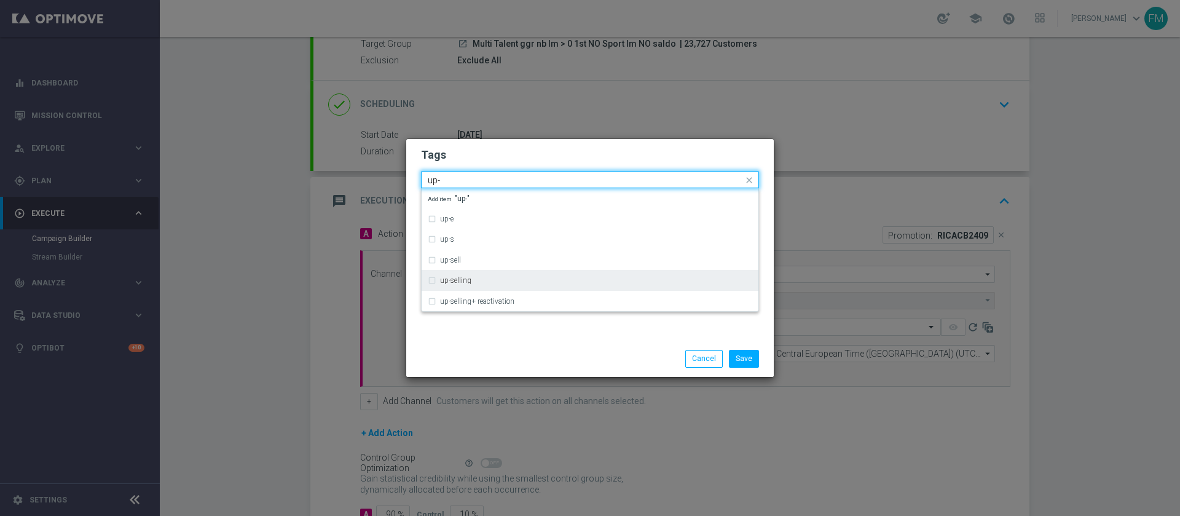
click at [516, 274] on div "up-selling" at bounding box center [590, 280] width 325 height 20
type input "up-"
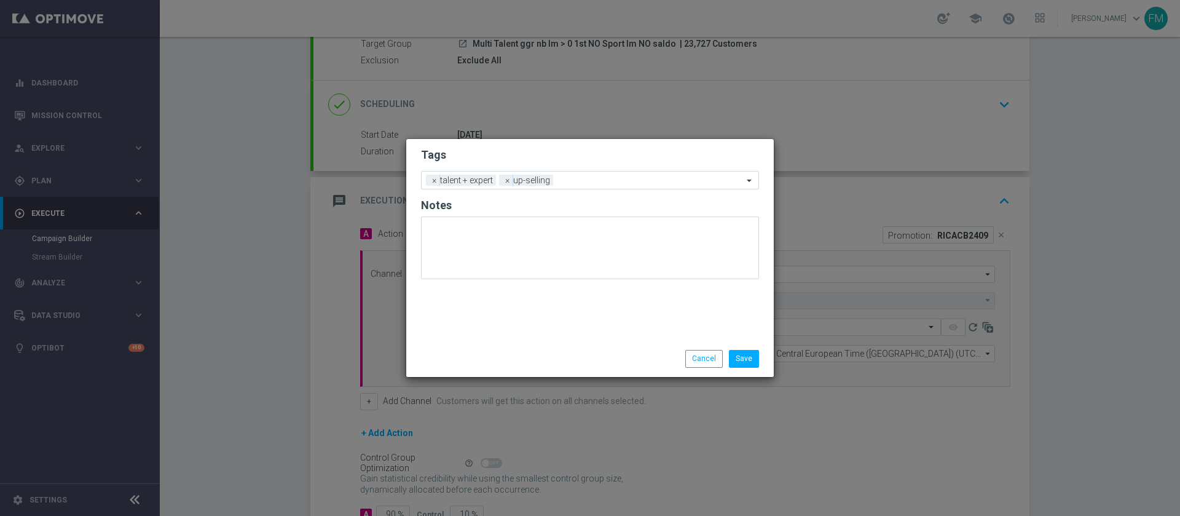
click at [615, 131] on modal-container "Tags Add a new tag × talent + expert × up-selling Notes Save Cancel" at bounding box center [590, 258] width 1180 height 516
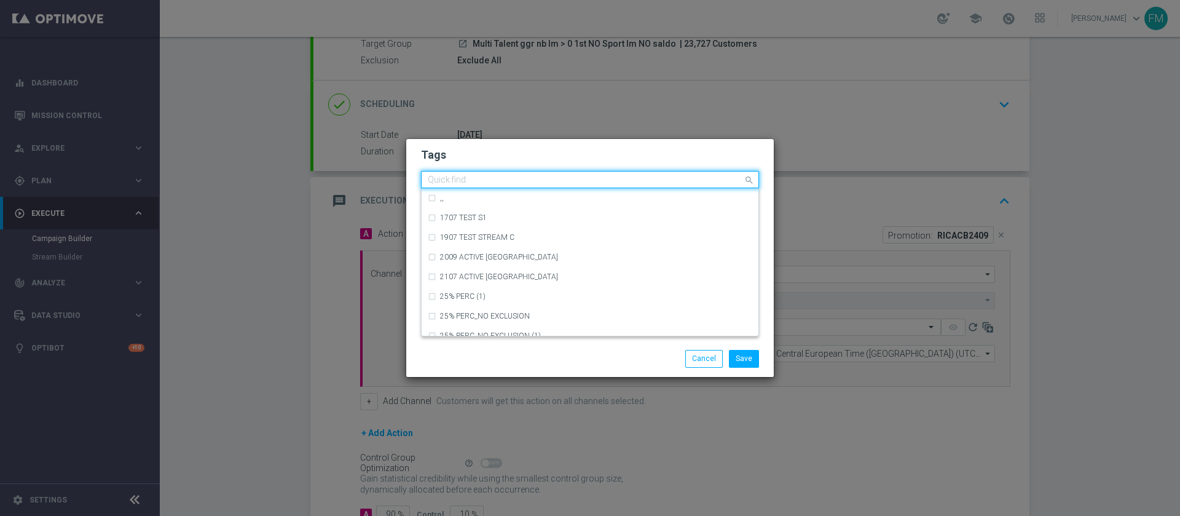
click at [605, 175] on div "Quick find × talent + expert × up-selling" at bounding box center [583, 179] width 322 height 15
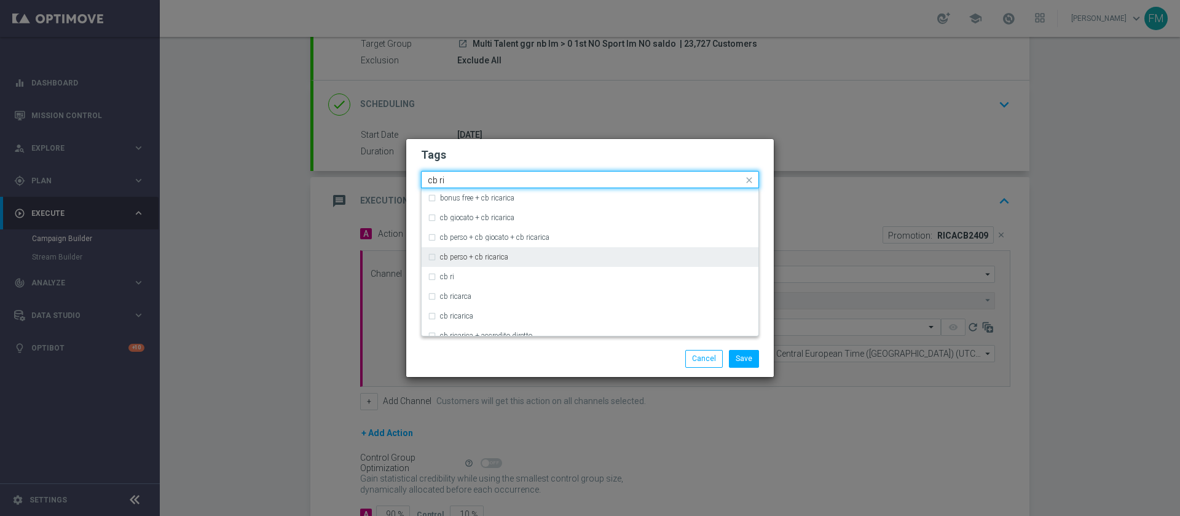
click at [489, 248] on div "cb perso + cb ricarica" at bounding box center [590, 257] width 325 height 20
type input "cb ri"
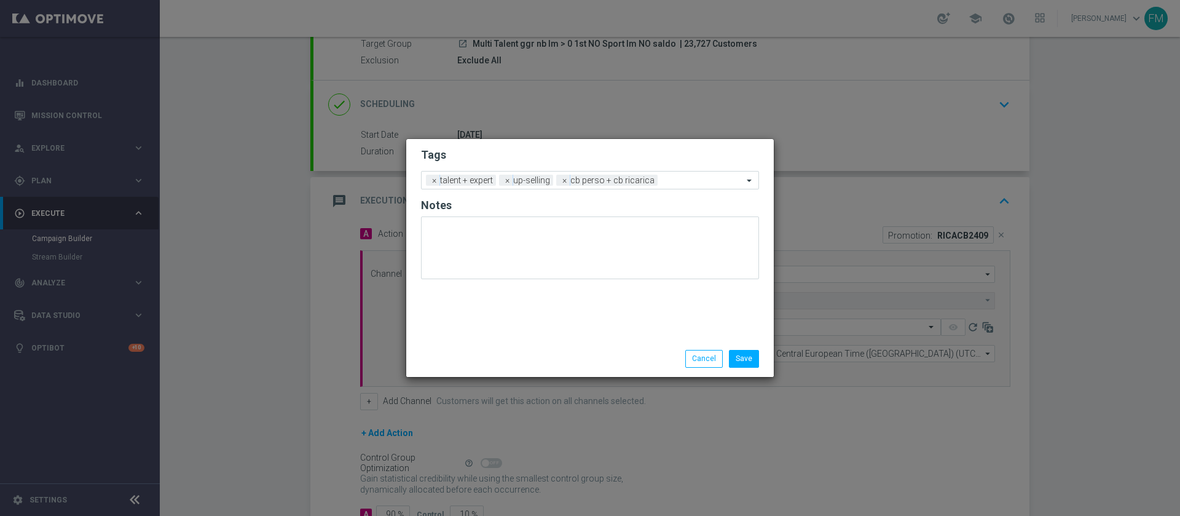
click at [662, 142] on div "Tags Add a new tag × talent + expert × up-selling × cb perso + cb ricarica Notes" at bounding box center [590, 240] width 368 height 202
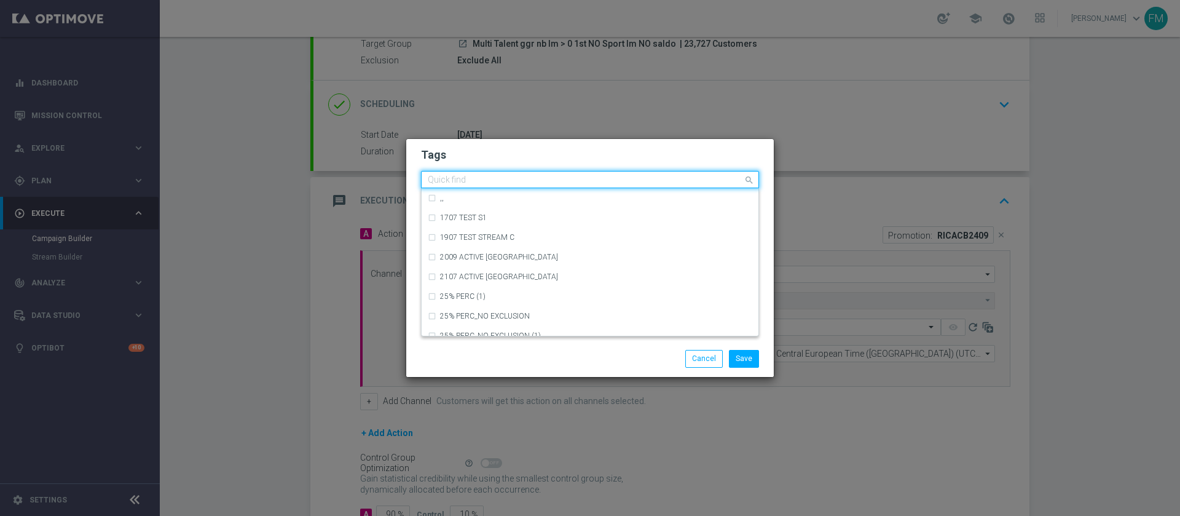
click at [659, 184] on div at bounding box center [584, 181] width 317 height 12
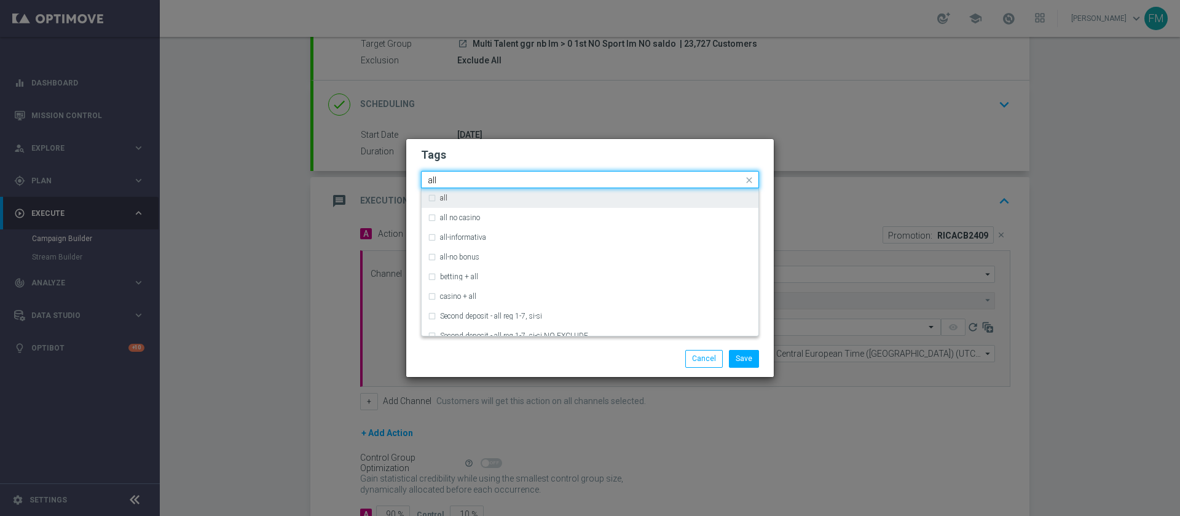
click at [617, 194] on div "all" at bounding box center [596, 197] width 312 height 7
type input "all"
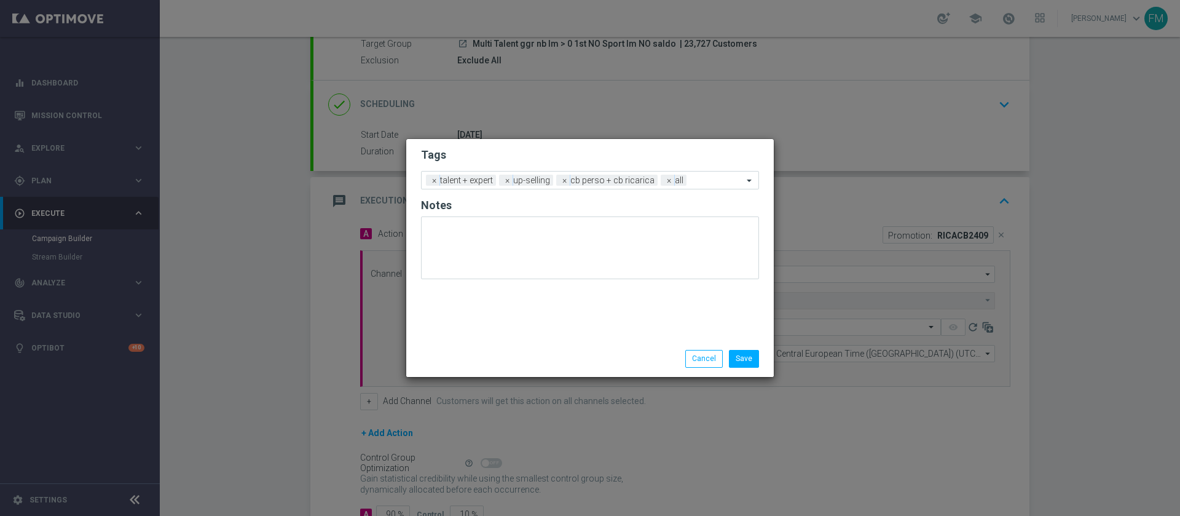
click at [671, 140] on div "Tags Add a new tag × talent + expert × up-selling × cb perso + cb ricarica × al…" at bounding box center [590, 240] width 368 height 202
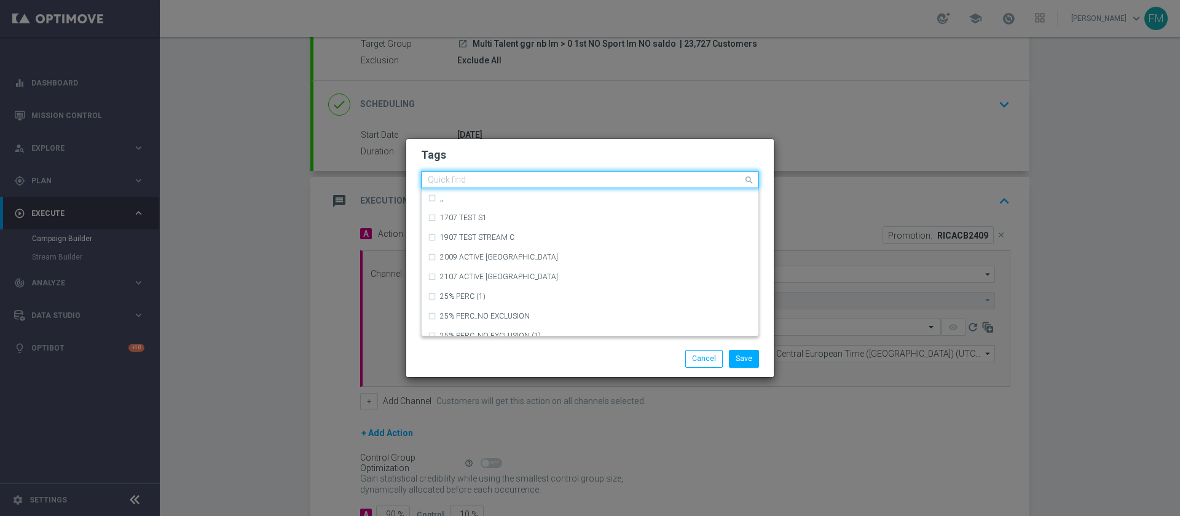
click at [690, 187] on div "Quick find × talent + expert × up-selling × cb perso + cb ricarica × all" at bounding box center [590, 179] width 338 height 17
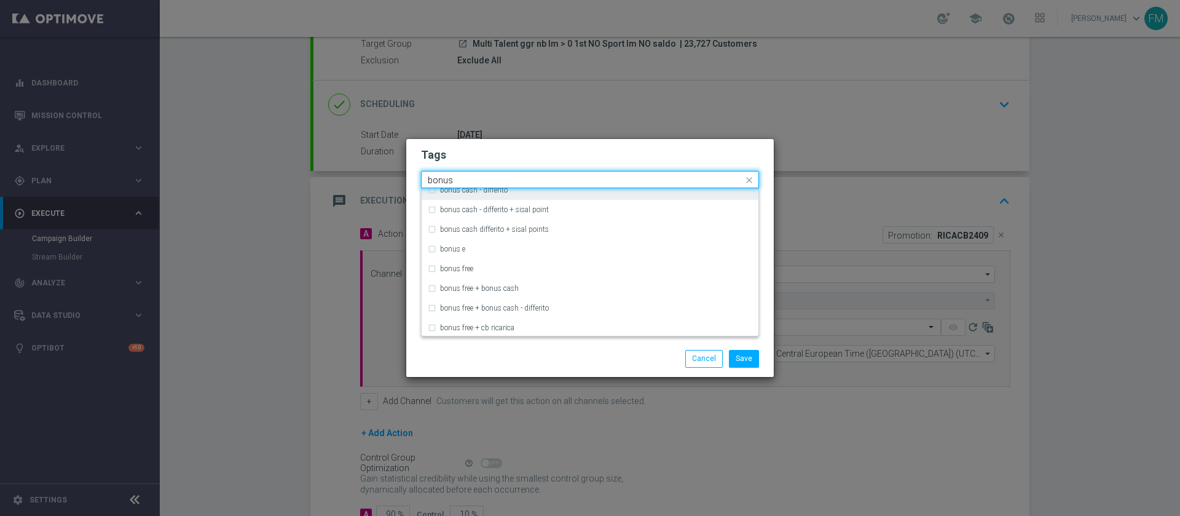
click at [502, 191] on label "bonus cash - differito" at bounding box center [474, 189] width 68 height 7
type input "bonus"
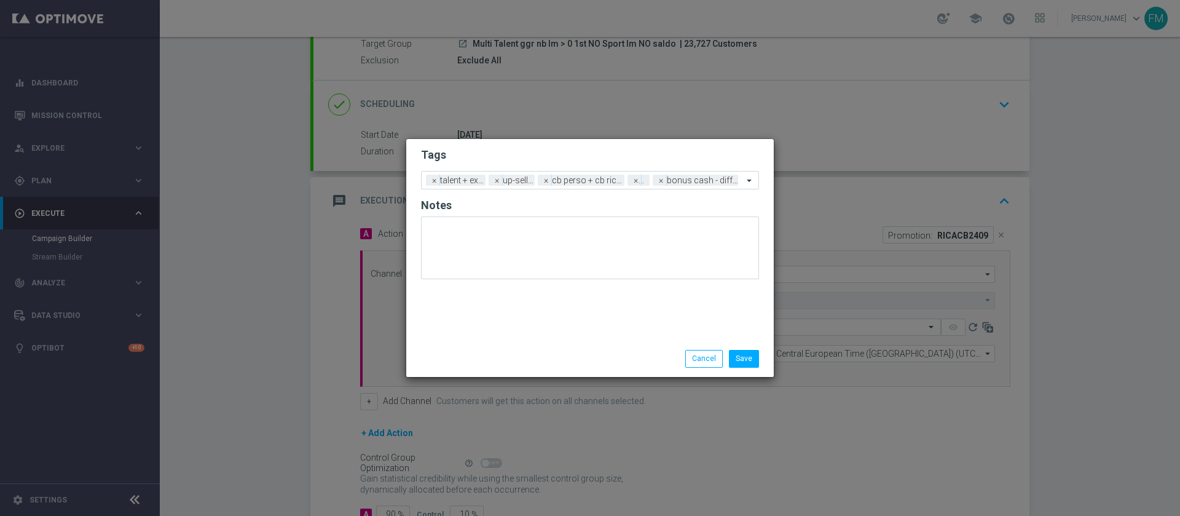
click at [602, 148] on h2 "Tags" at bounding box center [590, 155] width 338 height 15
click at [744, 360] on button "Save" at bounding box center [744, 358] width 30 height 17
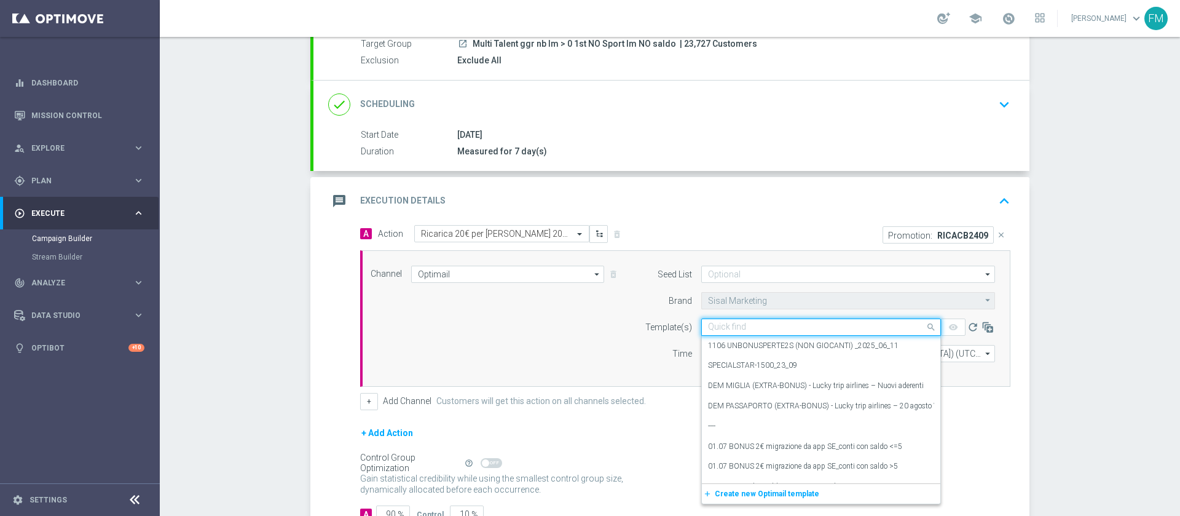
click at [725, 326] on input "text" at bounding box center [809, 327] width 202 height 10
paste input "RICACB2409- [DATE]"
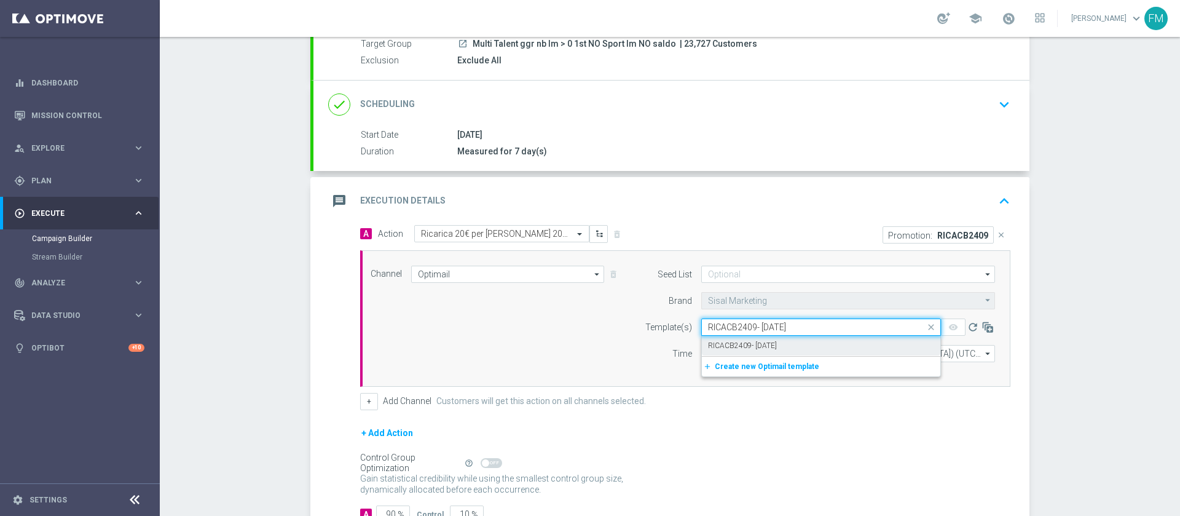
click at [740, 341] on label "RICACB2409- [DATE]" at bounding box center [742, 346] width 69 height 10
type input "RICACB2409- [DATE]"
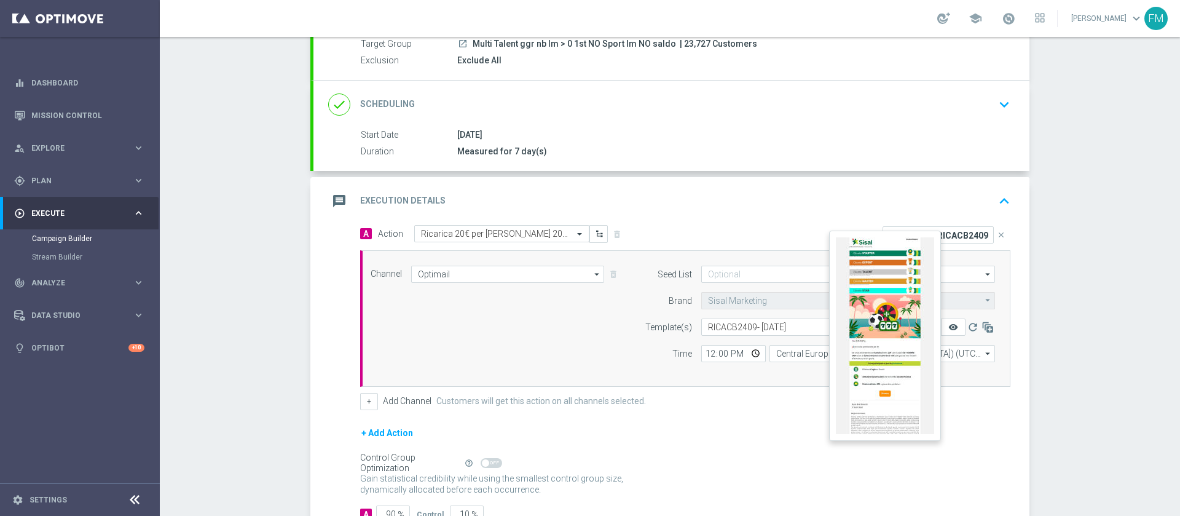
click at [949, 330] on icon "remove_red_eye" at bounding box center [954, 327] width 10 height 10
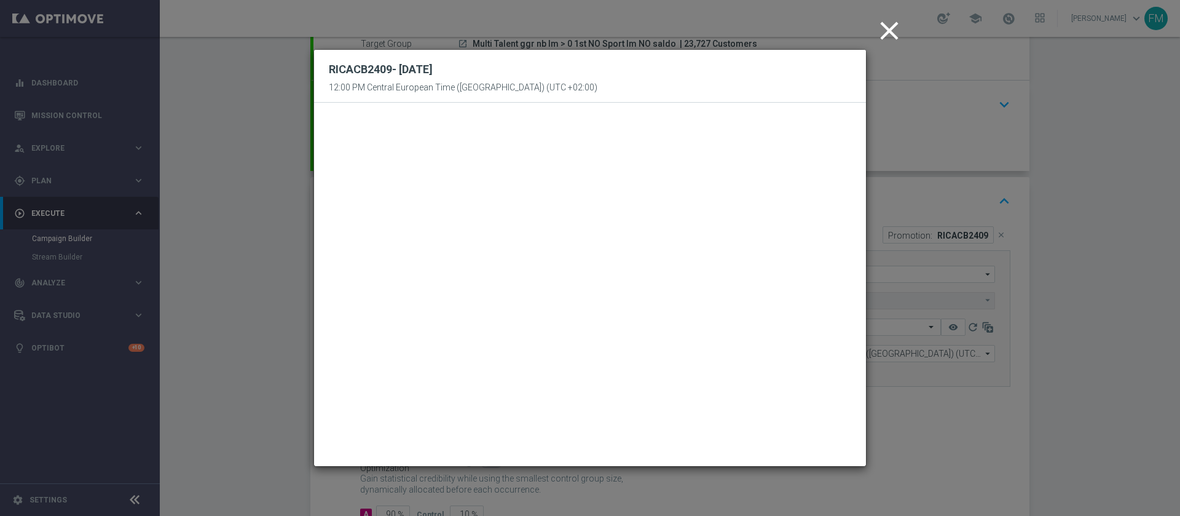
click at [874, 19] on button "close" at bounding box center [890, 31] width 37 height 38
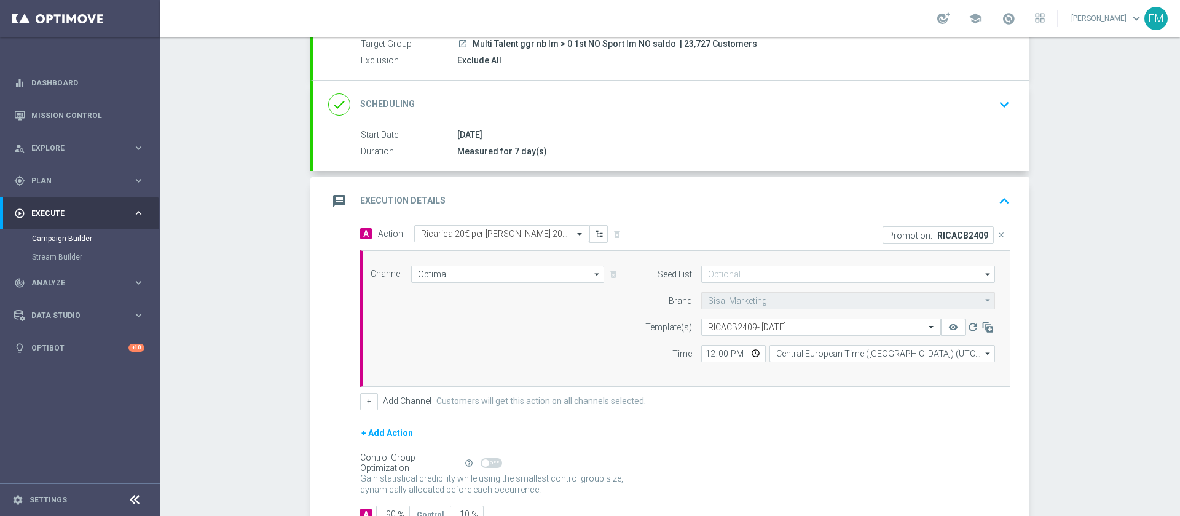
click at [704, 342] on form "Template(s) Select template RICACB2409- 2025 - 09 - 24 remove_red_eye refresh T…" at bounding box center [817, 340] width 357 height 44
click at [706, 355] on input "12:00" at bounding box center [733, 353] width 65 height 17
type input "18:30"
click at [793, 470] on div "Gain statistical credibility while using the smallest control group size, dynam…" at bounding box center [685, 485] width 650 height 30
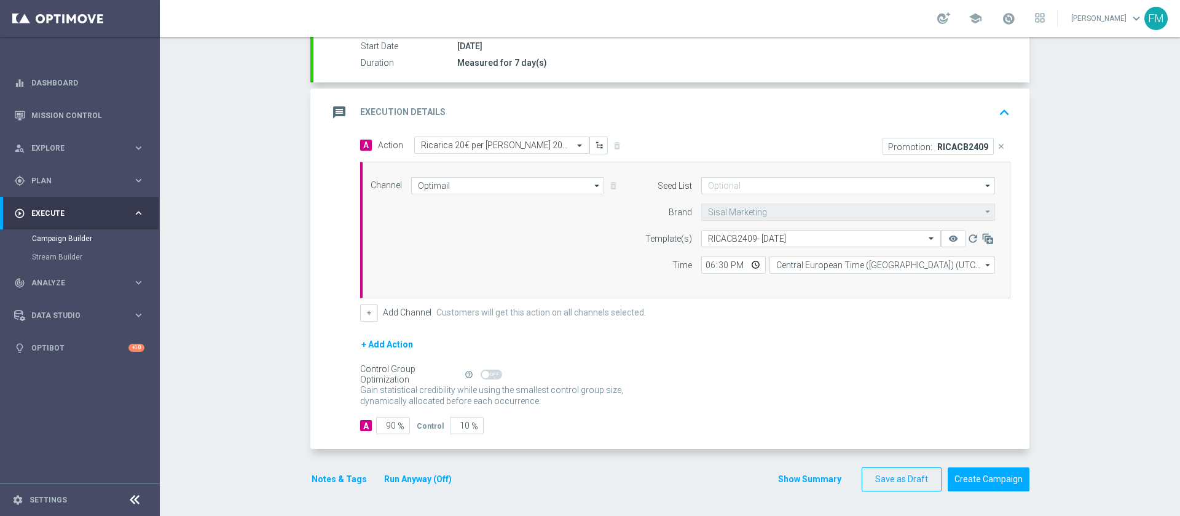
scroll to position [31, 0]
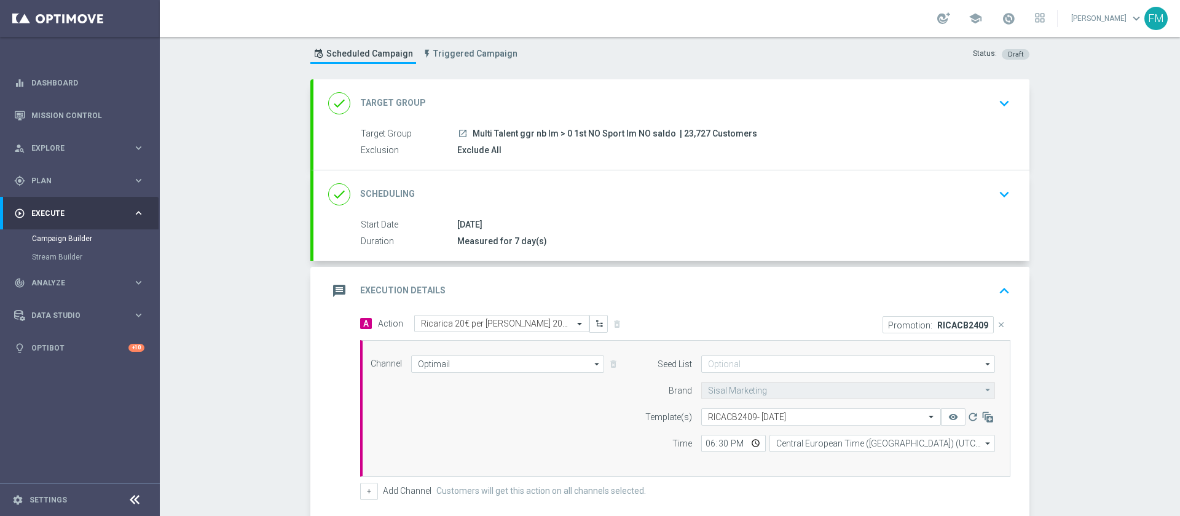
click at [944, 203] on div "done Scheduling keyboard_arrow_down" at bounding box center [671, 194] width 687 height 23
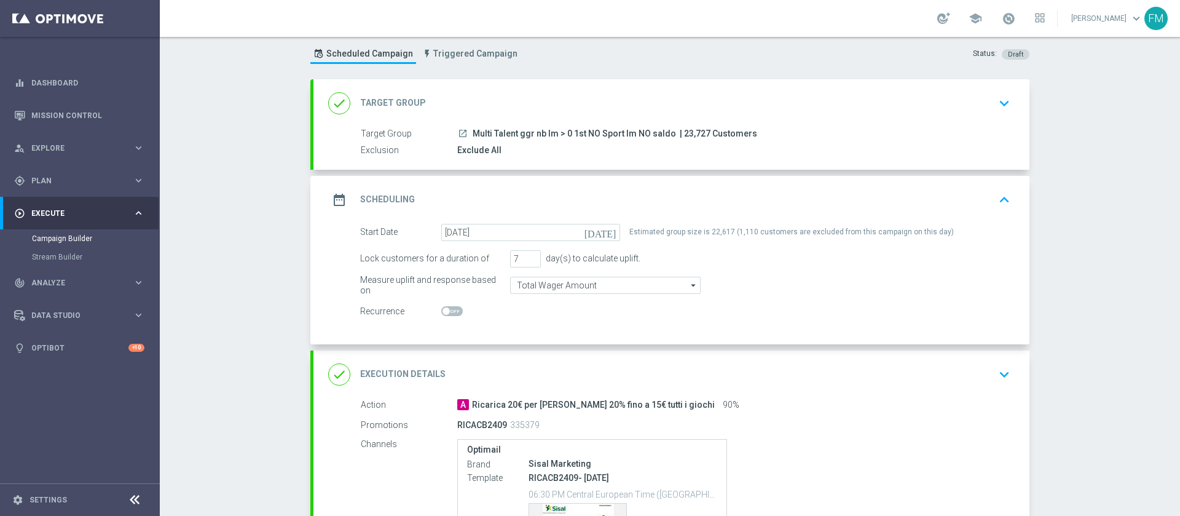
click at [977, 201] on div "date_range Scheduling keyboard_arrow_up" at bounding box center [671, 199] width 687 height 23
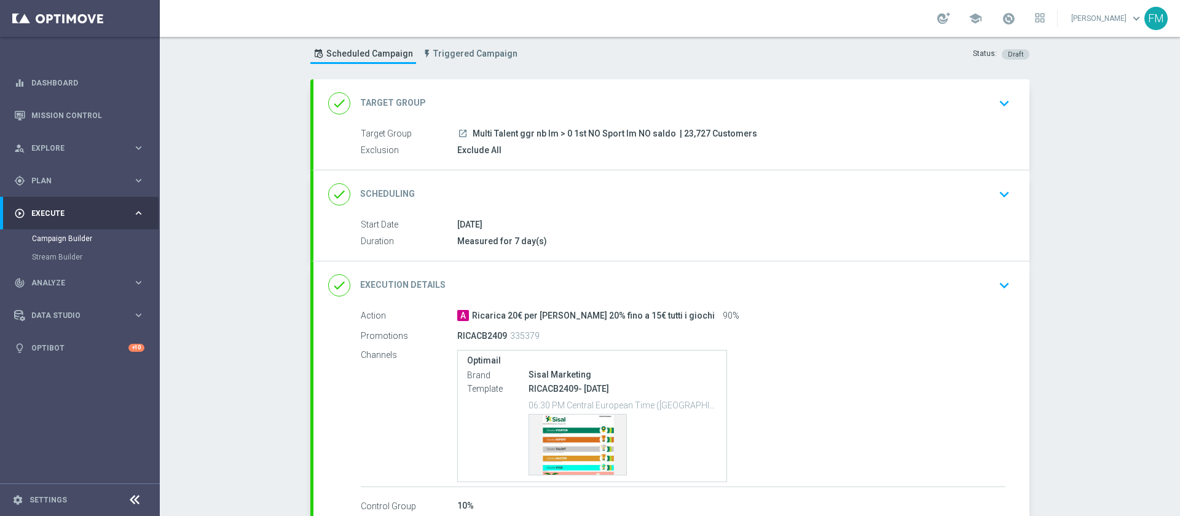
click at [995, 288] on icon "keyboard_arrow_down" at bounding box center [1004, 285] width 18 height 18
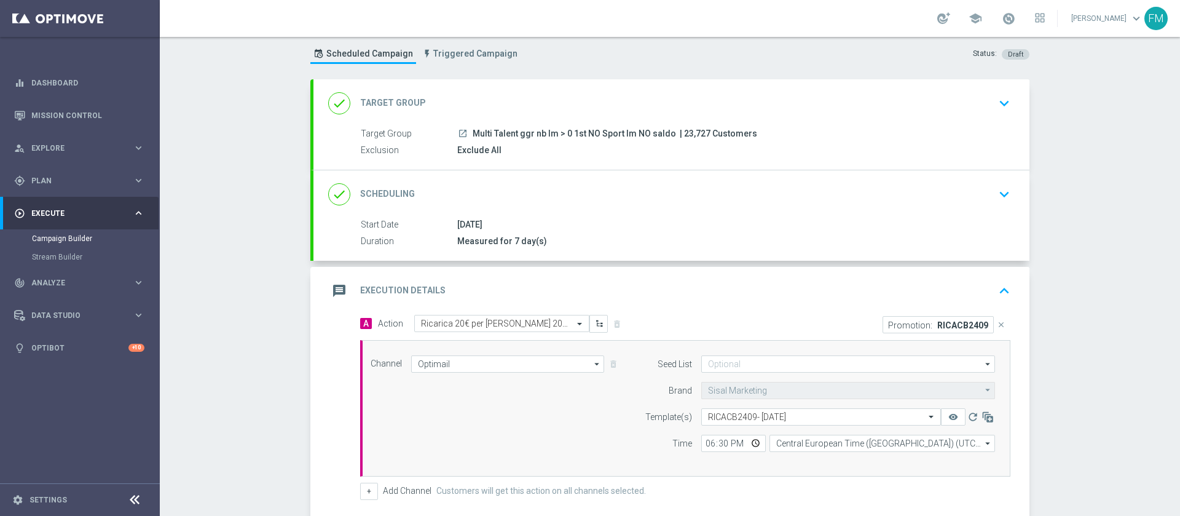
scroll to position [209, 0]
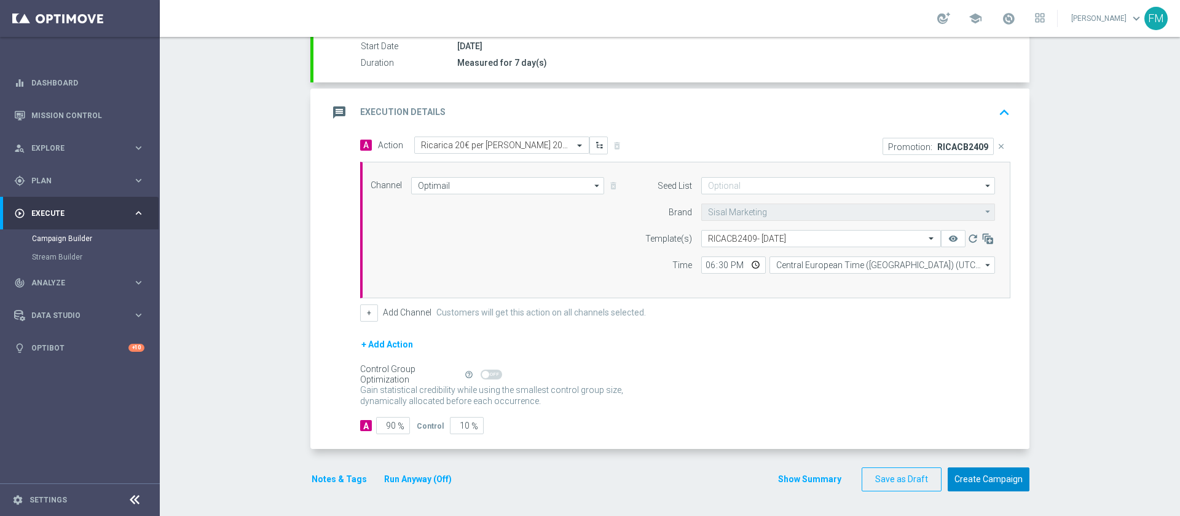
click at [965, 480] on button "Create Campaign" at bounding box center [989, 479] width 82 height 24
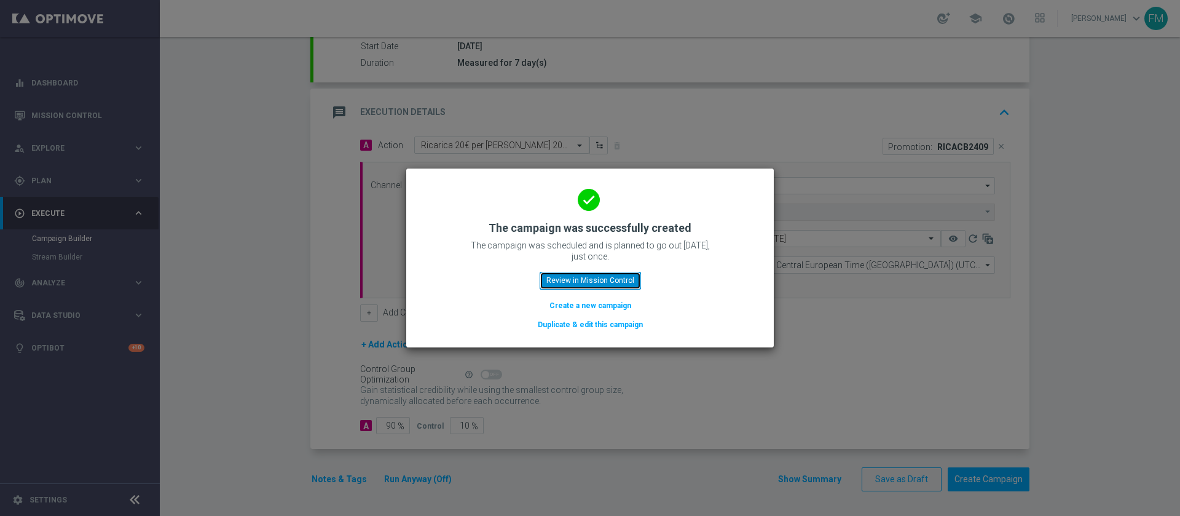
click at [546, 285] on button "Review in Mission Control" at bounding box center [590, 280] width 101 height 17
